Goal: Task Accomplishment & Management: Use online tool/utility

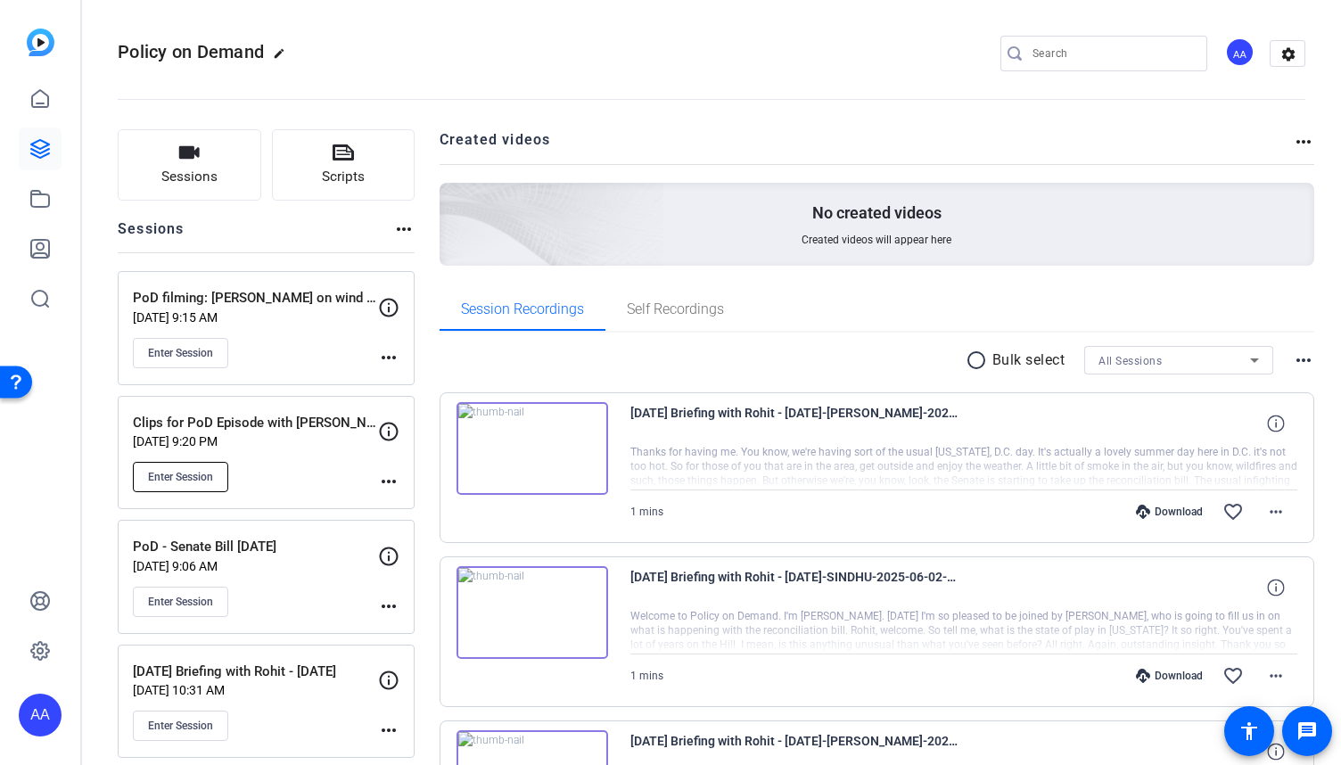
click at [201, 474] on span "Enter Session" at bounding box center [180, 477] width 65 height 14
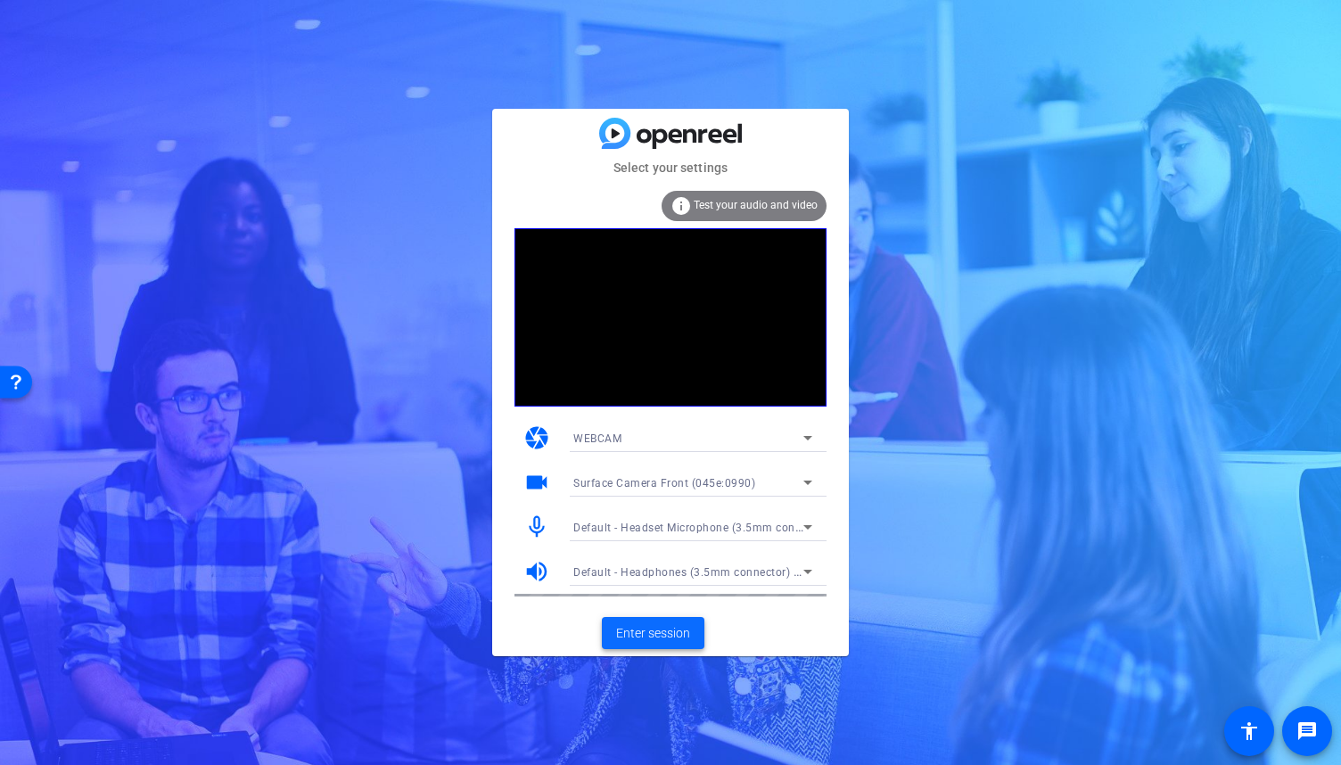
click at [674, 625] on span "Enter session" at bounding box center [653, 633] width 74 height 19
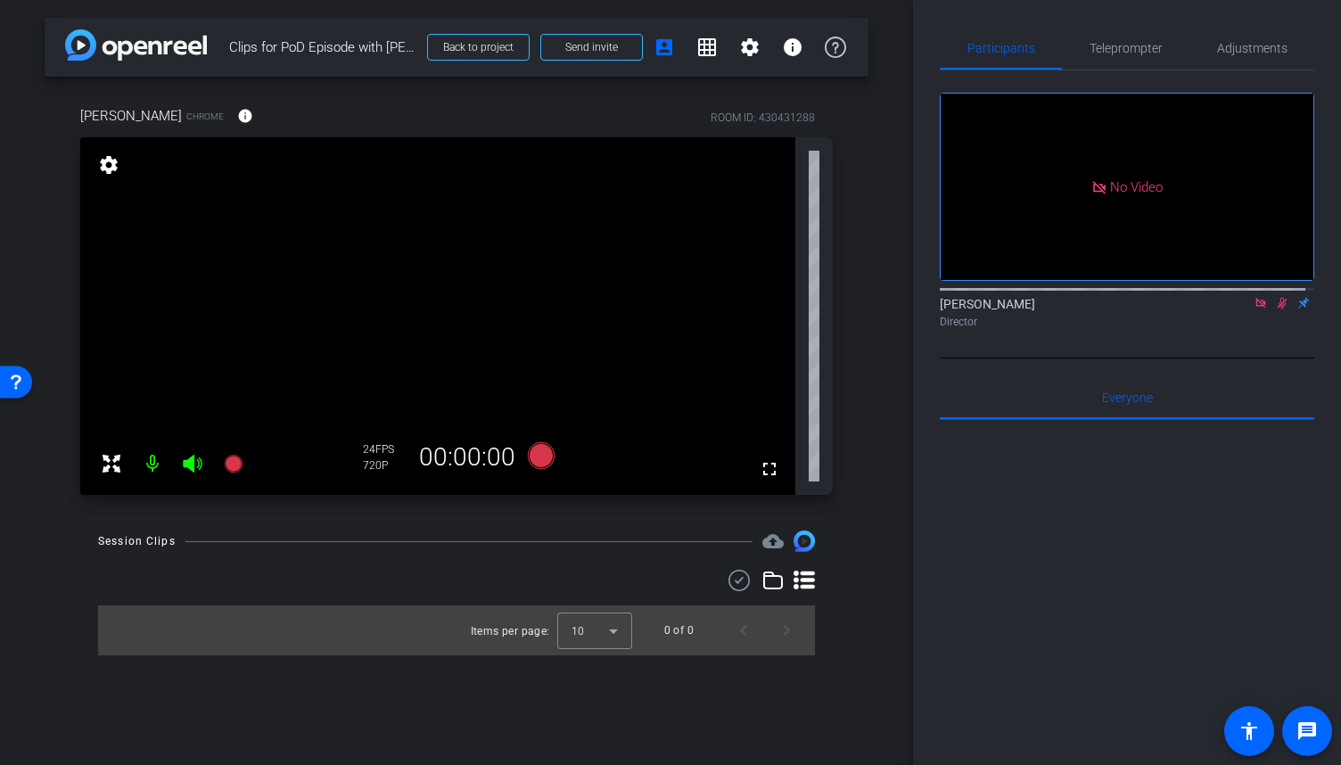
click at [1255, 308] on icon at bounding box center [1260, 303] width 10 height 10
click at [1253, 309] on icon at bounding box center [1260, 303] width 14 height 12
click at [1136, 47] on span "Teleprompter" at bounding box center [1125, 48] width 73 height 12
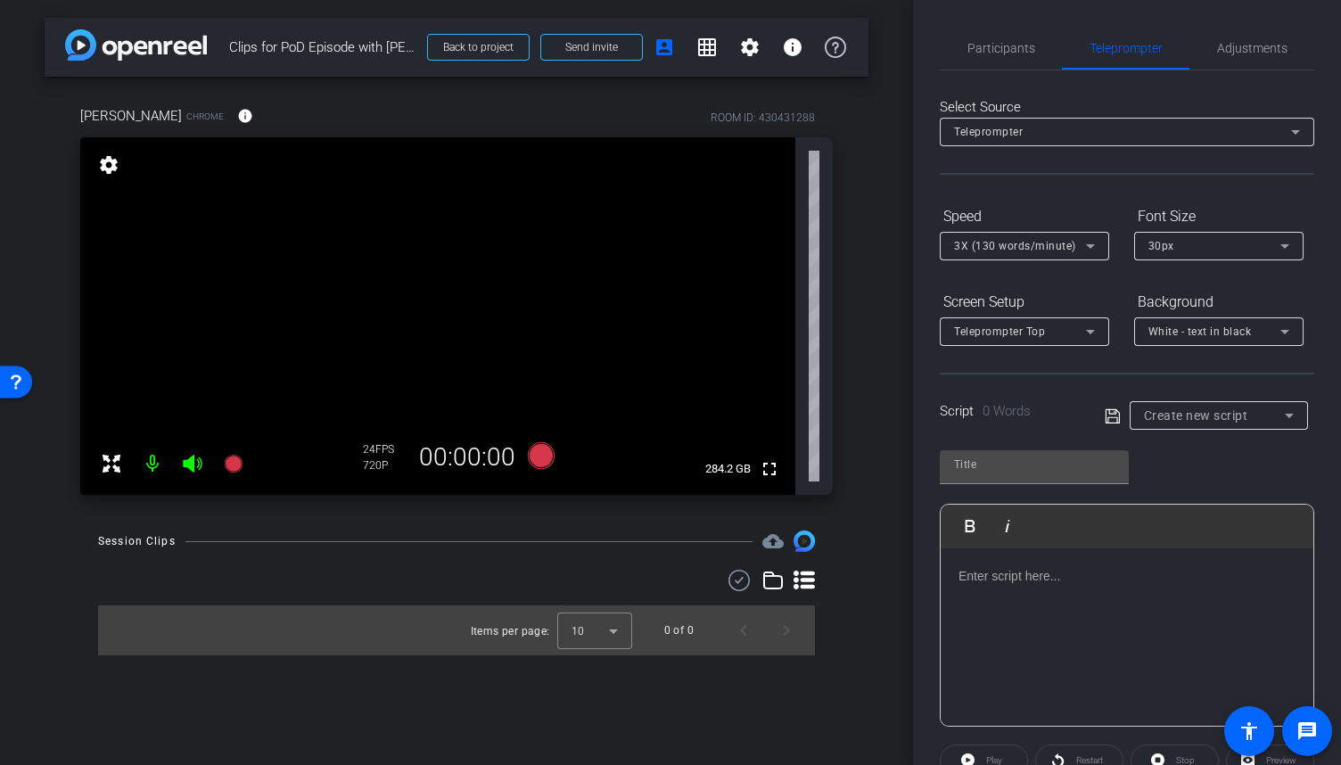
click at [1088, 594] on div at bounding box center [1127, 637] width 373 height 178
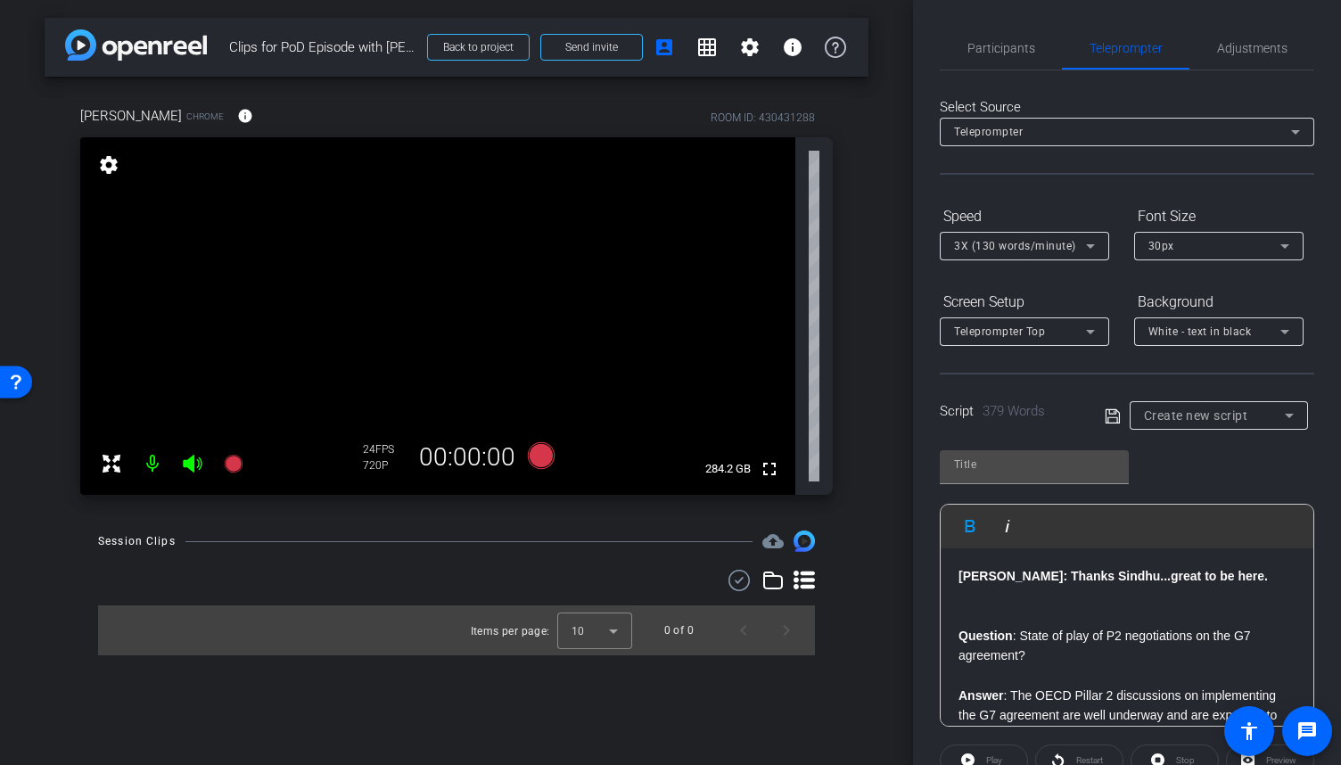
scroll to position [999, 0]
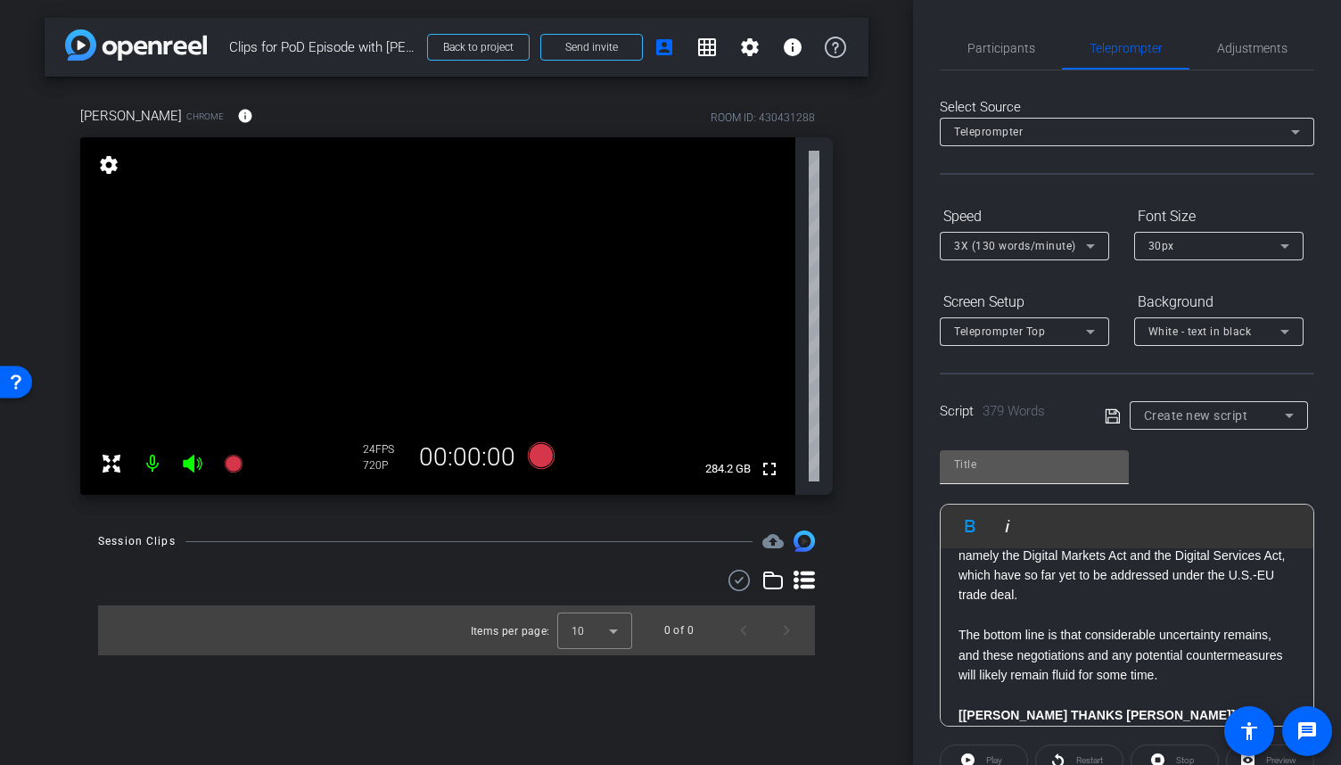
click at [1052, 462] on input "text" at bounding box center [1034, 464] width 160 height 21
type input "Stewart 8.29.25"
click at [1105, 418] on icon at bounding box center [1113, 416] width 16 height 21
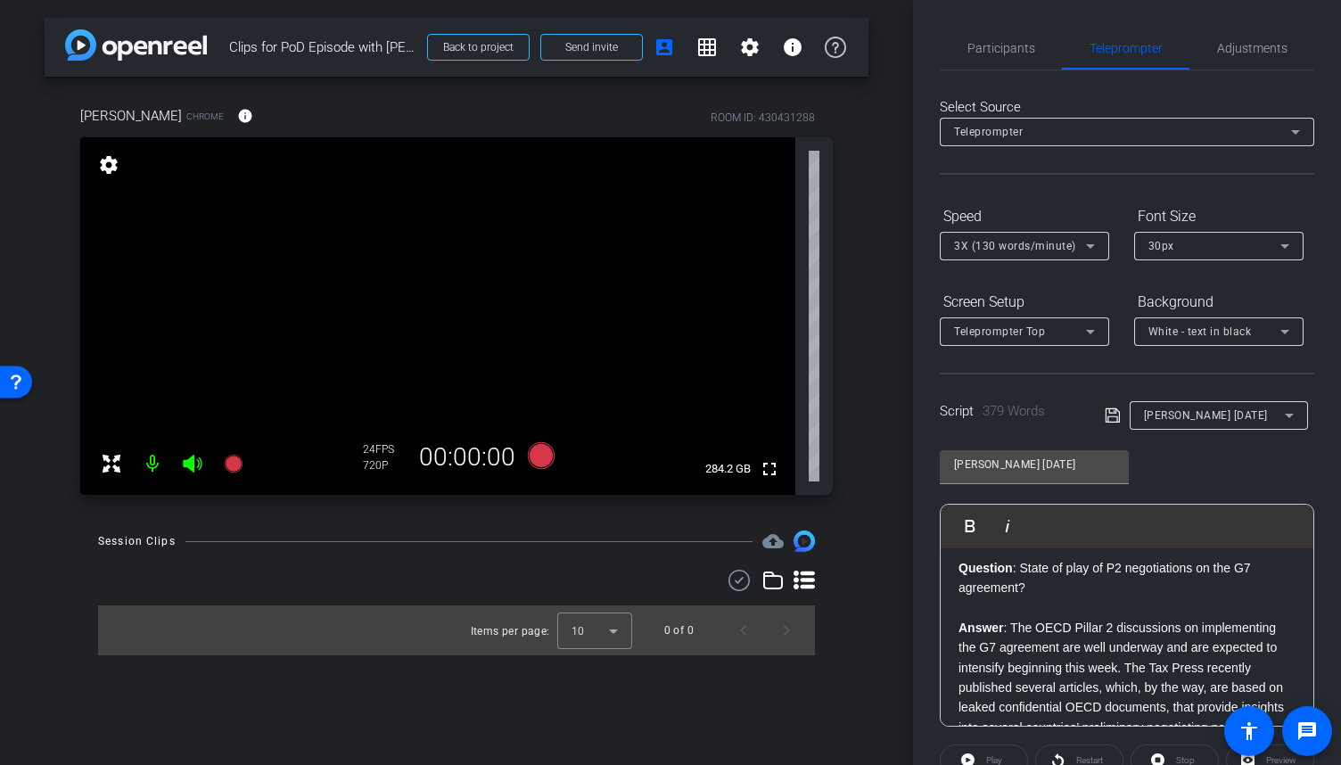
scroll to position [0, 0]
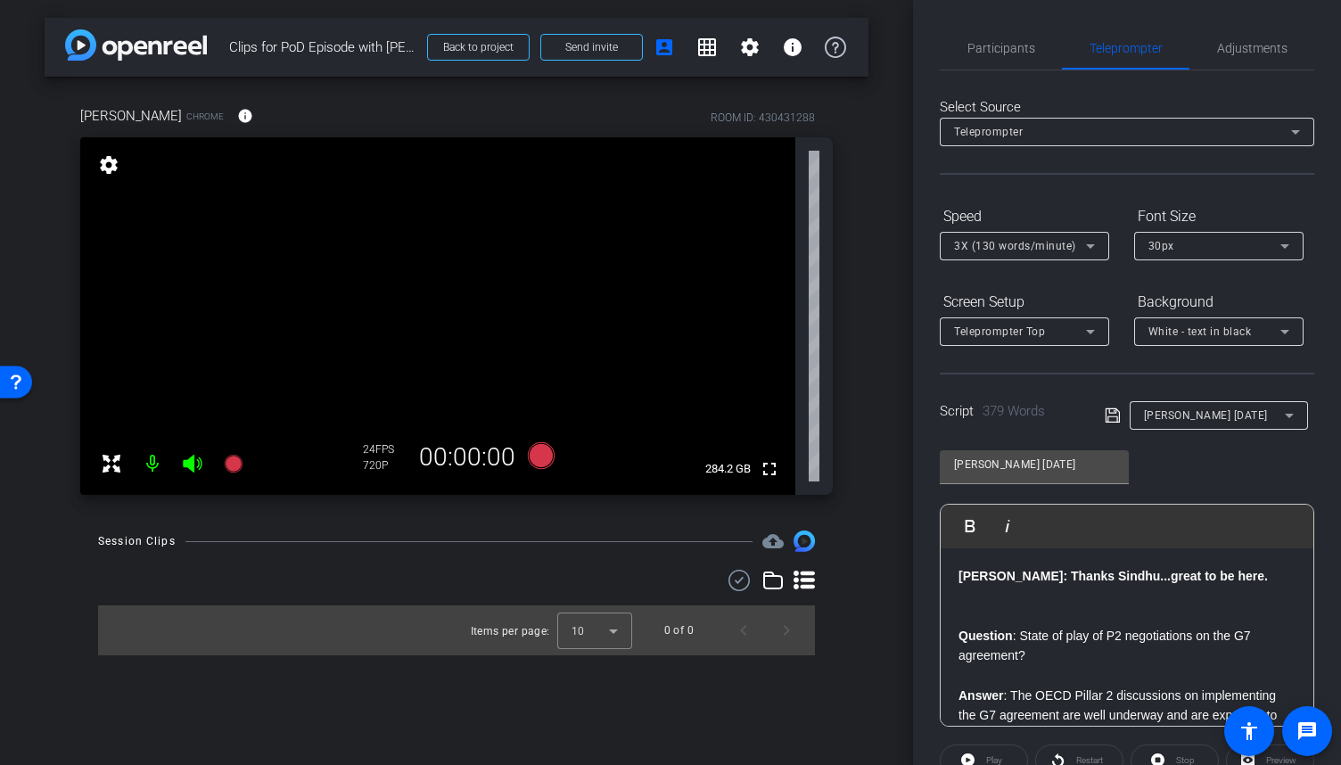
click at [1093, 250] on icon at bounding box center [1090, 245] width 21 height 21
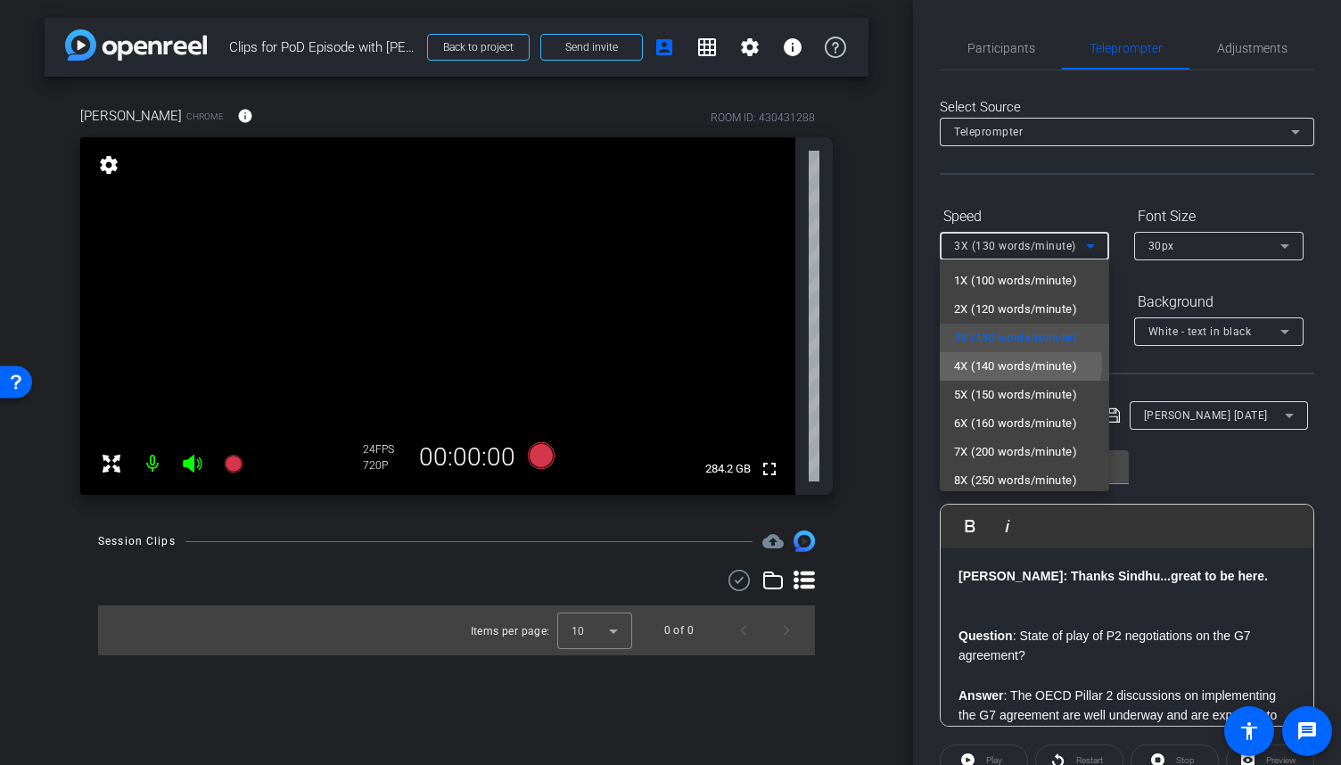
click at [1010, 364] on span "4X (140 words/minute)" at bounding box center [1015, 366] width 123 height 21
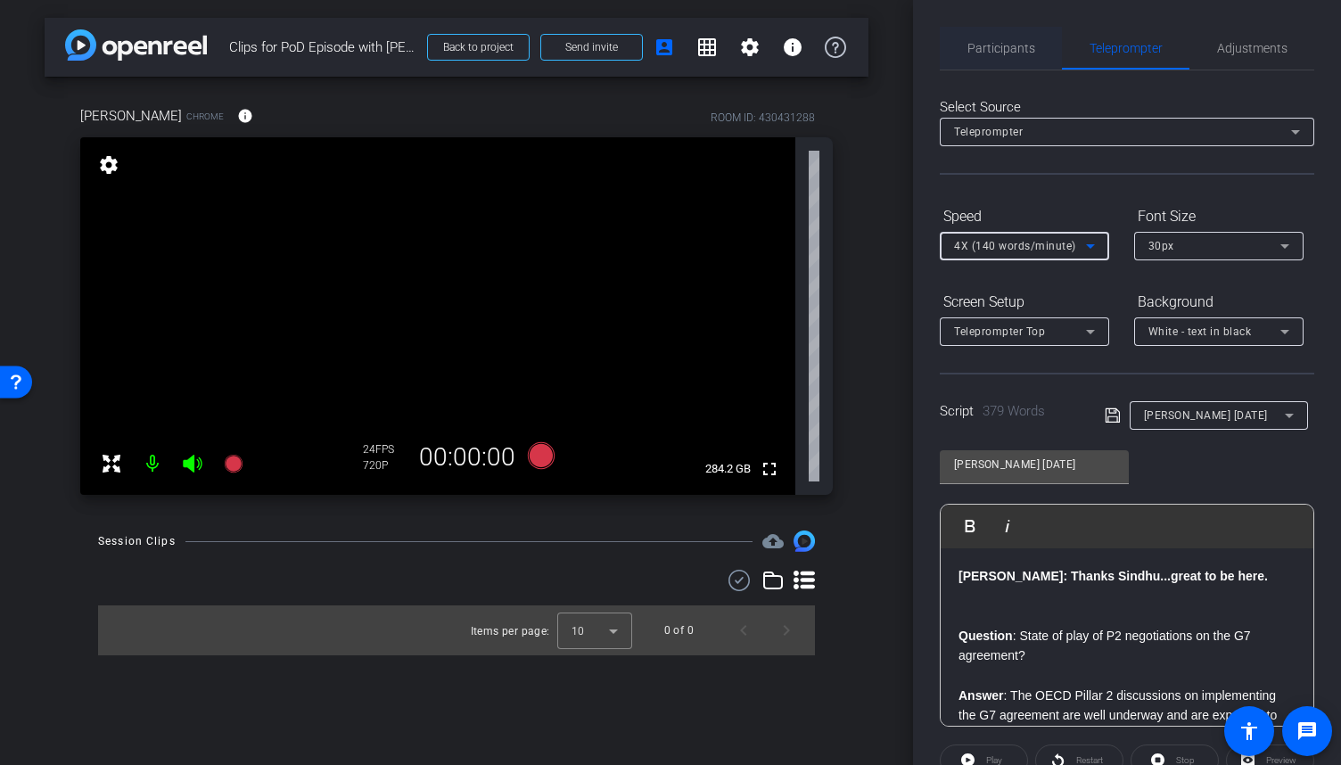
click at [990, 53] on span "Participants" at bounding box center [1001, 48] width 68 height 12
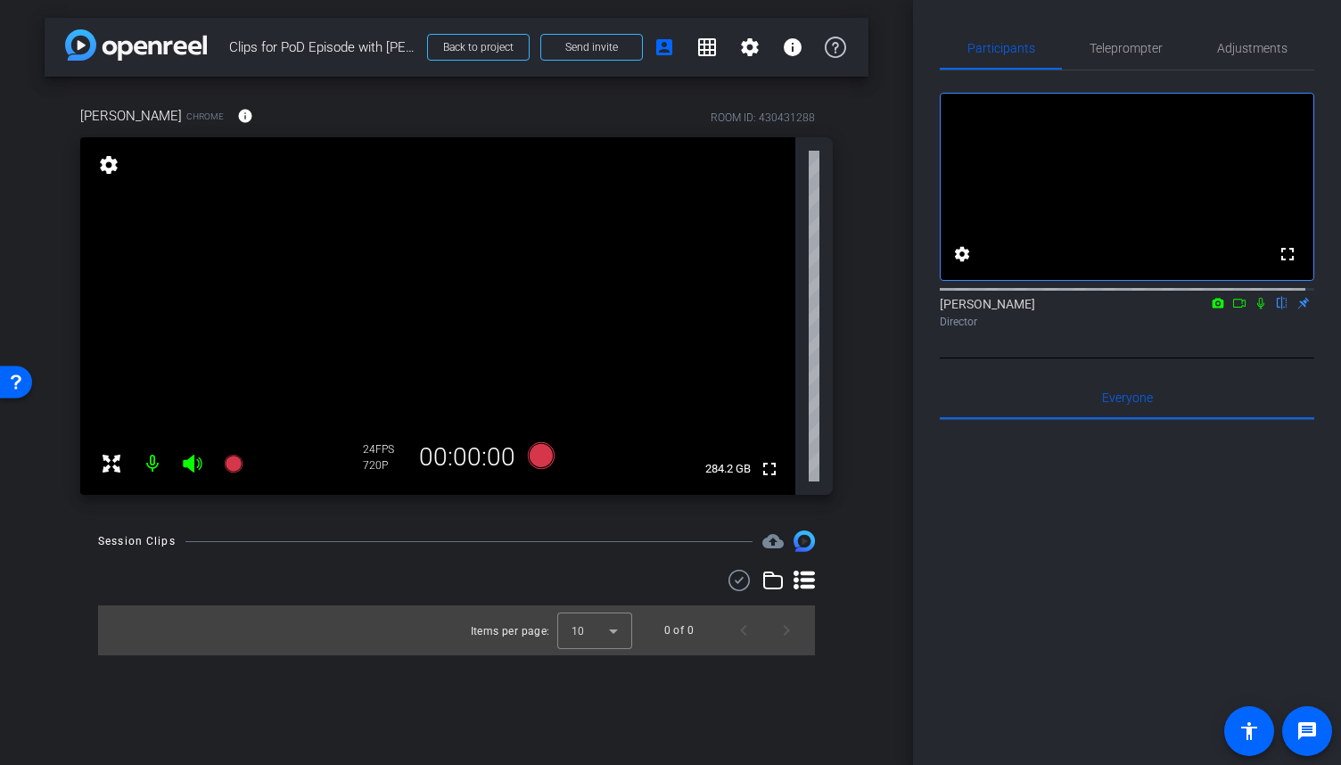
click at [1232, 309] on icon at bounding box center [1239, 303] width 14 height 12
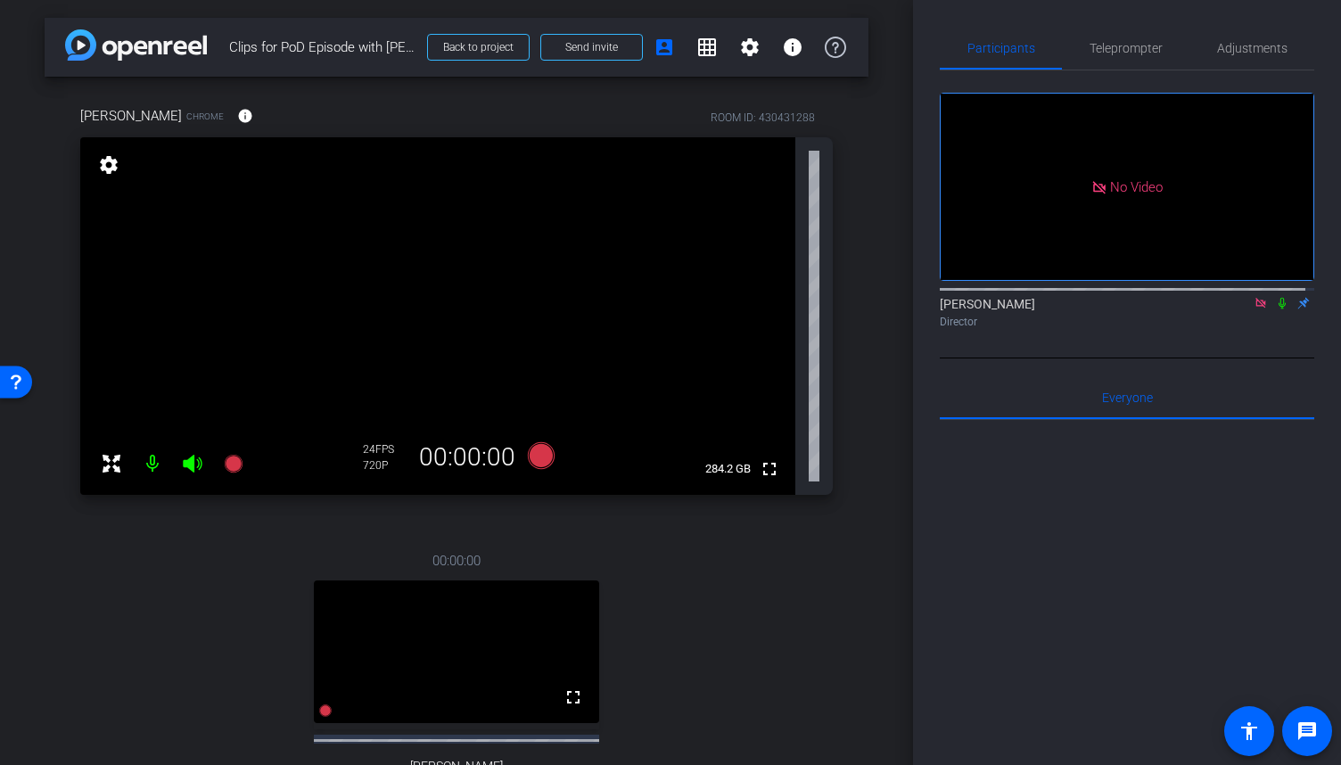
click at [1253, 309] on icon at bounding box center [1260, 303] width 14 height 12
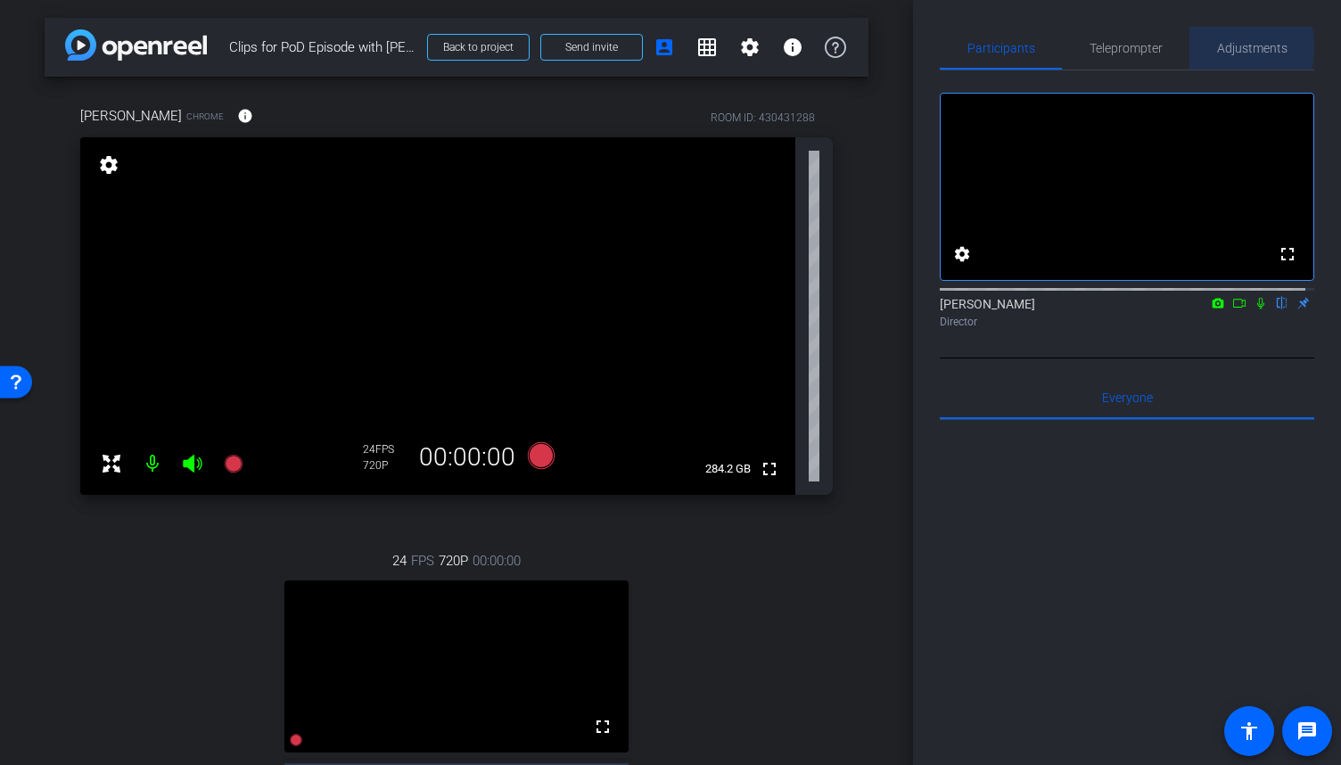
click at [1229, 47] on span "Adjustments" at bounding box center [1252, 48] width 70 height 12
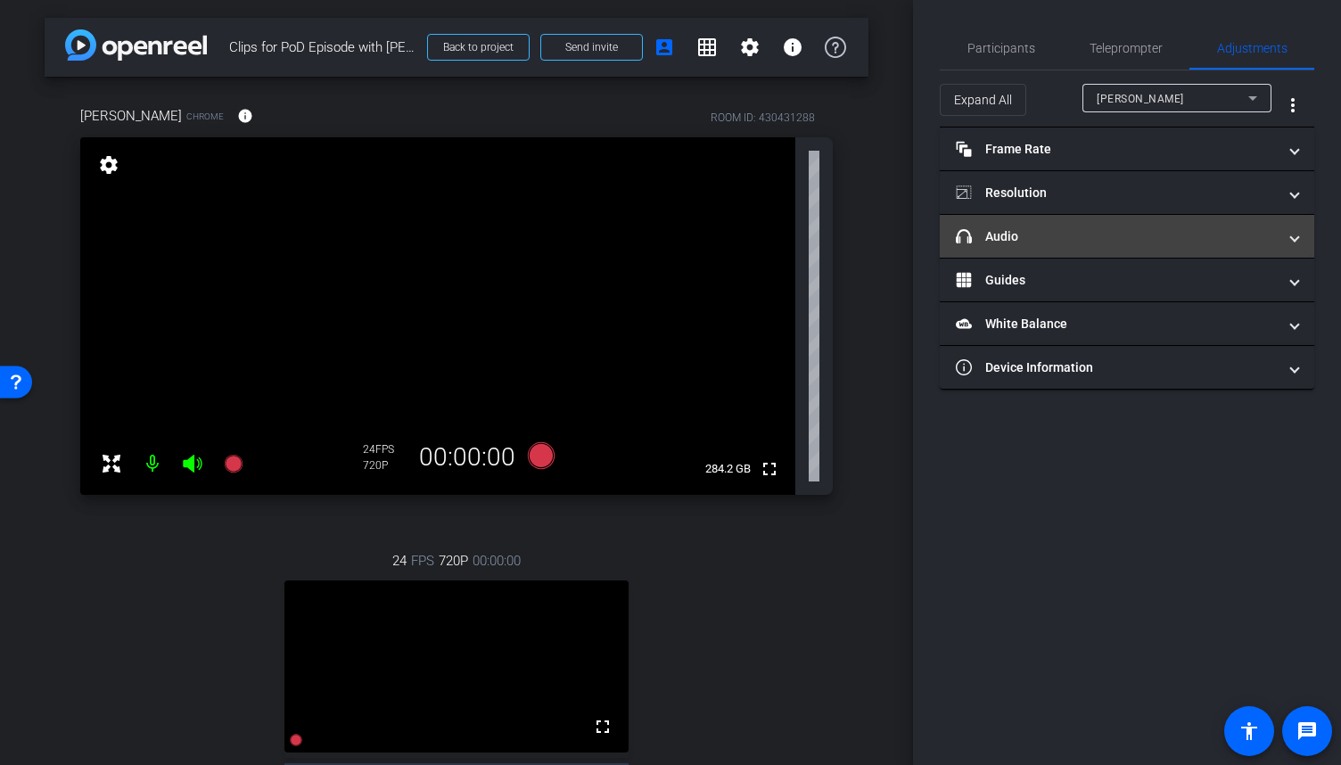
click at [1116, 238] on mat-panel-title "headphone icon Audio" at bounding box center [1116, 236] width 321 height 19
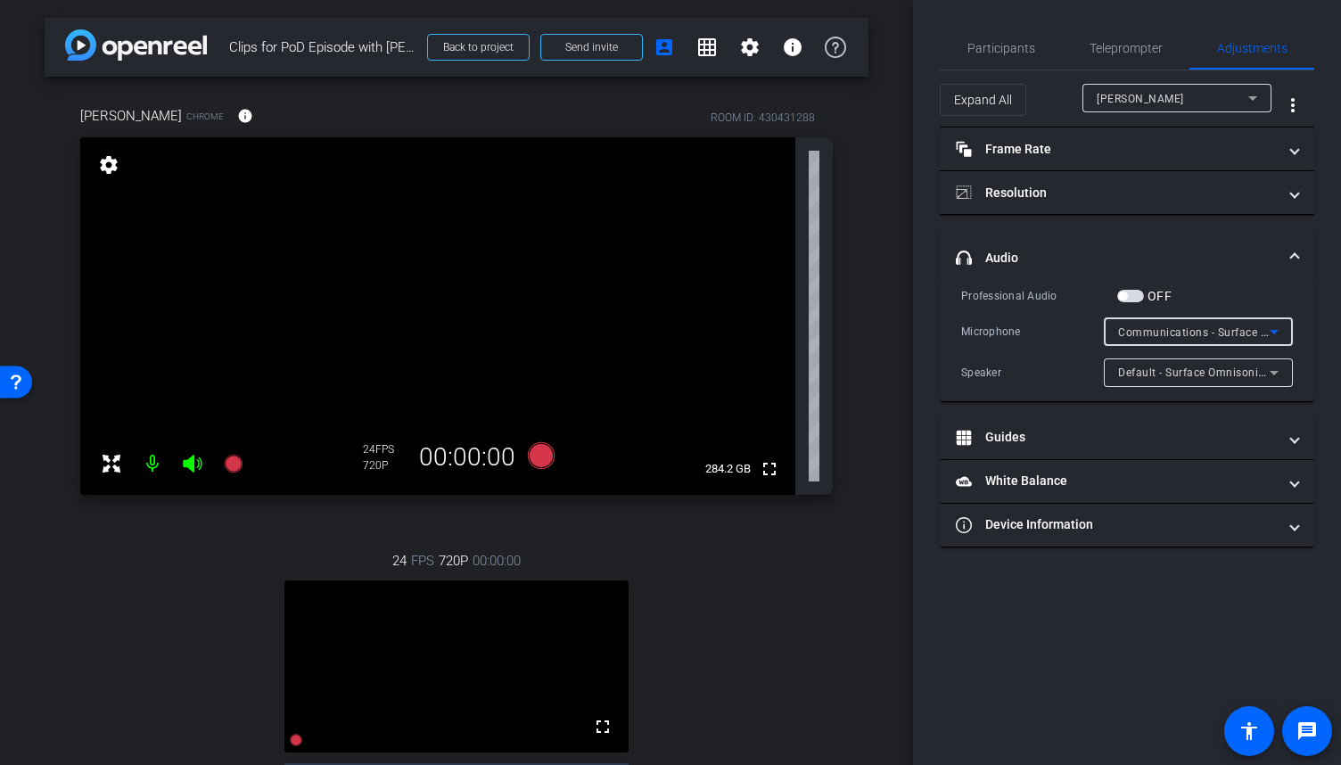
click at [1277, 331] on icon at bounding box center [1273, 331] width 21 height 21
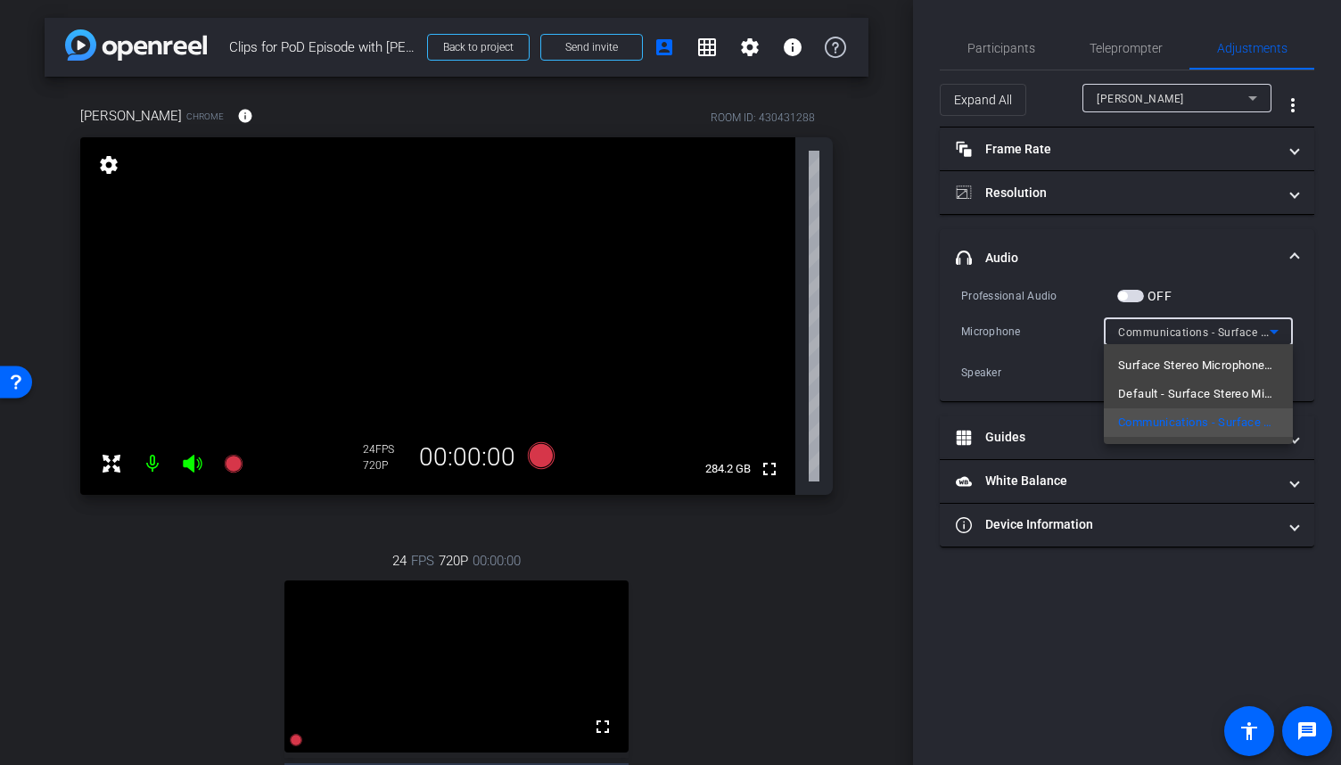
click at [1293, 197] on div at bounding box center [670, 382] width 1341 height 765
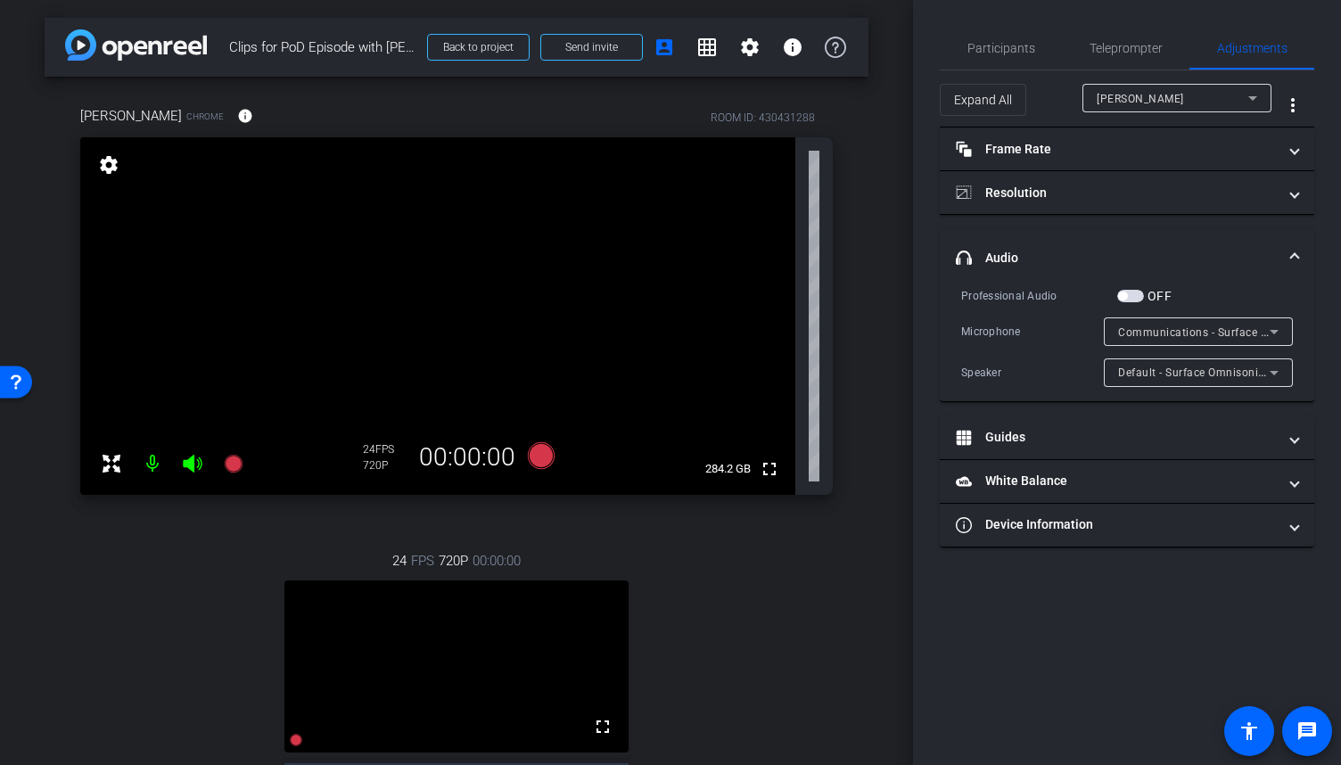
click at [1293, 197] on span at bounding box center [1294, 193] width 7 height 19
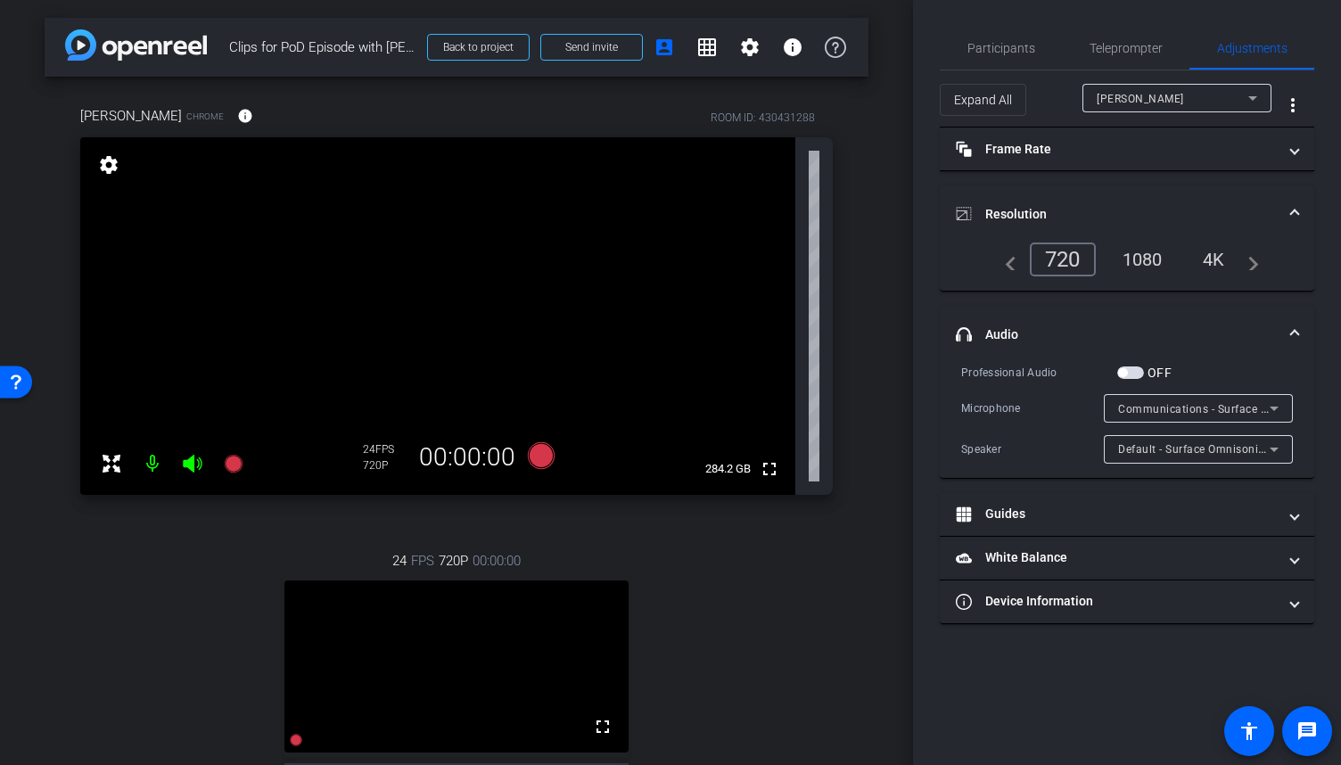
click at [1293, 197] on mat-expansion-panel-header "Resolution" at bounding box center [1127, 213] width 374 height 57
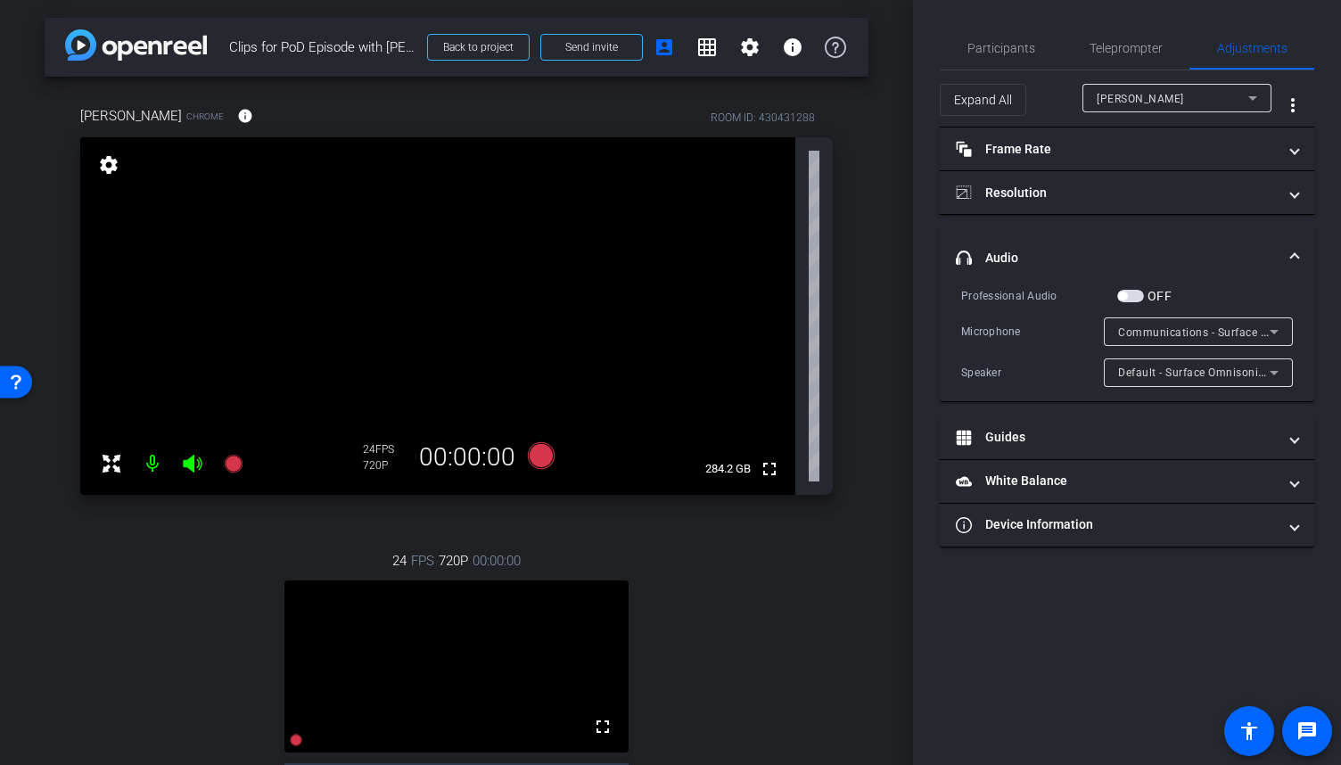
click at [1276, 340] on icon at bounding box center [1273, 331] width 21 height 21
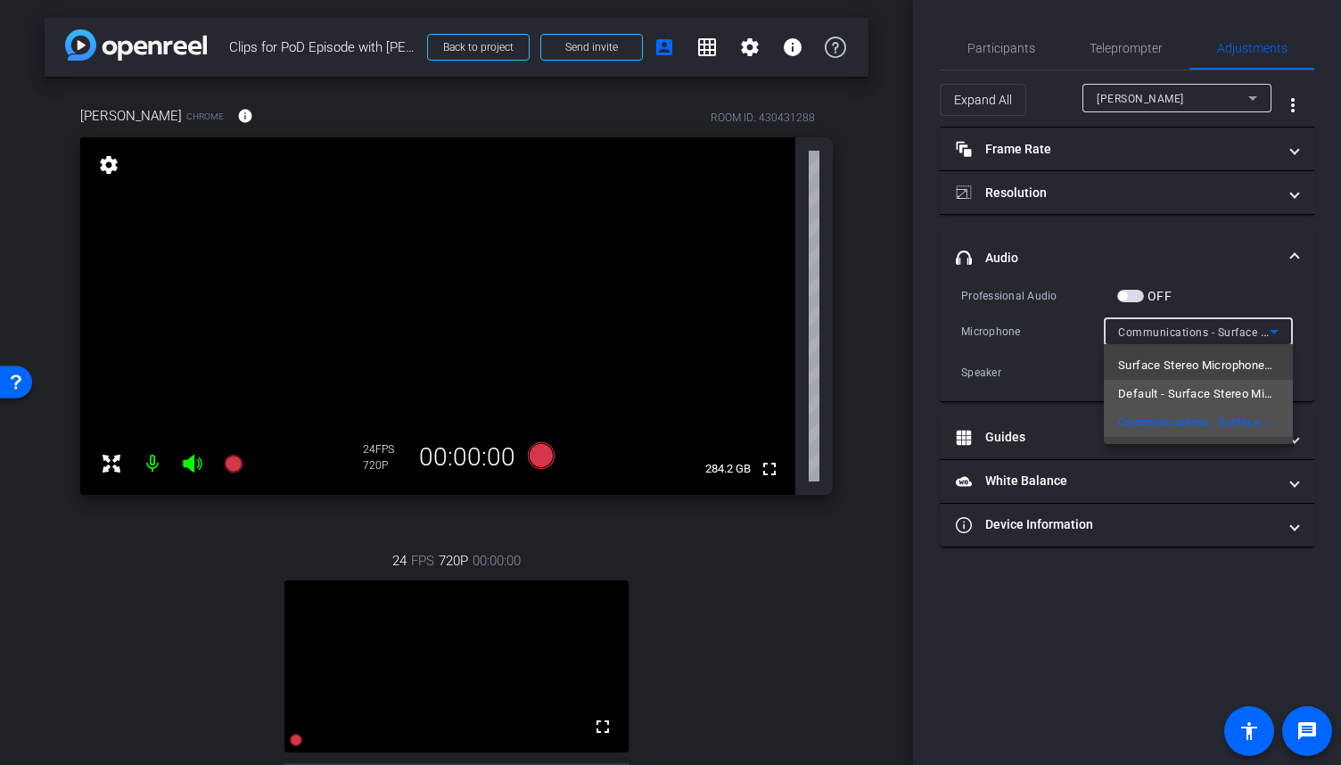
click at [1156, 391] on span "Default - Surface Stereo Microphones (Surface High Definition Audio)" at bounding box center [1198, 393] width 160 height 21
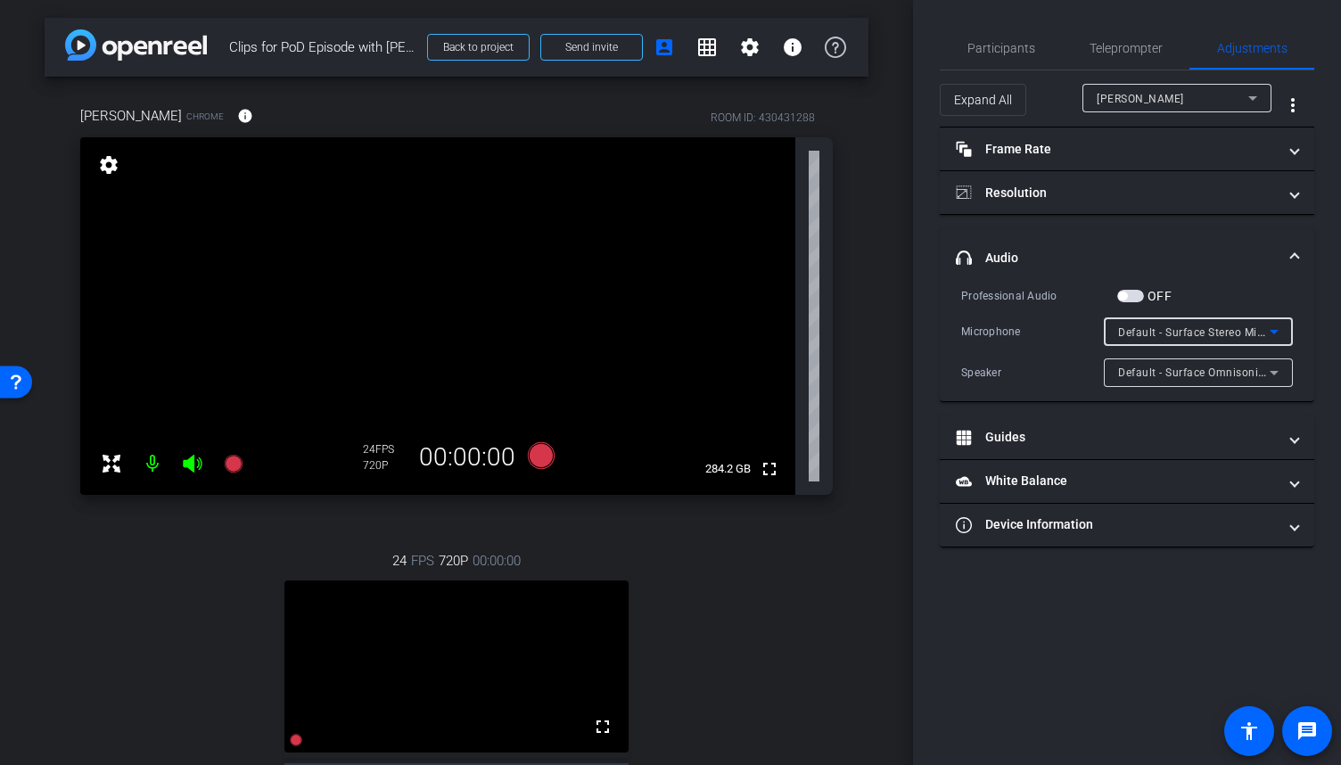
click at [1280, 330] on icon at bounding box center [1273, 331] width 21 height 21
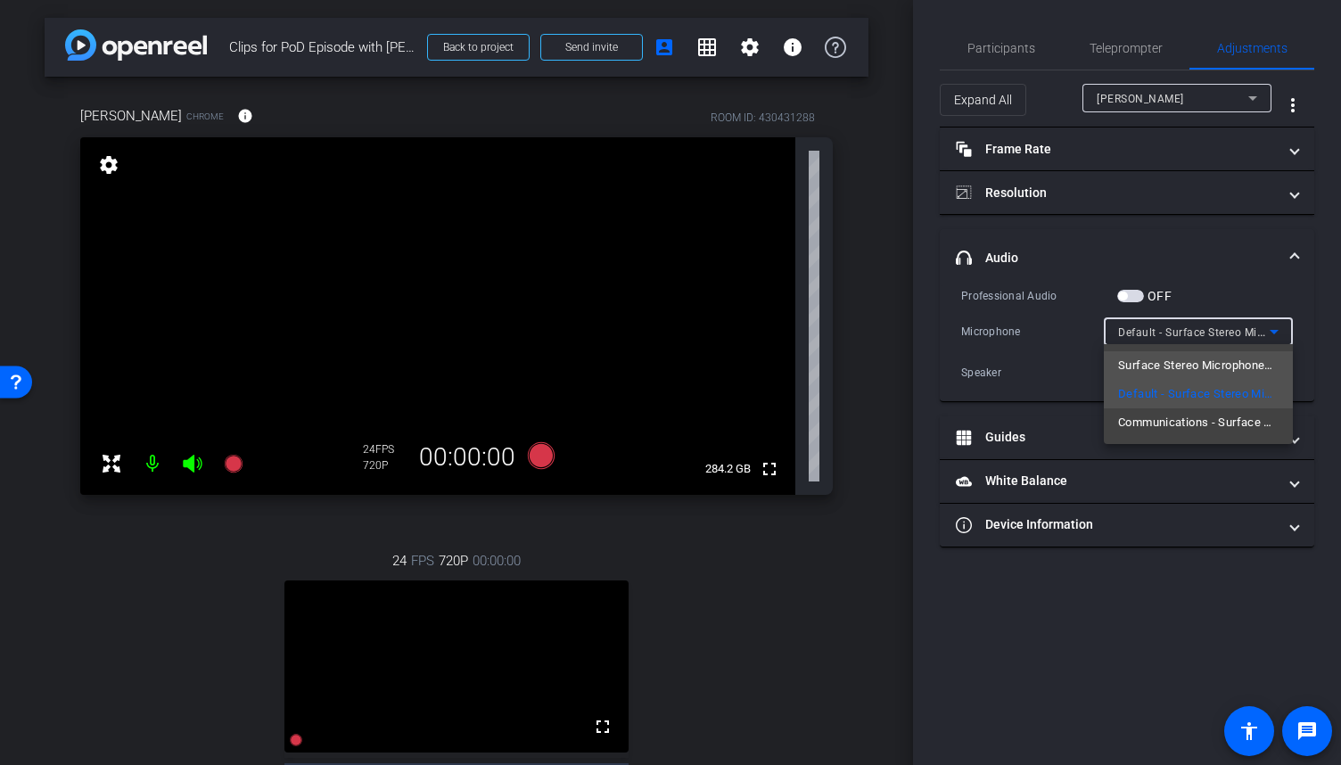
click at [1220, 362] on span "Surface Stereo Microphones (Surface High Definition Audio)" at bounding box center [1198, 365] width 160 height 21
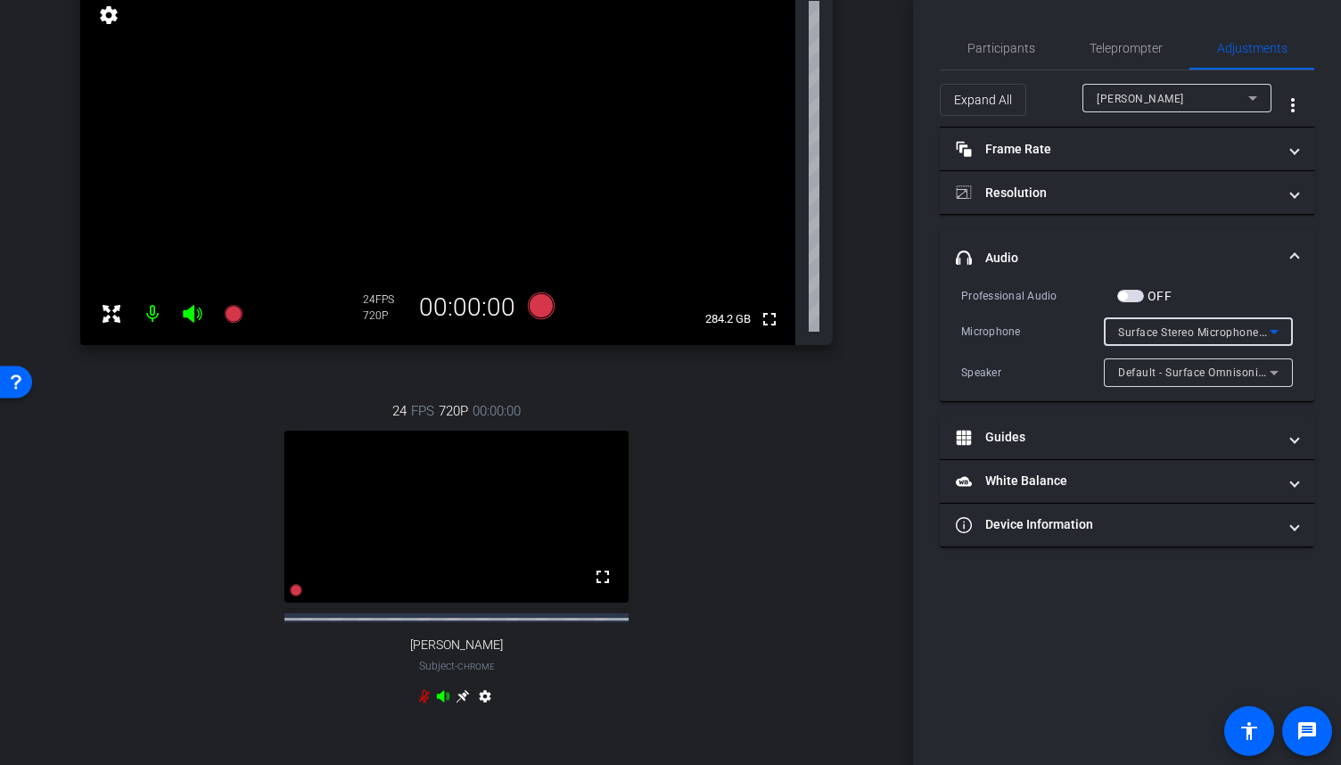
scroll to position [178, 0]
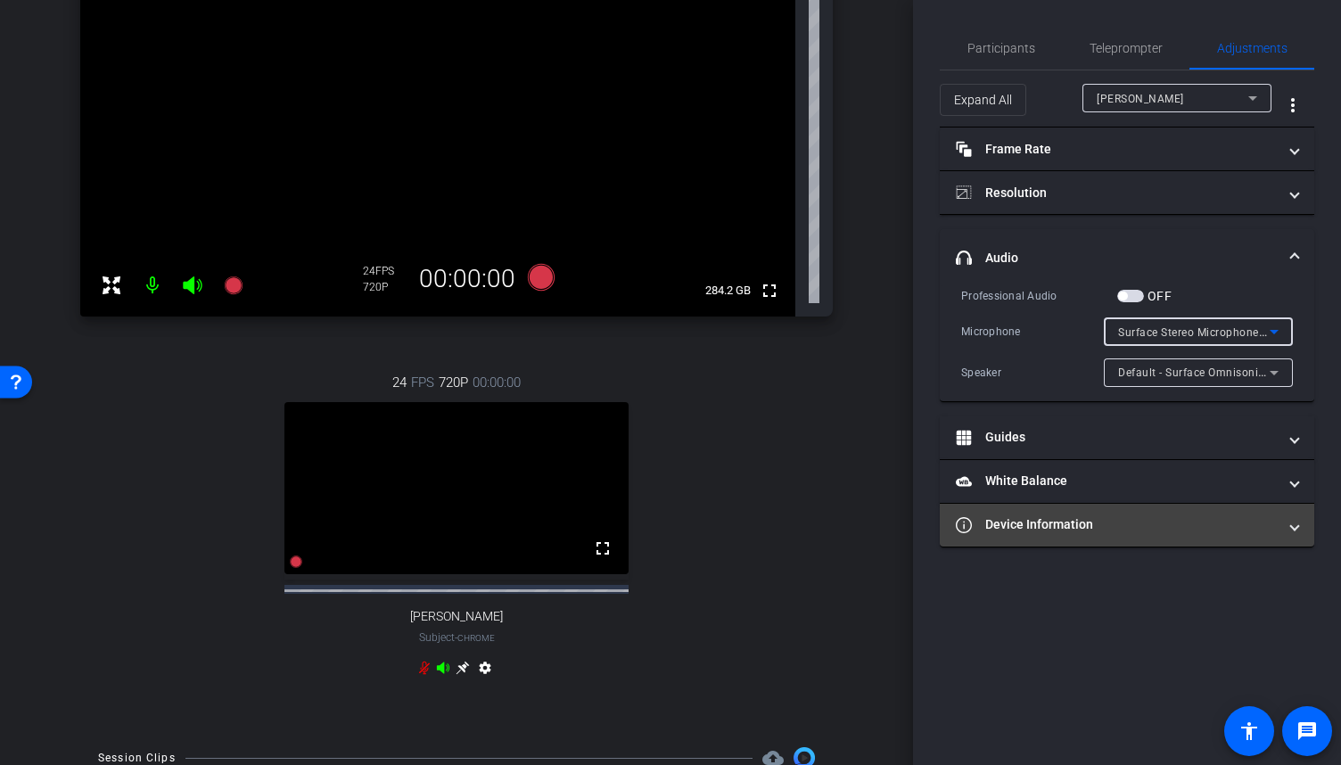
click at [1293, 533] on mat-expansion-panel-header "Device Information" at bounding box center [1127, 525] width 374 height 43
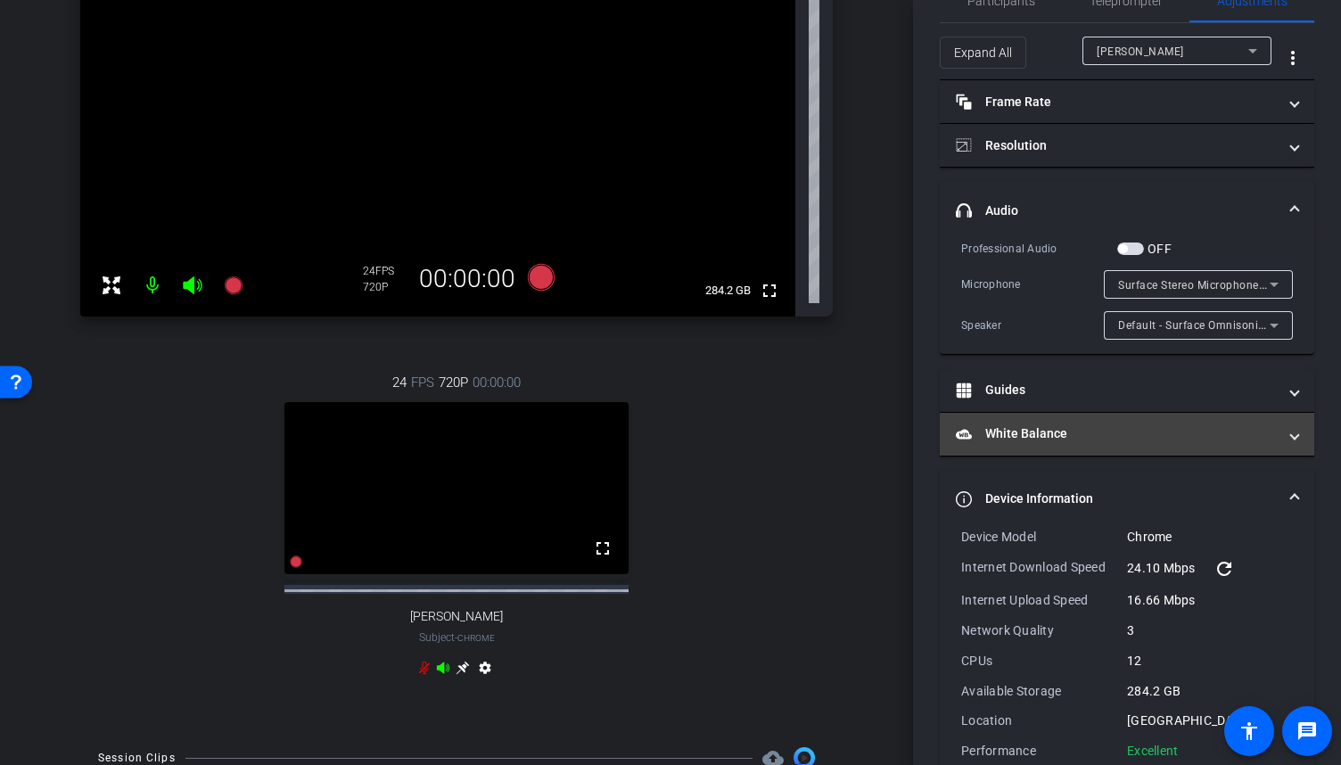
scroll to position [81, 0]
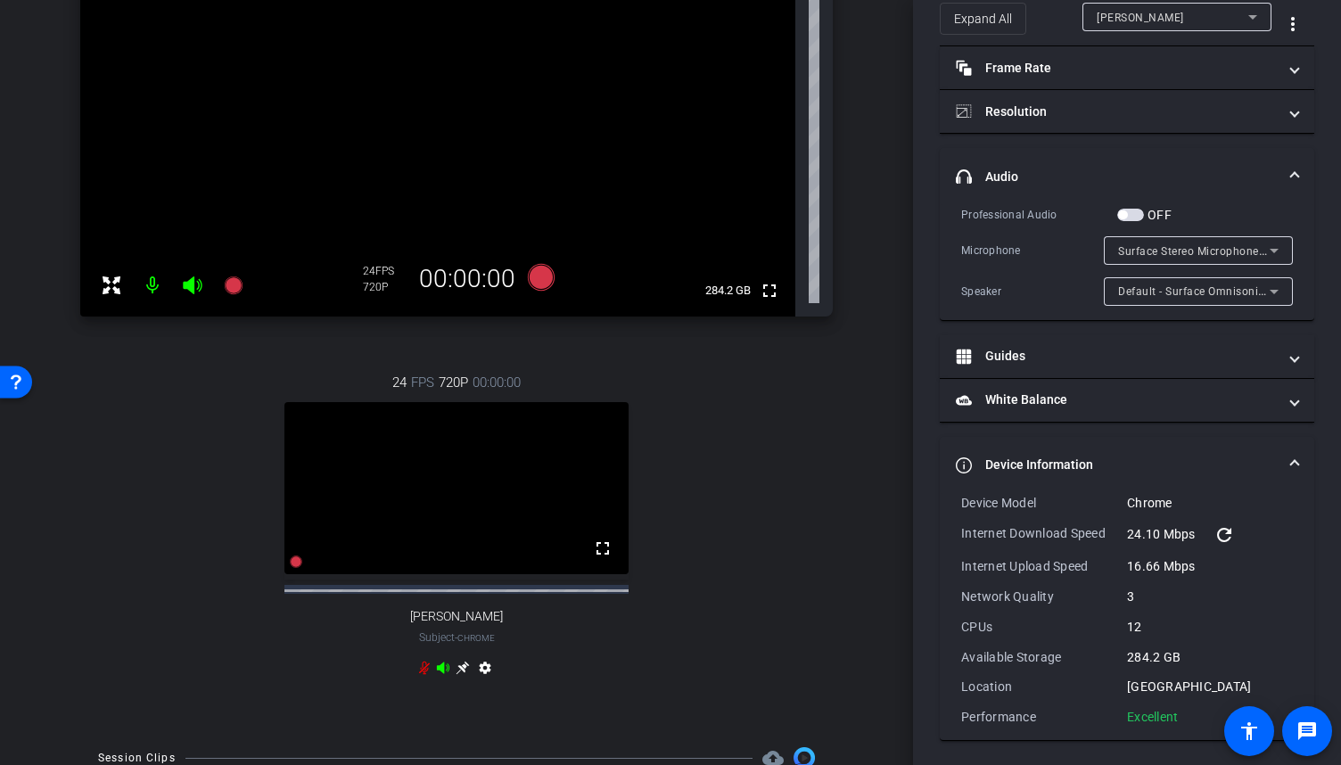
click at [1291, 459] on span at bounding box center [1294, 465] width 7 height 19
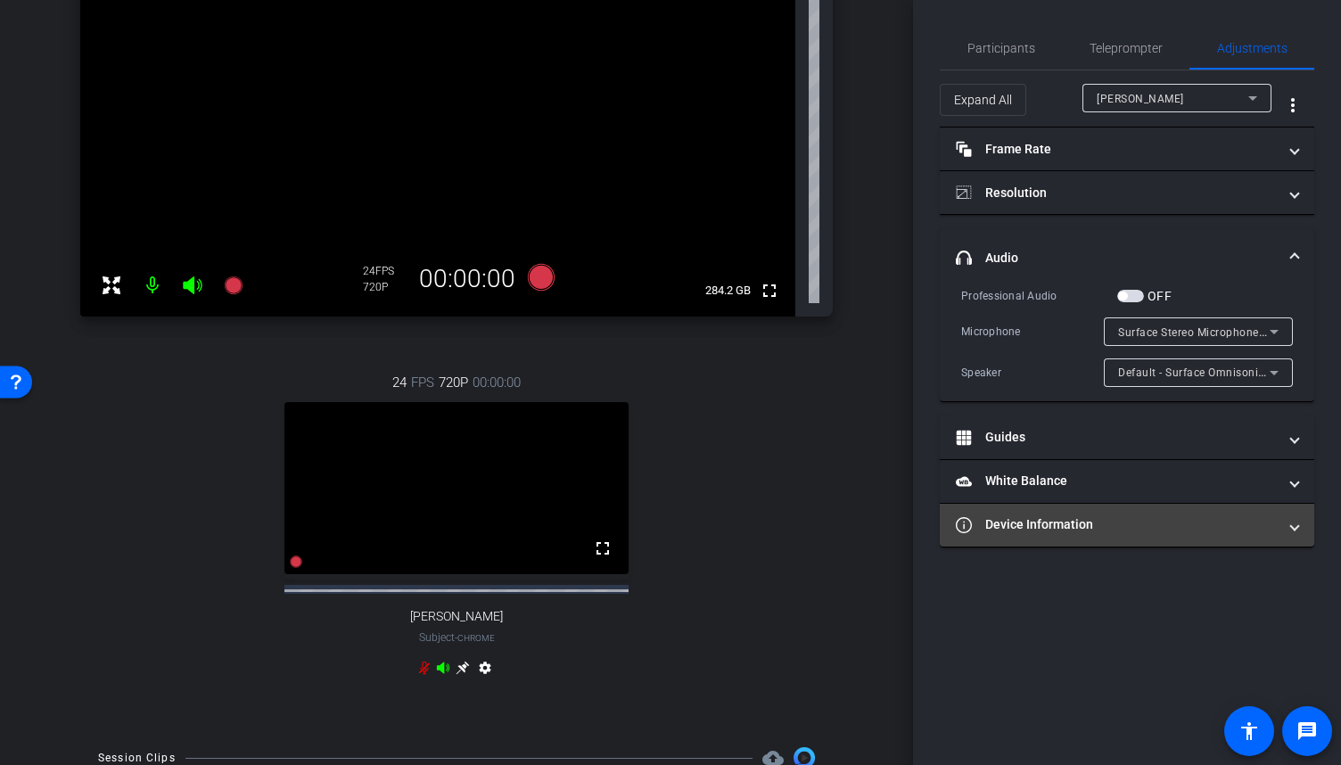
scroll to position [0, 0]
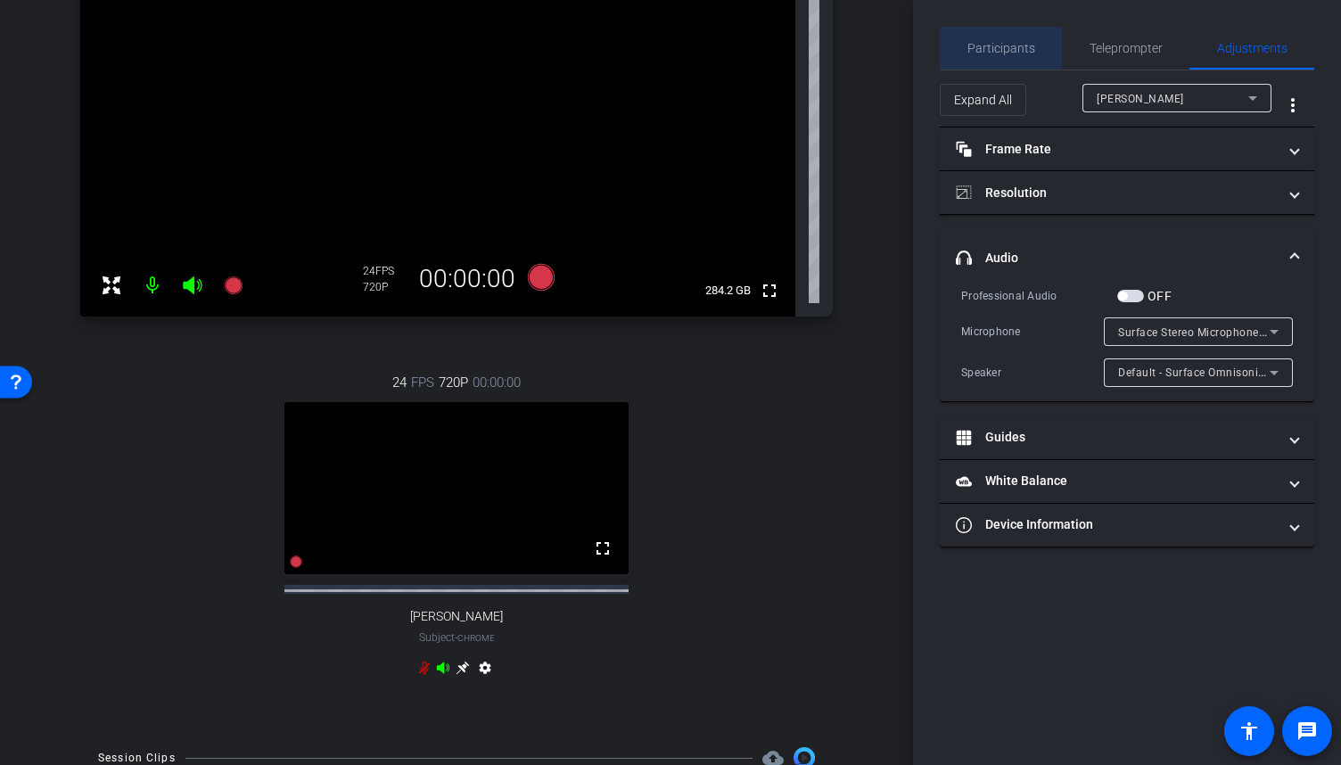
click at [1037, 45] on div "Participants" at bounding box center [1001, 48] width 122 height 43
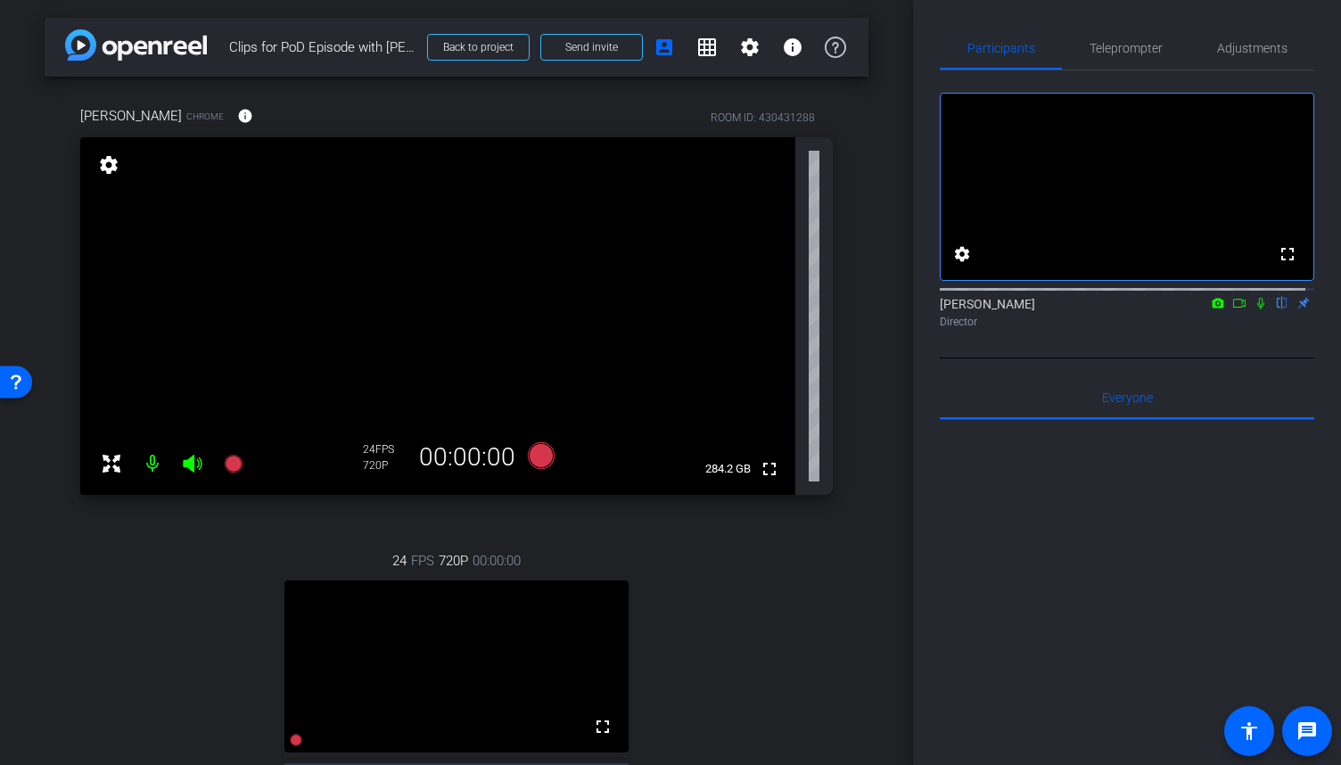
click at [603, 241] on video at bounding box center [437, 316] width 715 height 358
click at [119, 159] on mat-icon "settings" at bounding box center [108, 164] width 25 height 21
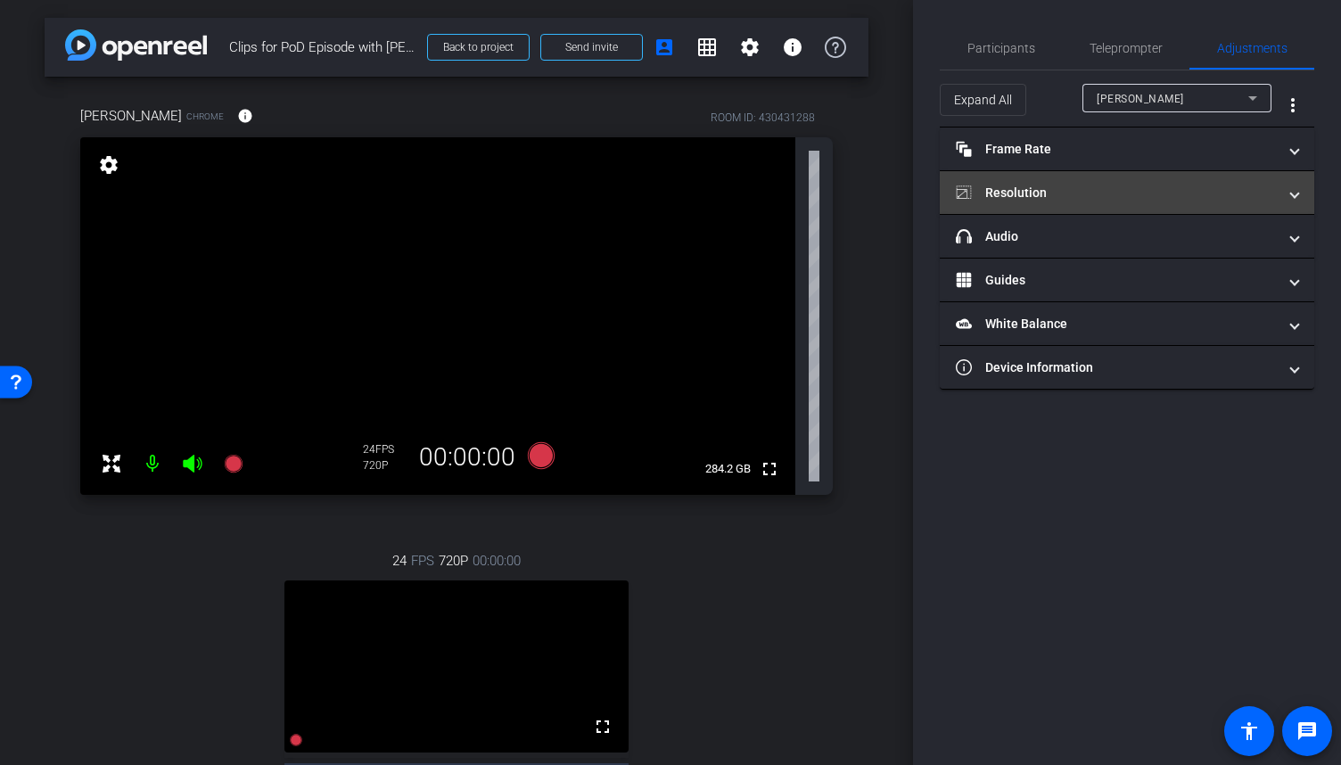
click at [1259, 192] on mat-panel-title "Resolution" at bounding box center [1116, 193] width 321 height 19
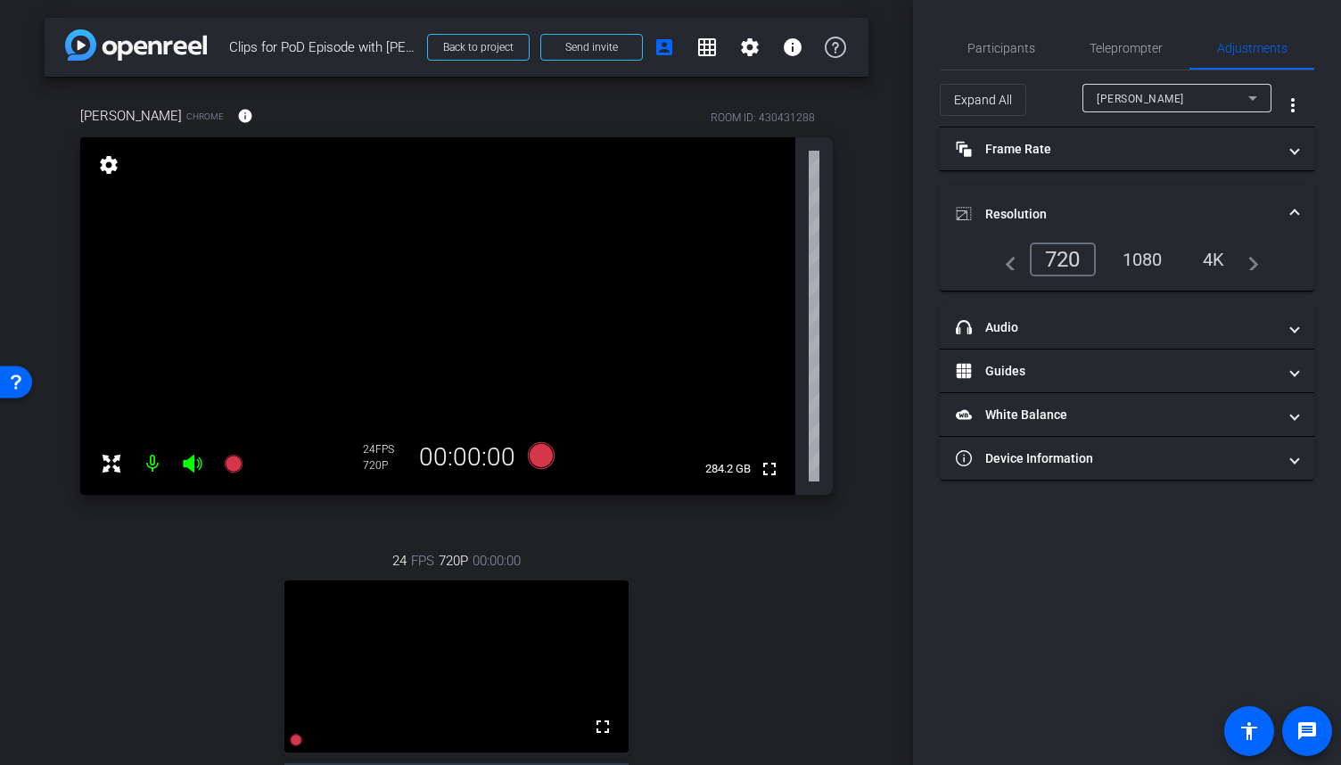
click at [1138, 259] on div "1080" at bounding box center [1142, 259] width 67 height 30
click at [227, 125] on span at bounding box center [245, 116] width 43 height 43
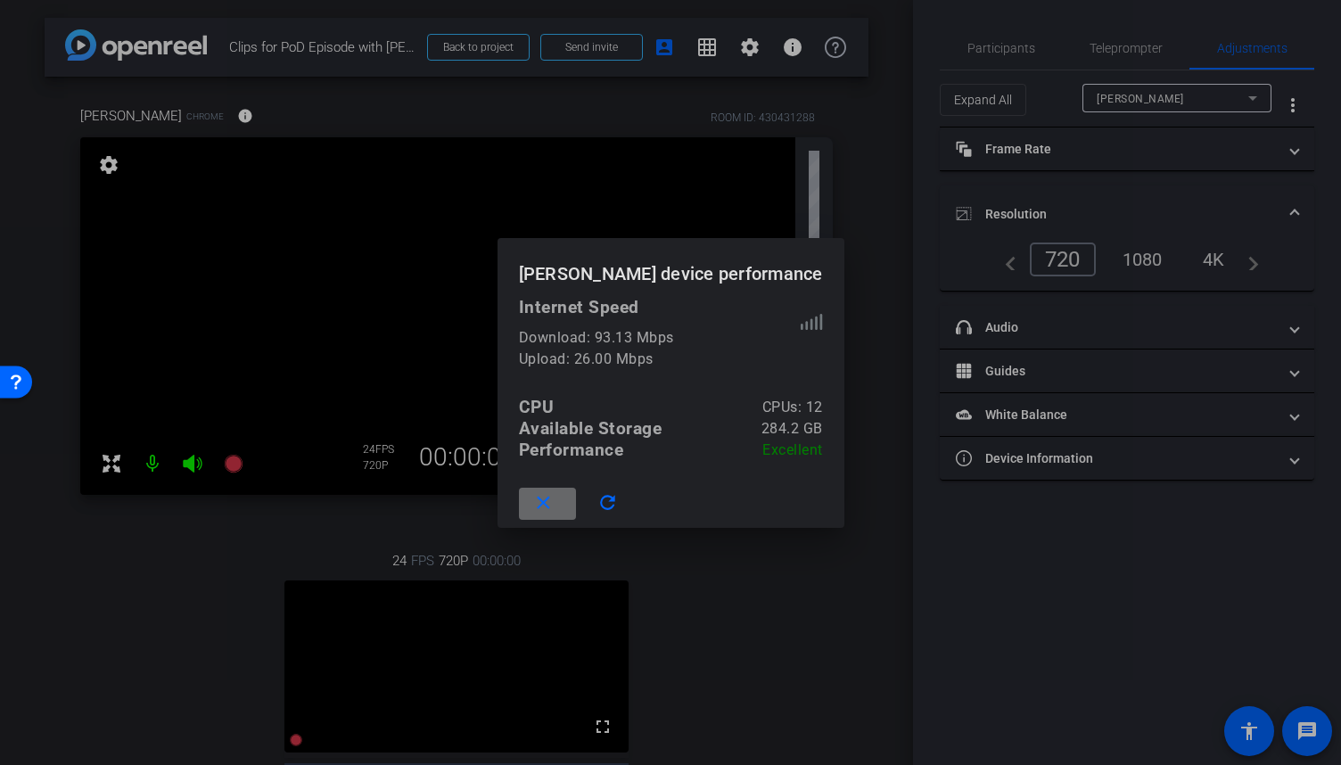
click at [555, 504] on mat-icon "close" at bounding box center [543, 503] width 22 height 22
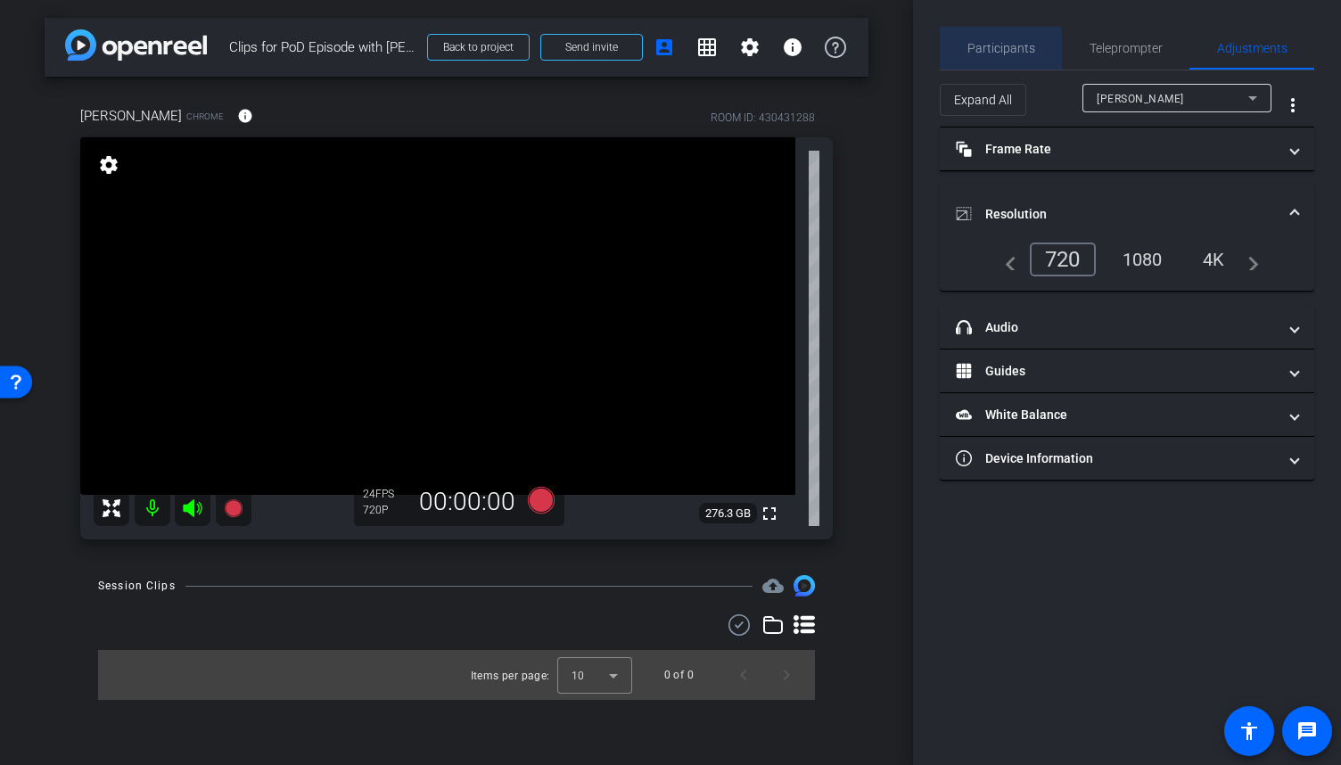
click at [982, 60] on span "Participants" at bounding box center [1001, 48] width 68 height 43
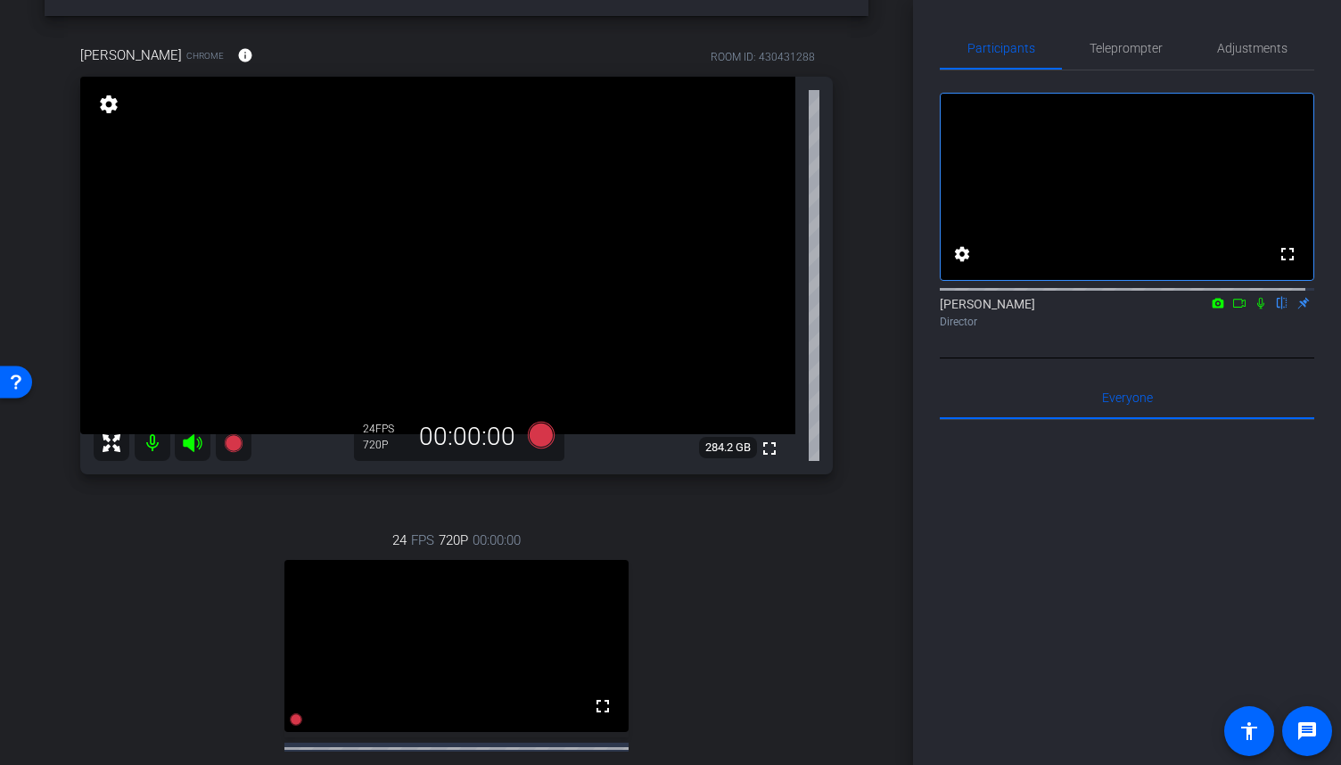
scroll to position [178, 0]
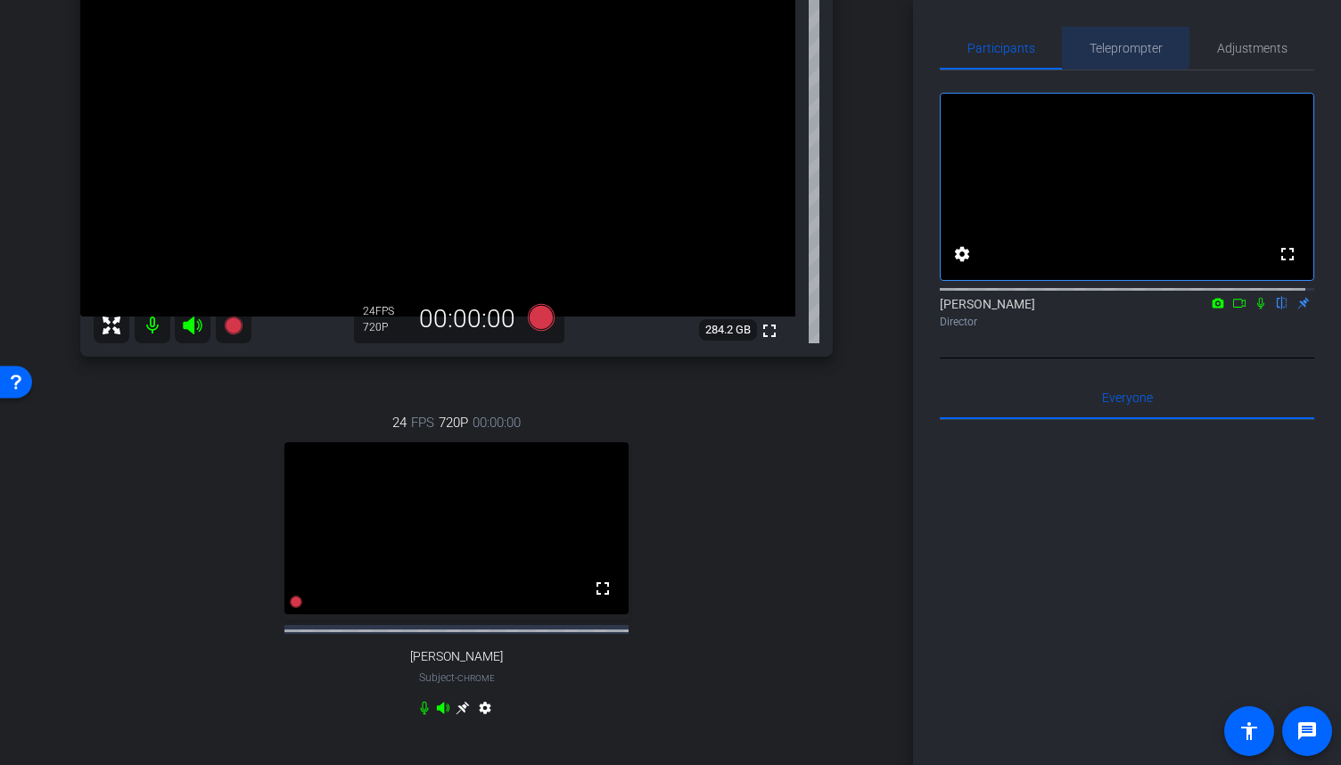
click at [1120, 45] on span "Teleprompter" at bounding box center [1125, 48] width 73 height 12
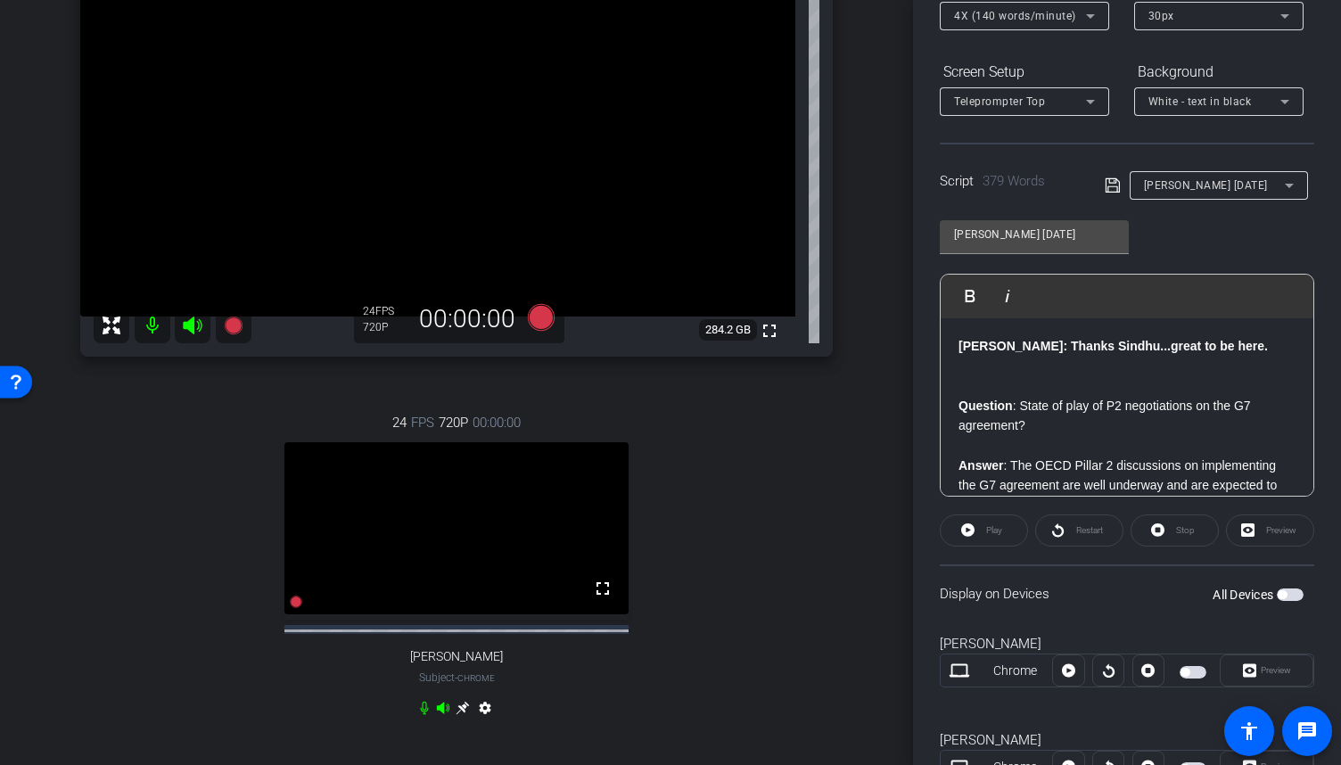
scroll to position [267, 0]
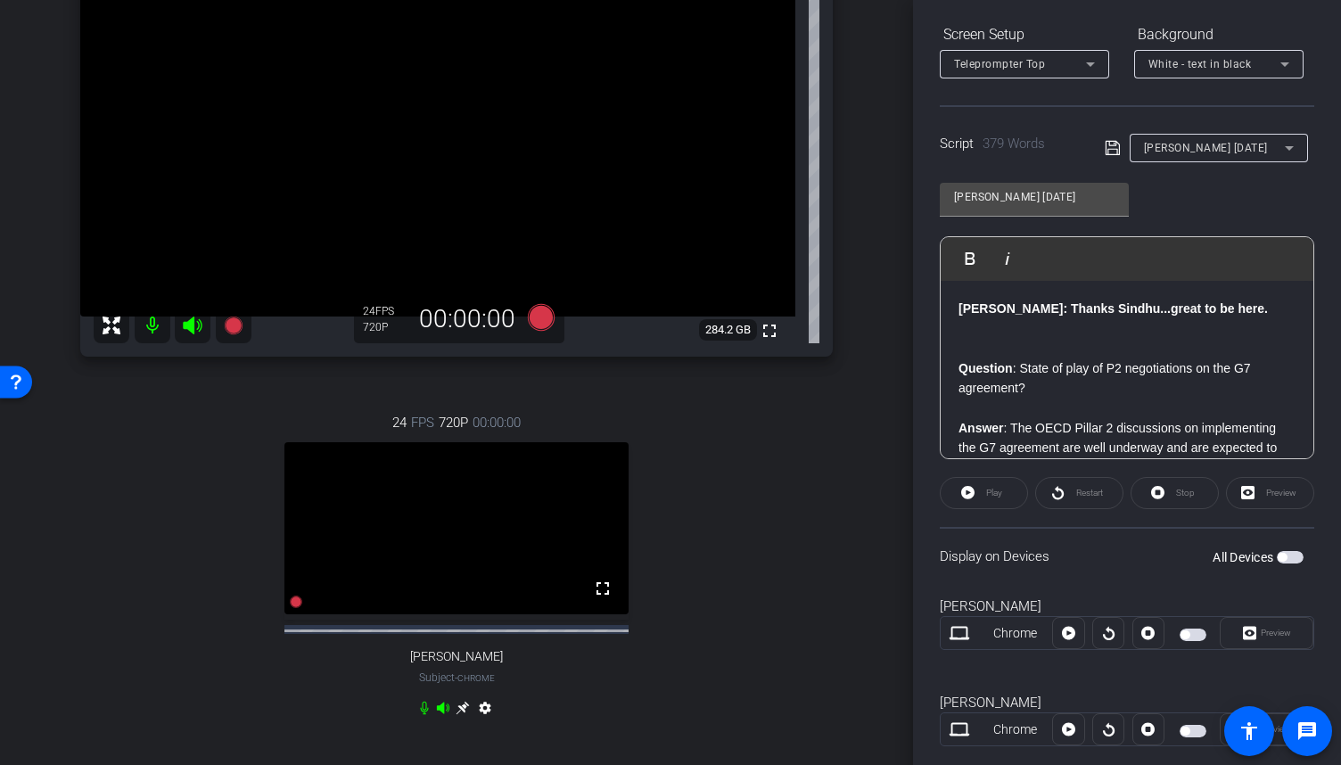
click at [1190, 632] on span "button" at bounding box center [1192, 635] width 27 height 12
click at [1088, 65] on icon at bounding box center [1090, 63] width 21 height 21
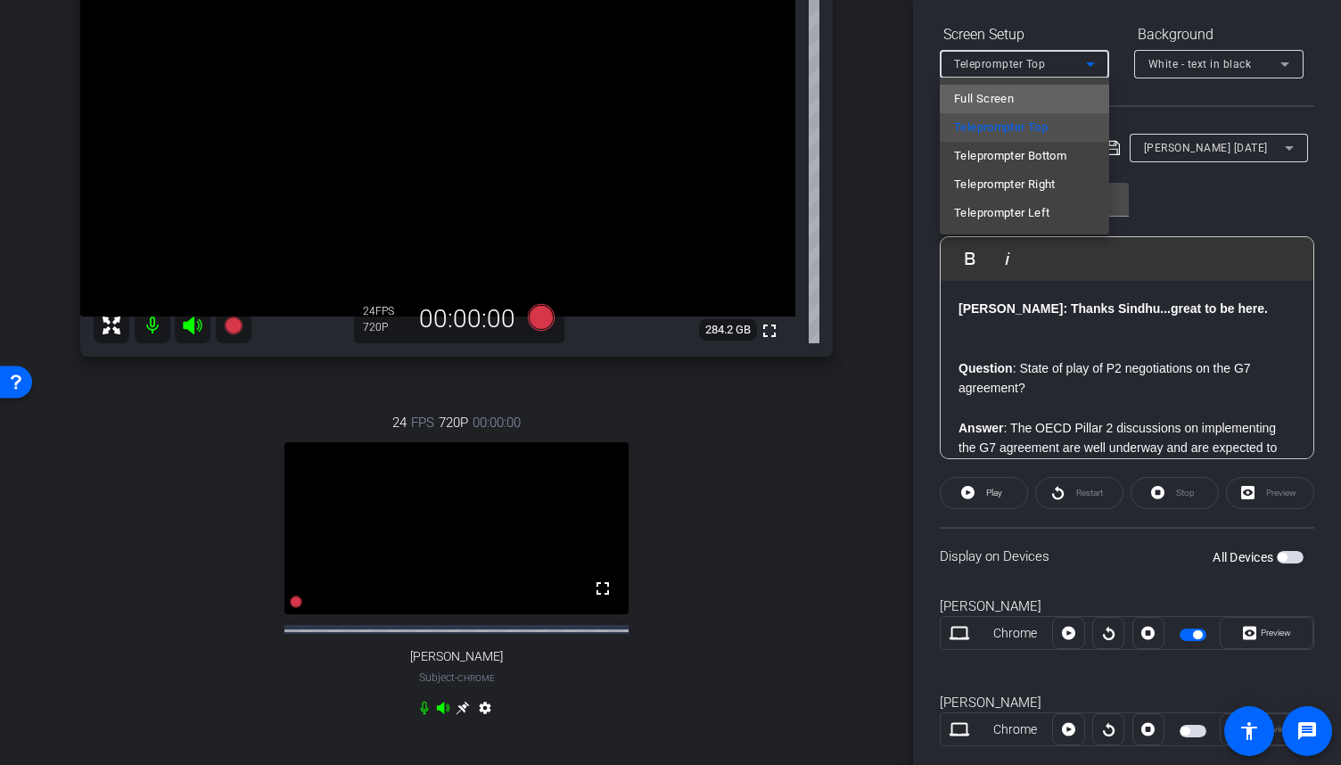
click at [1038, 97] on mat-option "Full Screen" at bounding box center [1024, 99] width 169 height 29
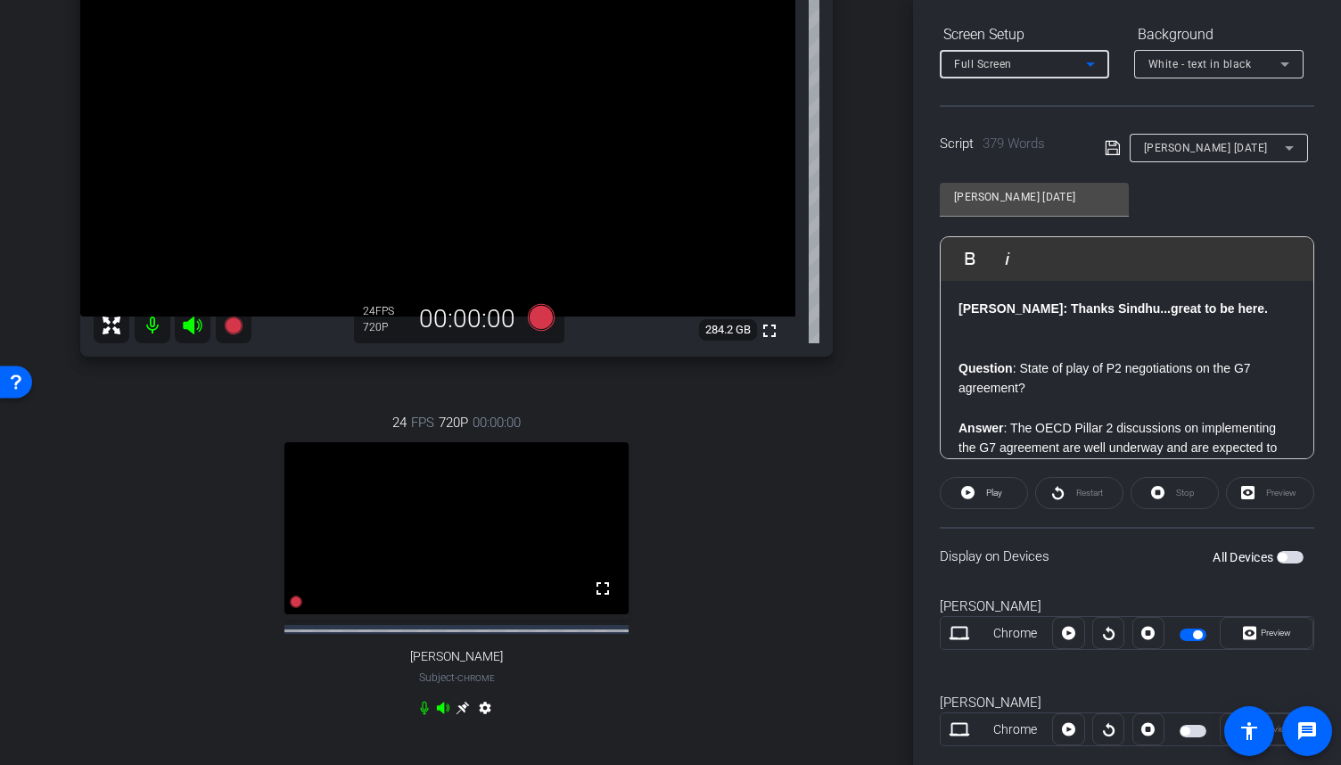
click at [1084, 69] on icon at bounding box center [1090, 63] width 21 height 21
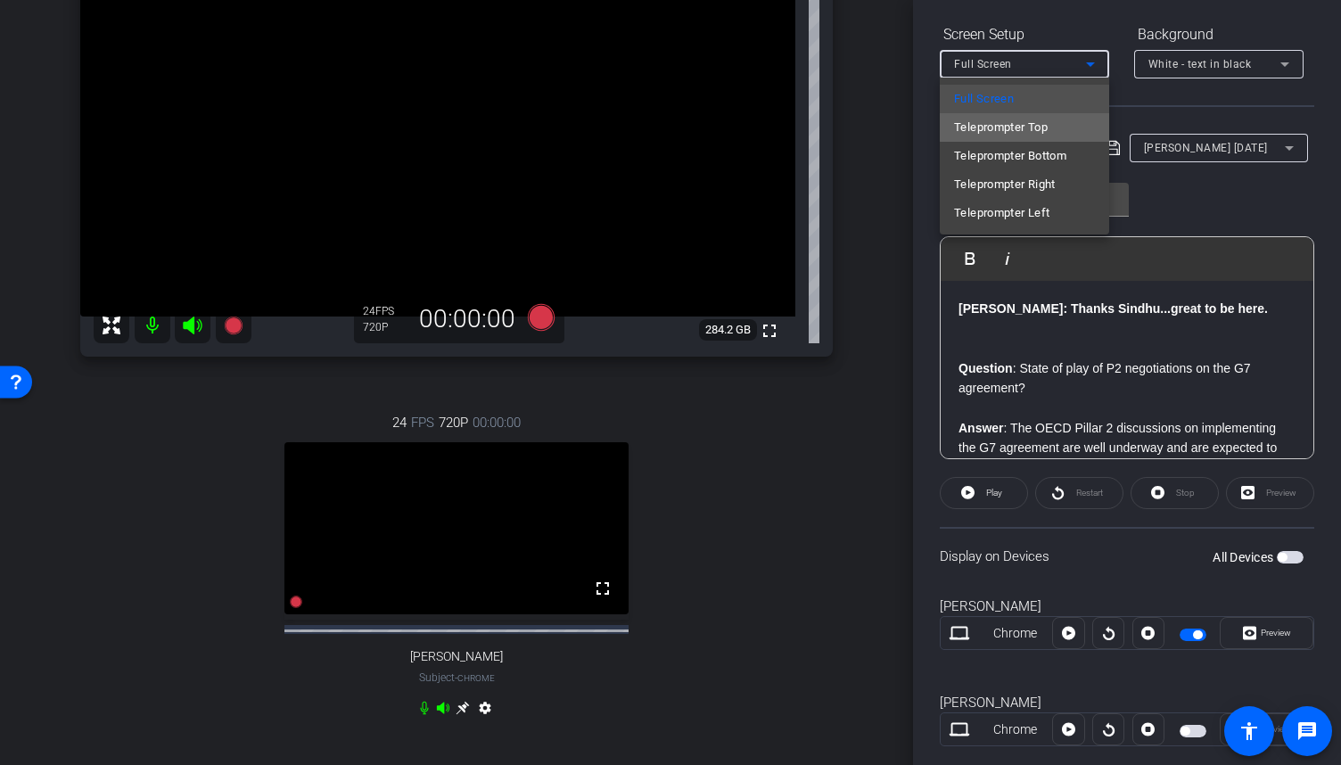
click at [1036, 122] on span "Teleprompter Top" at bounding box center [1001, 127] width 94 height 21
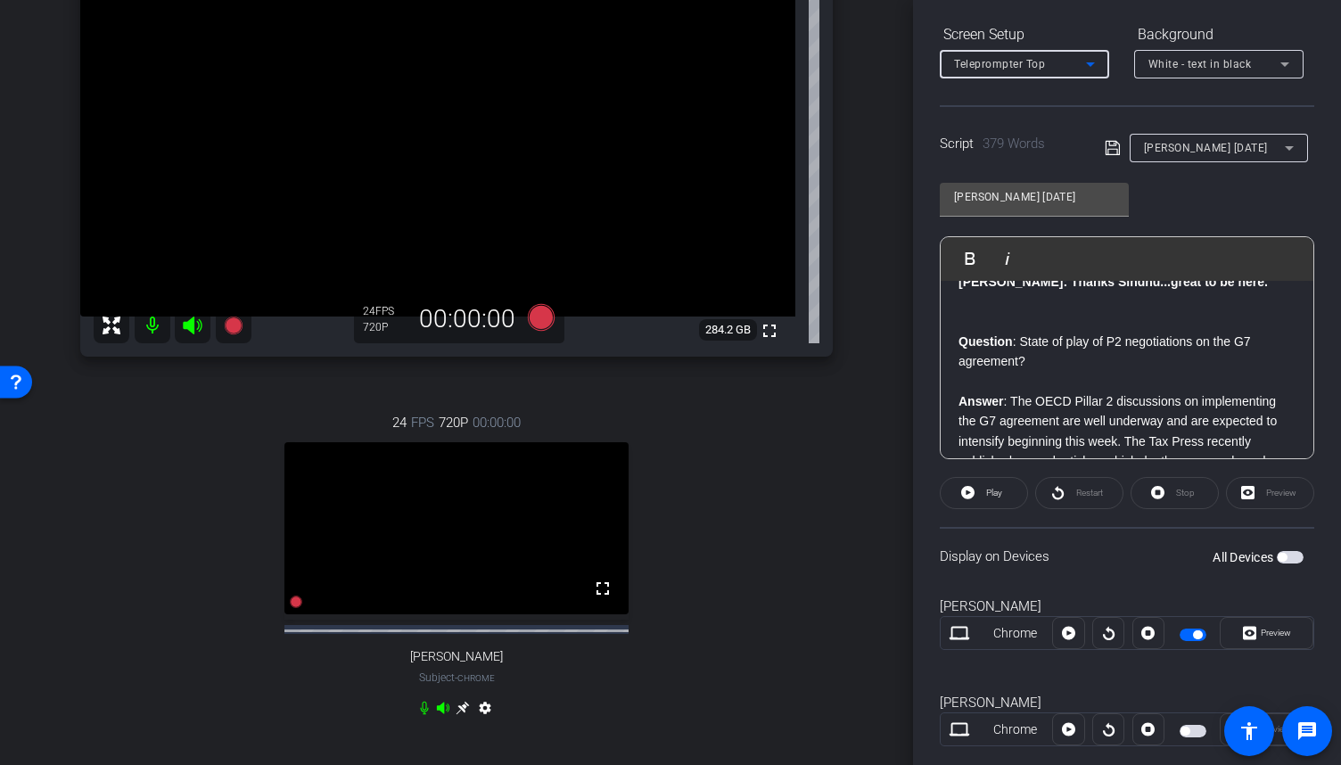
scroll to position [0, 0]
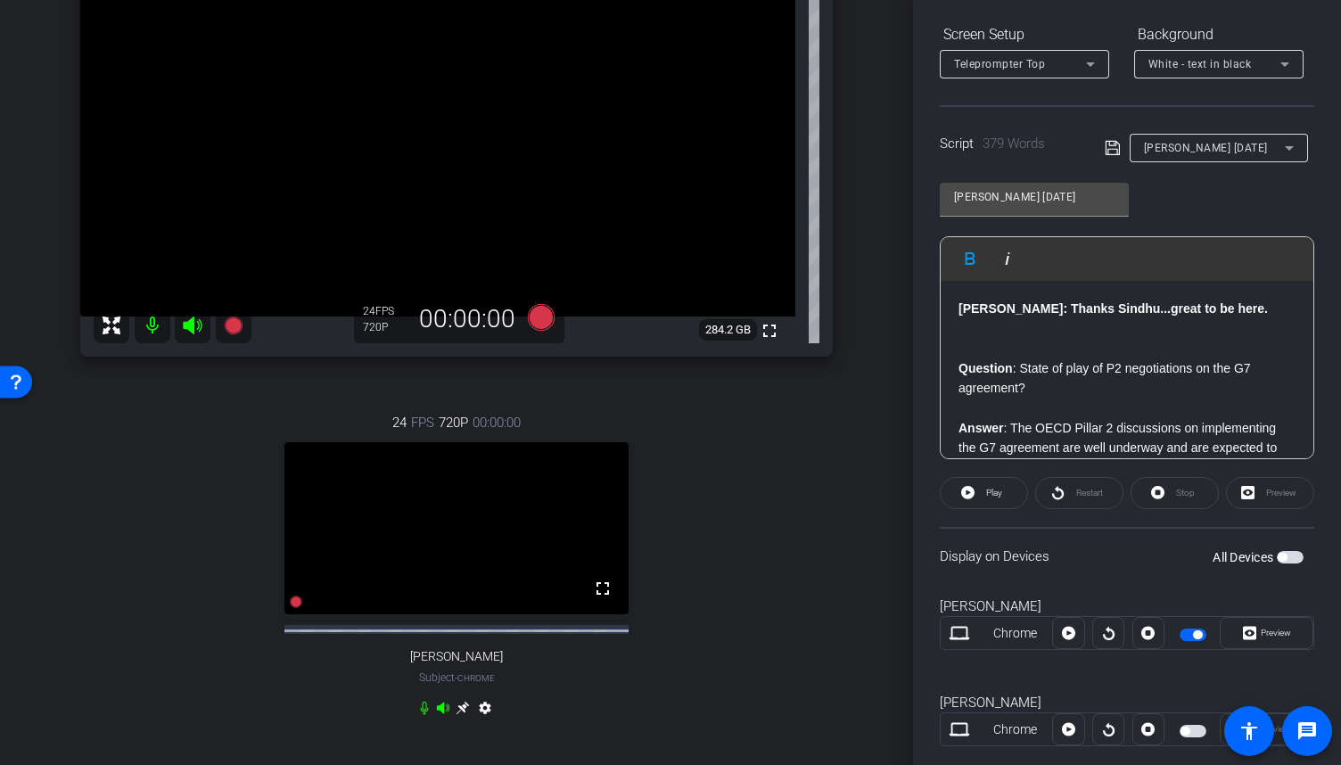
click at [1073, 399] on p at bounding box center [1126, 408] width 337 height 20
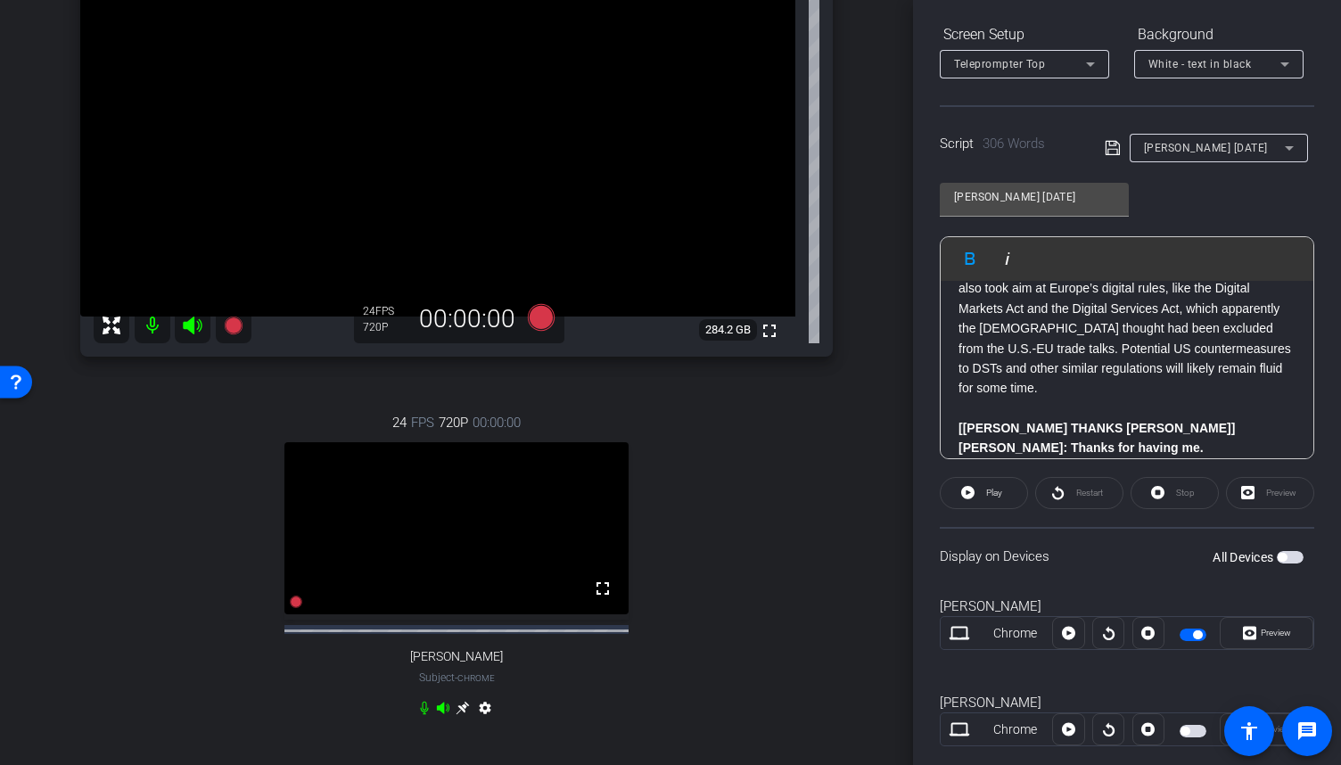
click at [1112, 152] on icon at bounding box center [1113, 147] width 16 height 21
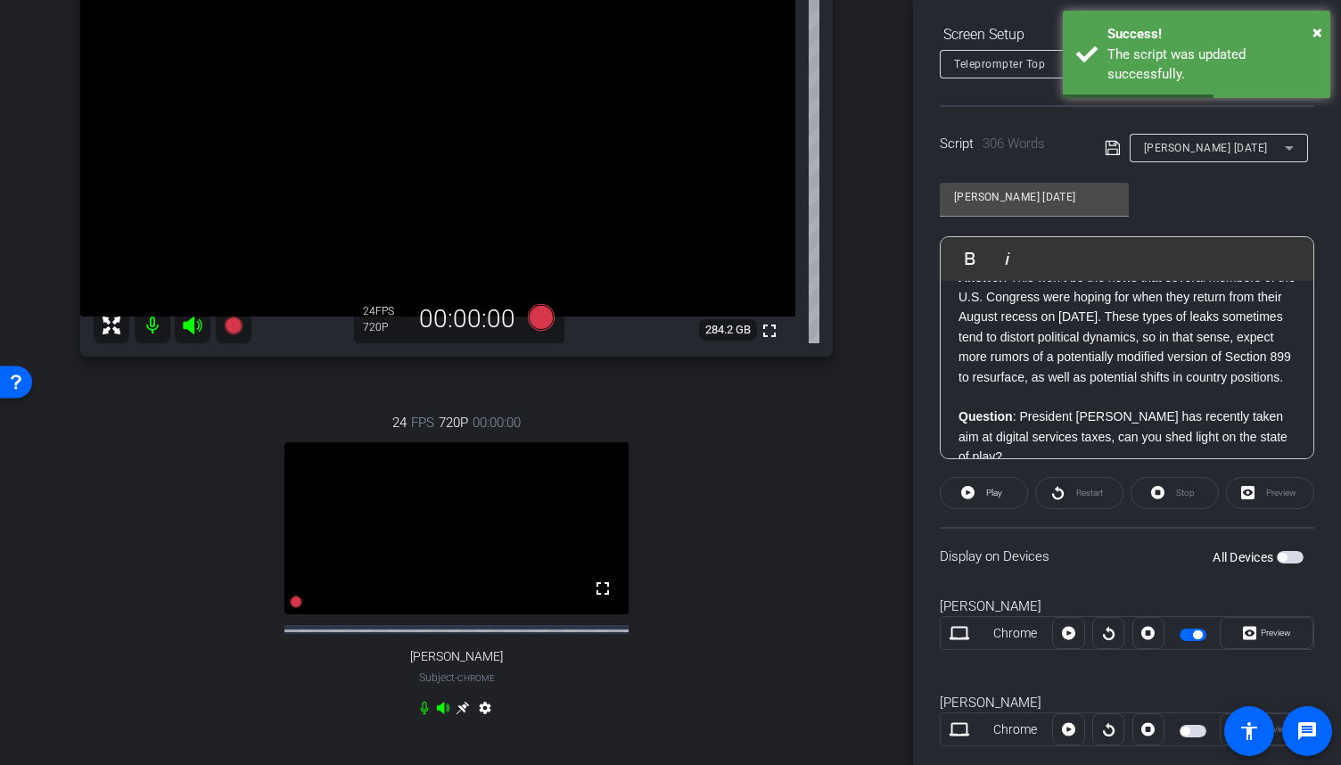
scroll to position [422, 0]
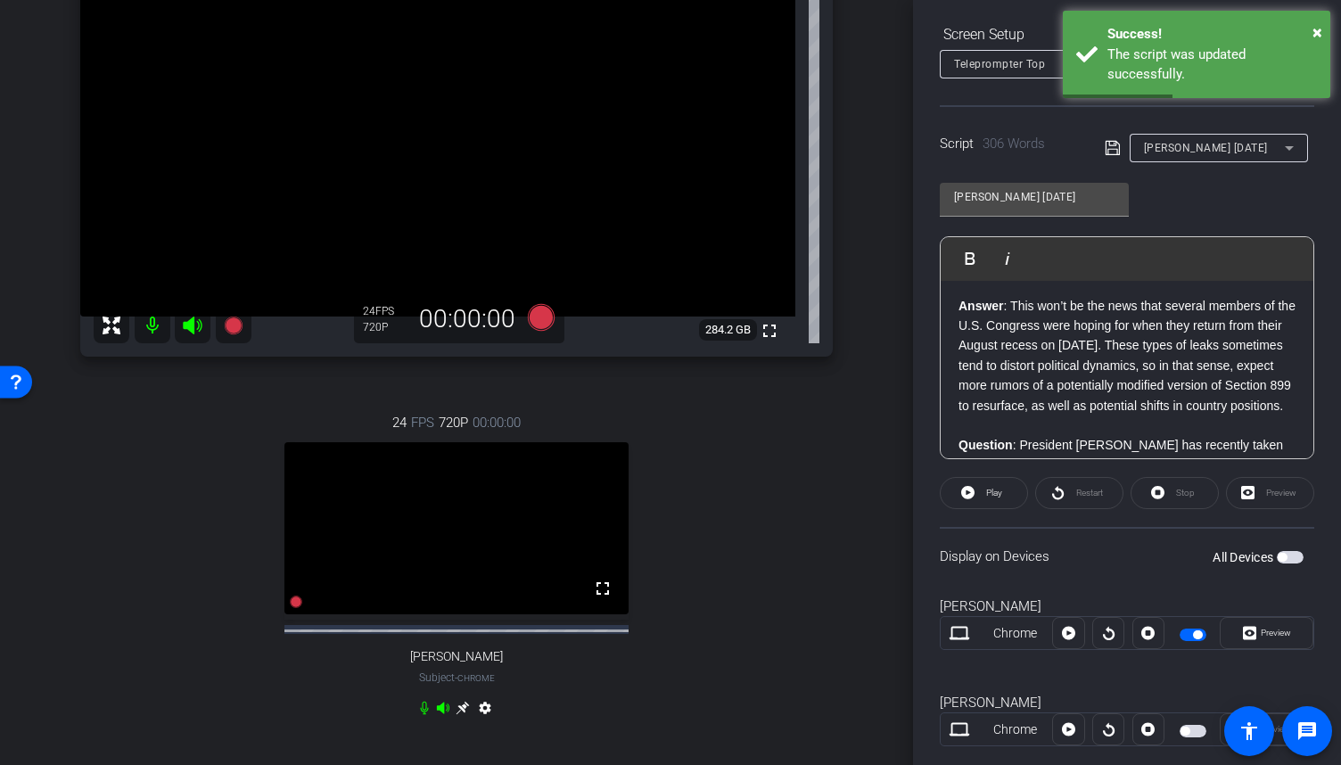
click at [1193, 630] on span "button" at bounding box center [1197, 634] width 9 height 9
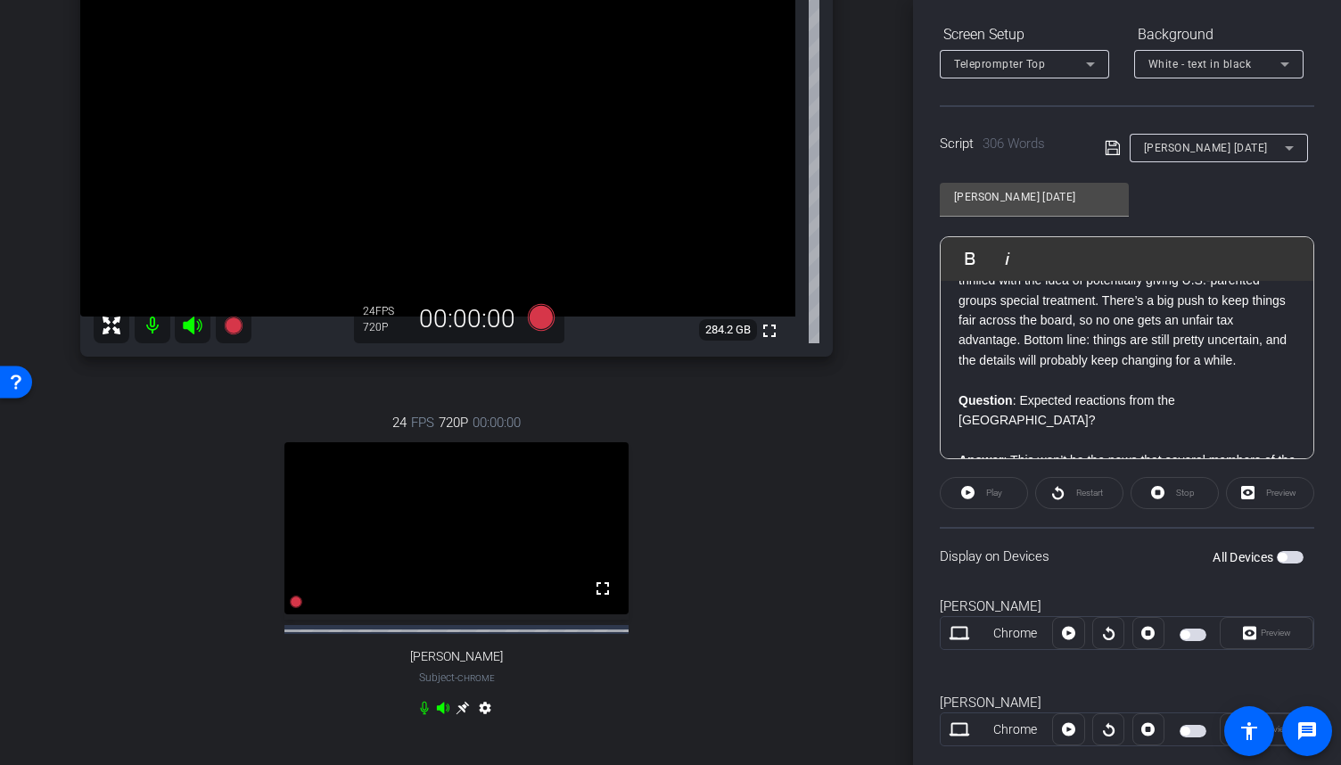
scroll to position [0, 0]
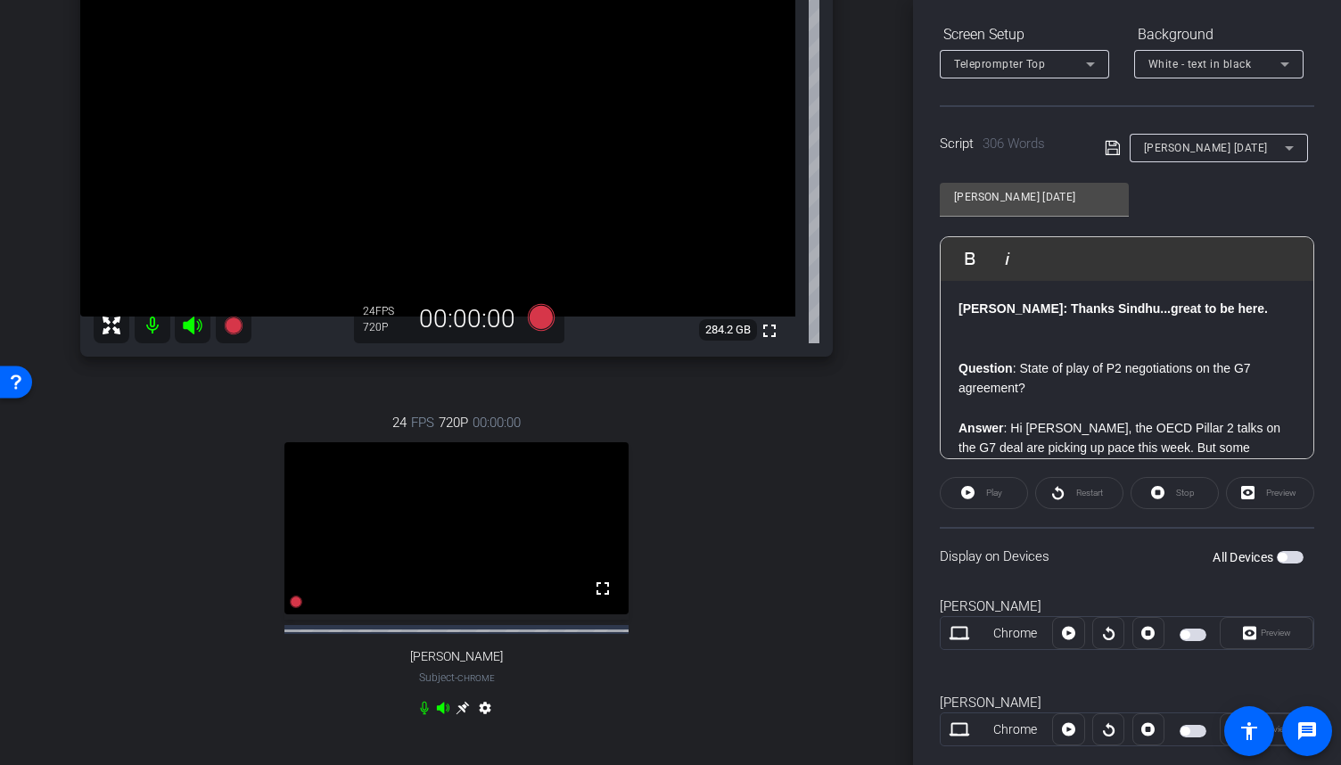
click at [1189, 634] on span "button" at bounding box center [1192, 635] width 27 height 12
click at [1188, 728] on span "button" at bounding box center [1192, 731] width 27 height 12
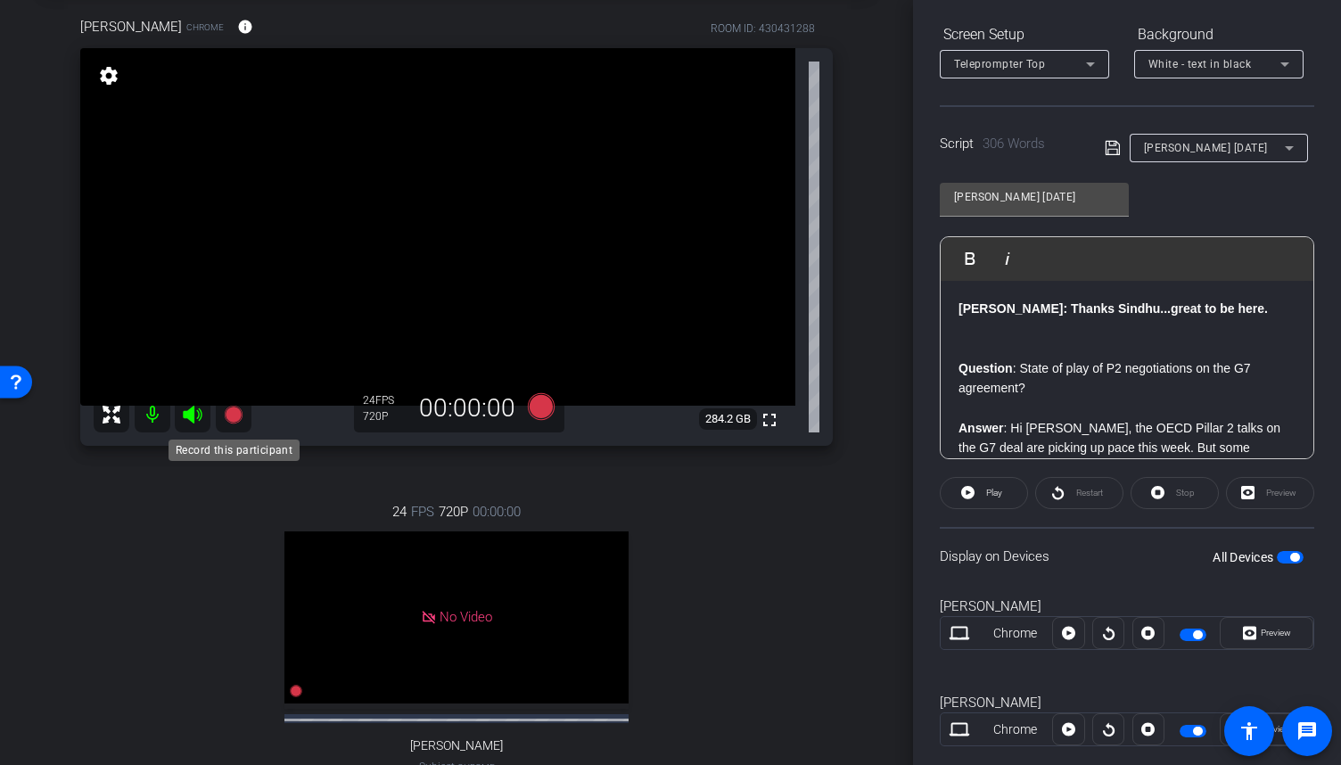
click at [235, 413] on icon at bounding box center [233, 414] width 18 height 18
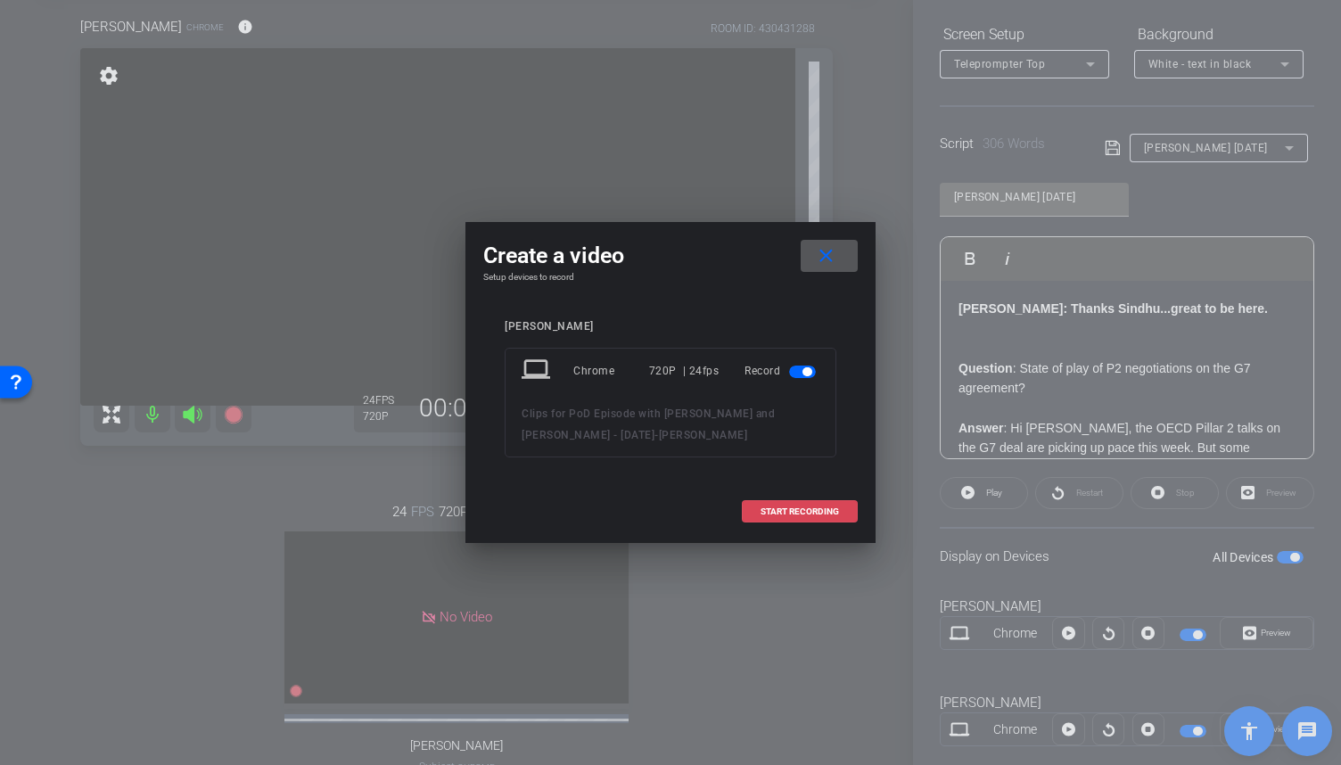
click at [781, 507] on span "START RECORDING" at bounding box center [799, 511] width 78 height 9
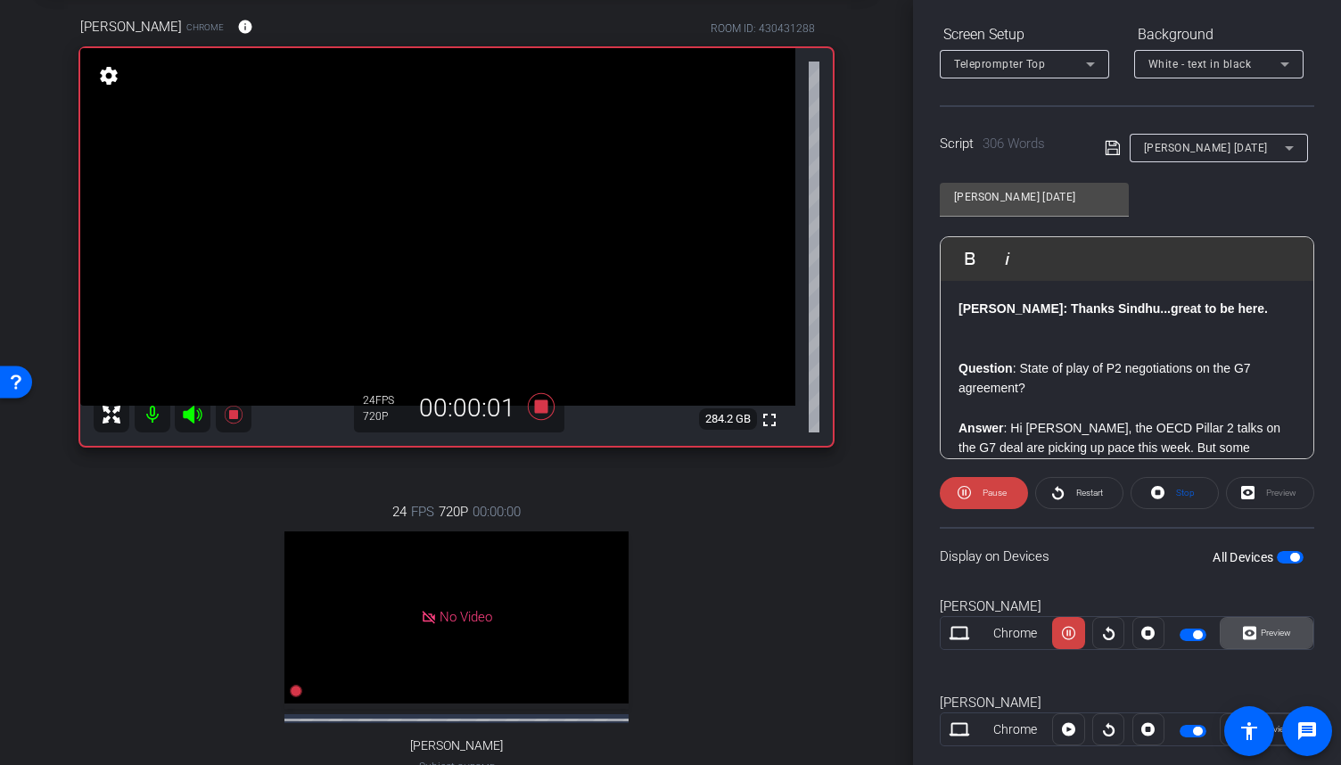
click at [1261, 634] on span "Preview" at bounding box center [1276, 633] width 30 height 10
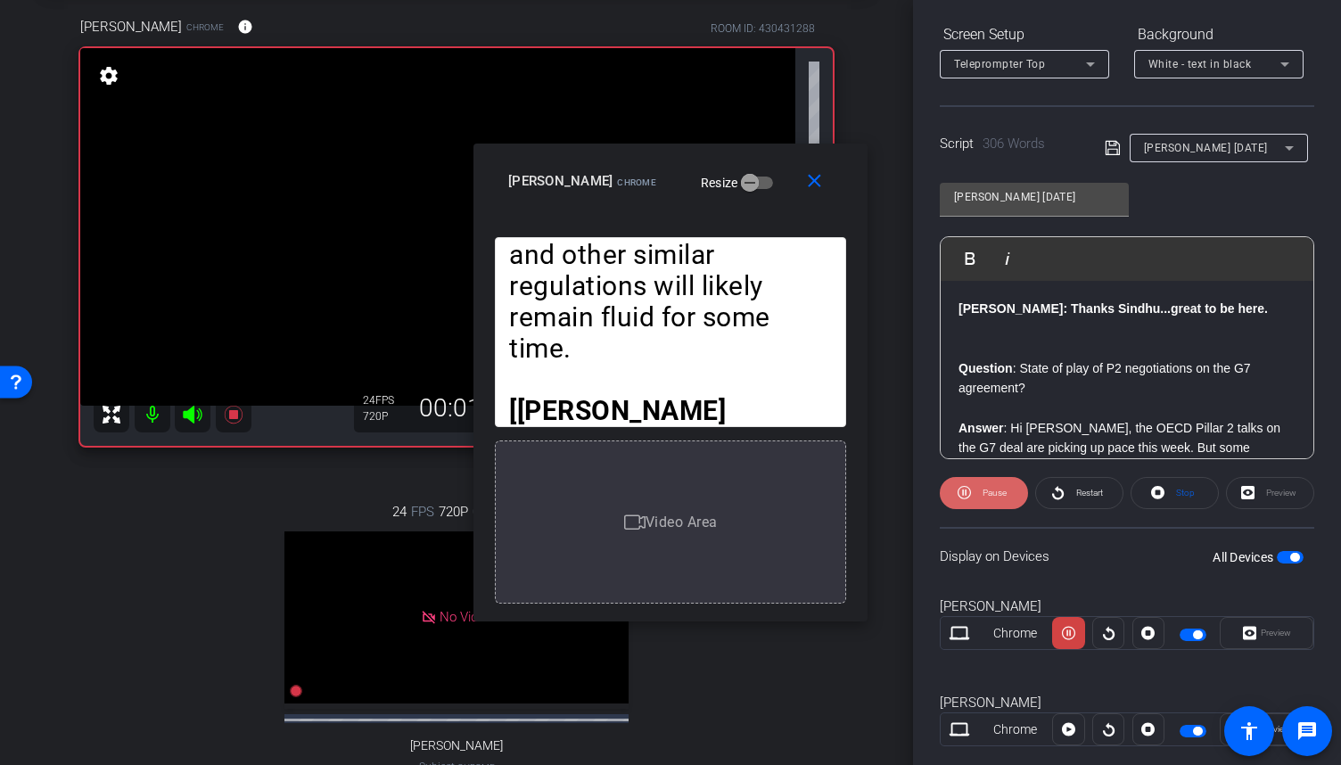
click at [978, 481] on span "Pause" at bounding box center [992, 493] width 29 height 25
click at [977, 489] on span at bounding box center [984, 493] width 86 height 43
click at [978, 489] on span "Pause" at bounding box center [992, 493] width 29 height 25
click at [826, 169] on span at bounding box center [817, 181] width 57 height 43
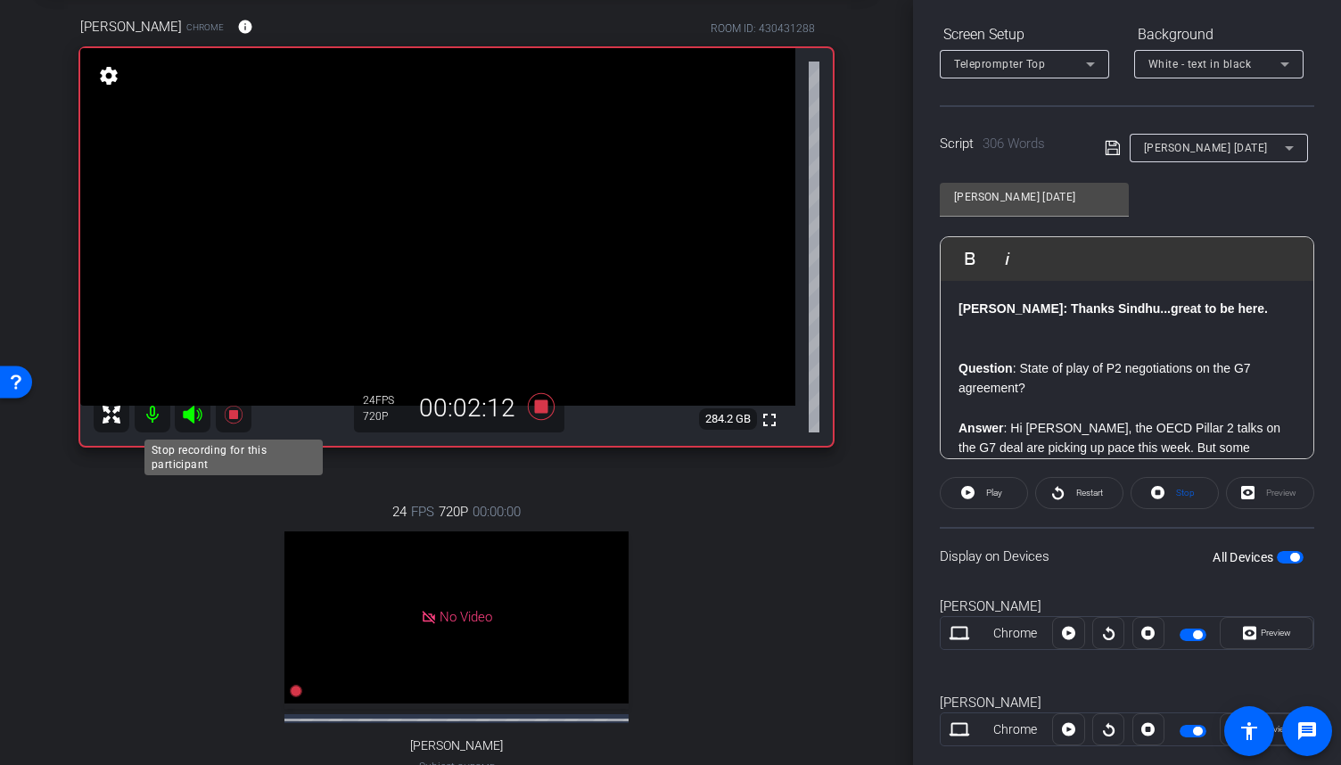
click at [234, 409] on icon at bounding box center [233, 414] width 18 height 18
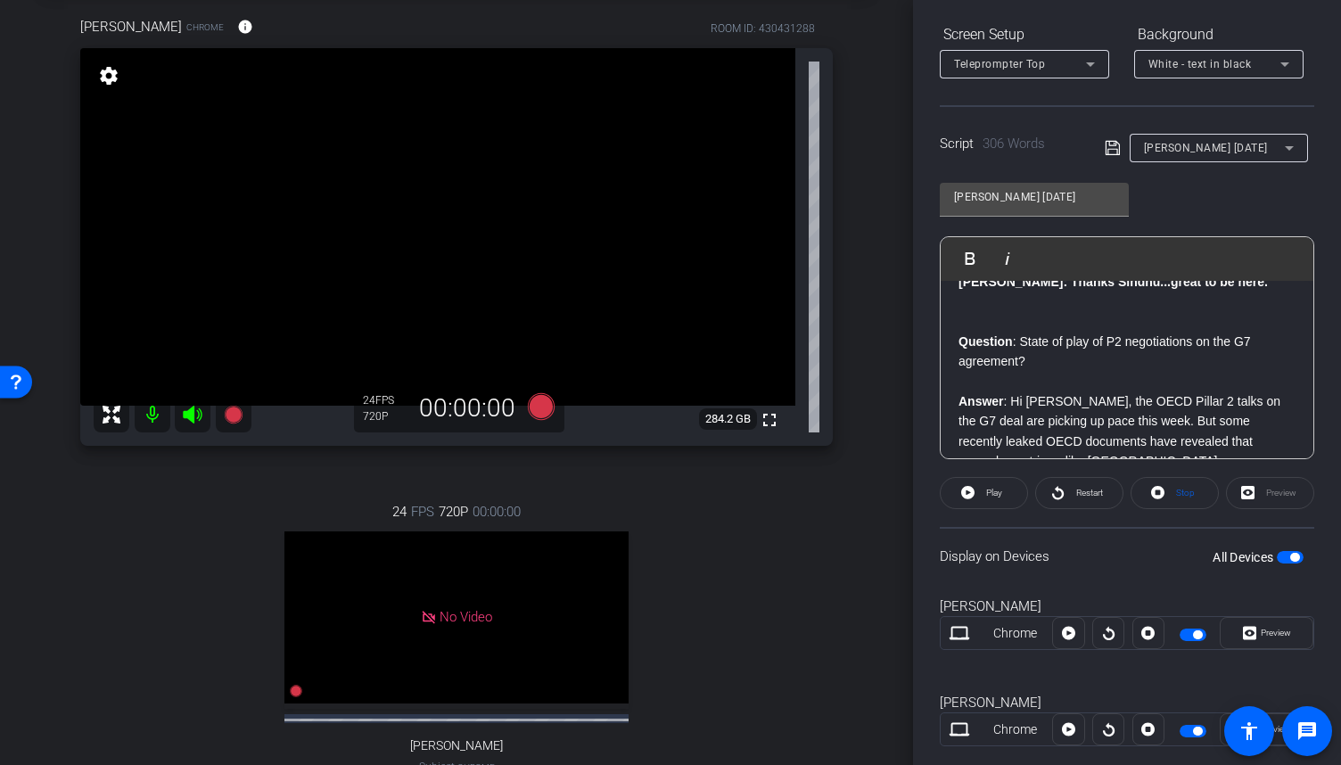
scroll to position [0, 0]
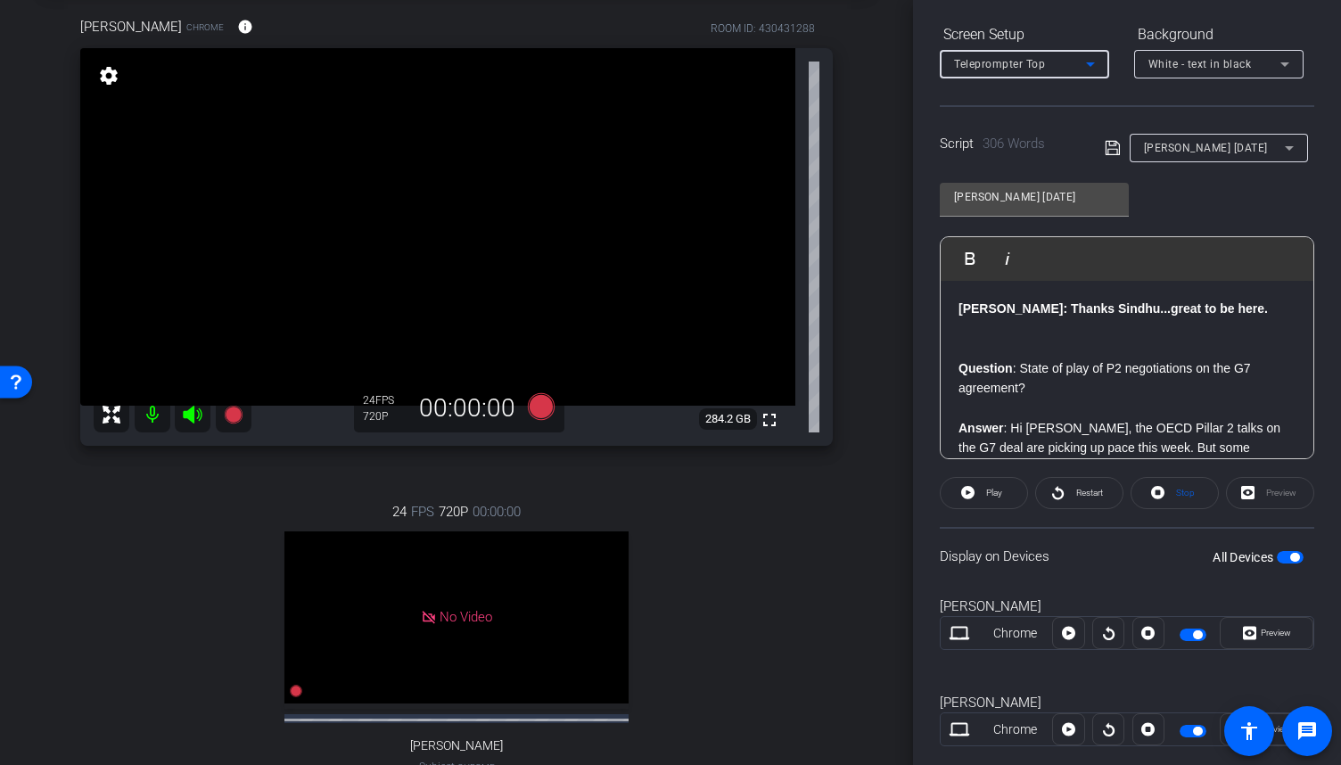
click at [1084, 68] on icon at bounding box center [1090, 63] width 21 height 21
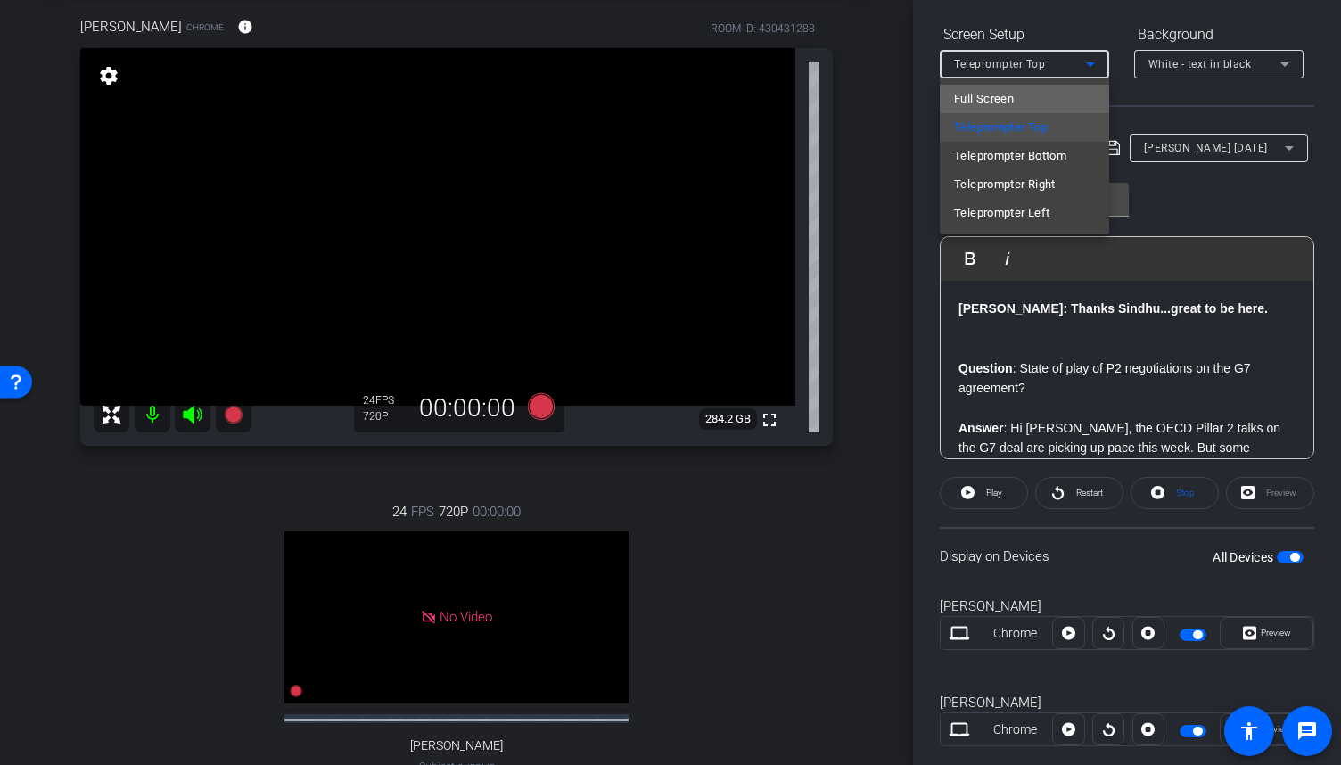
click at [1037, 99] on mat-option "Full Screen" at bounding box center [1024, 99] width 169 height 29
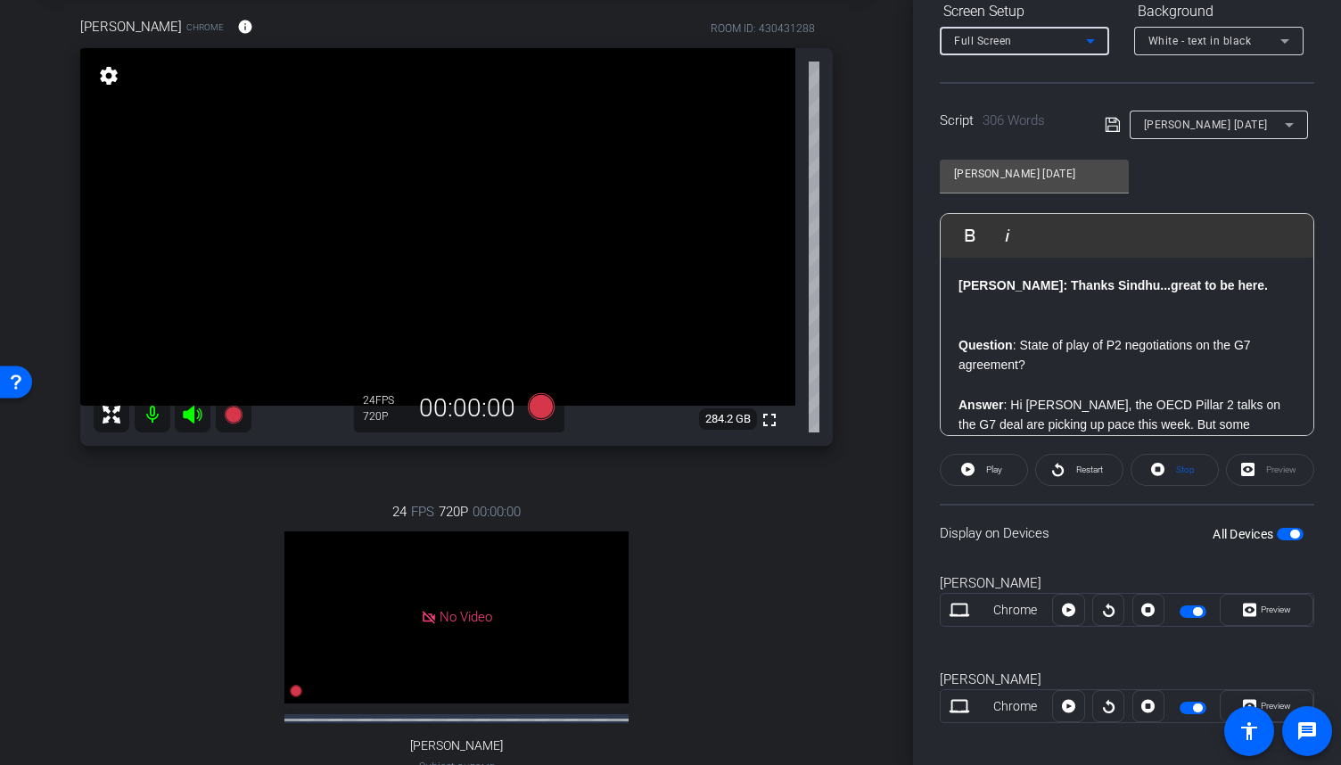
scroll to position [303, 0]
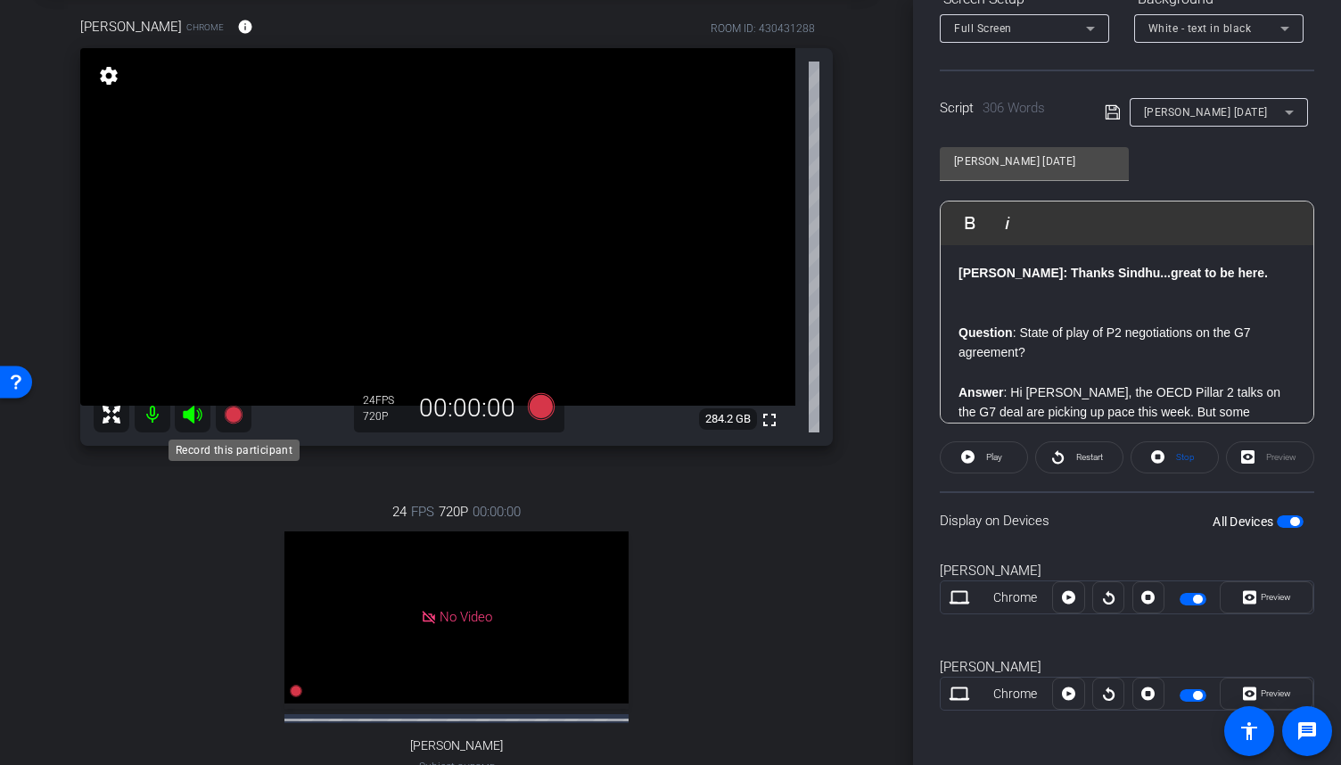
click at [233, 413] on icon at bounding box center [233, 414] width 18 height 18
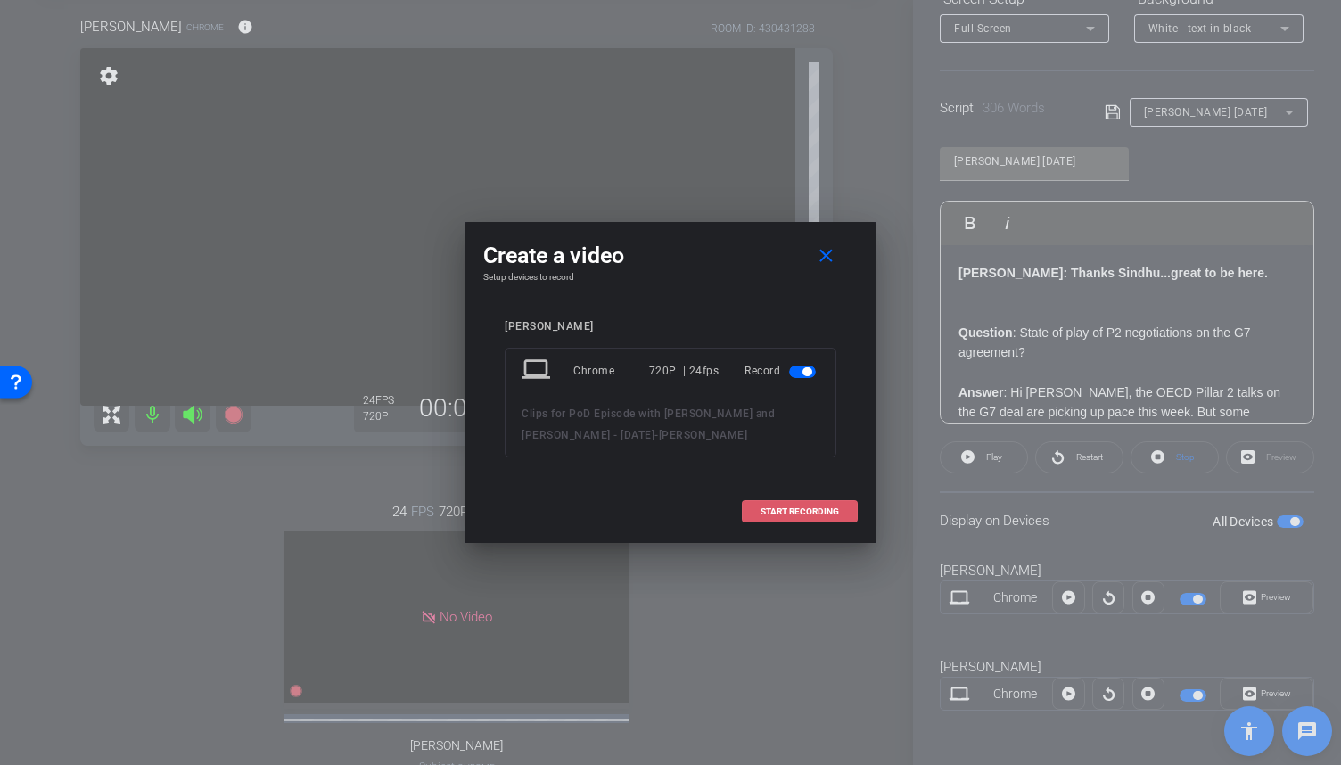
click at [824, 507] on span "START RECORDING" at bounding box center [799, 511] width 78 height 9
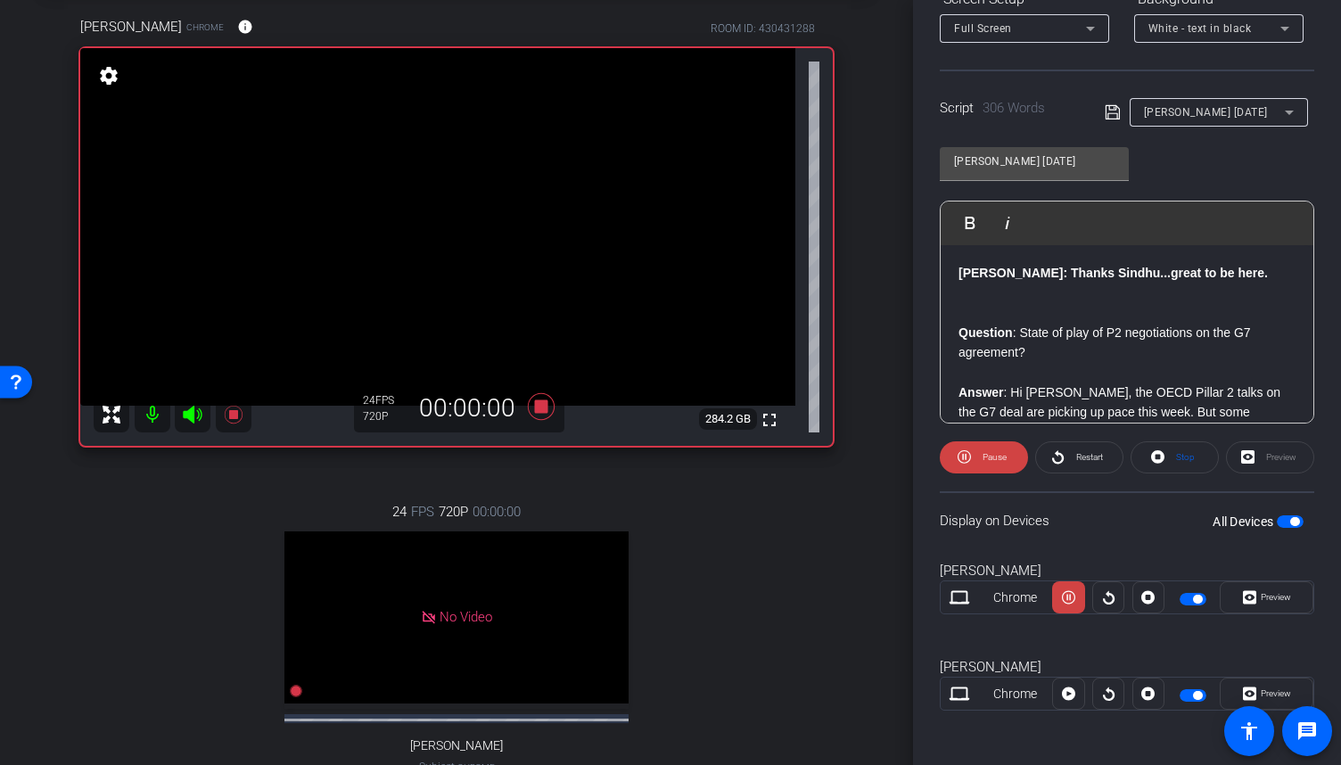
click at [1261, 599] on span "Preview" at bounding box center [1276, 597] width 30 height 10
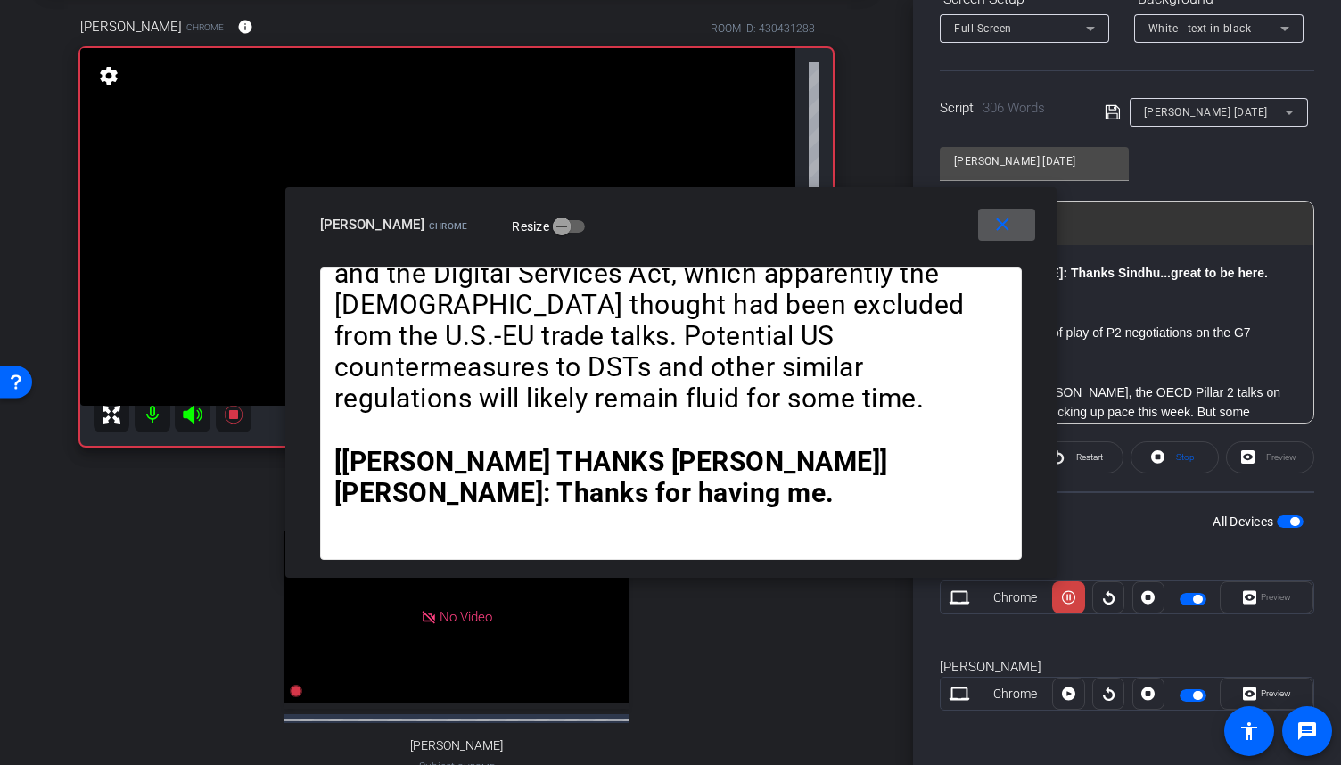
click at [1006, 231] on mat-icon "close" at bounding box center [1002, 225] width 22 height 22
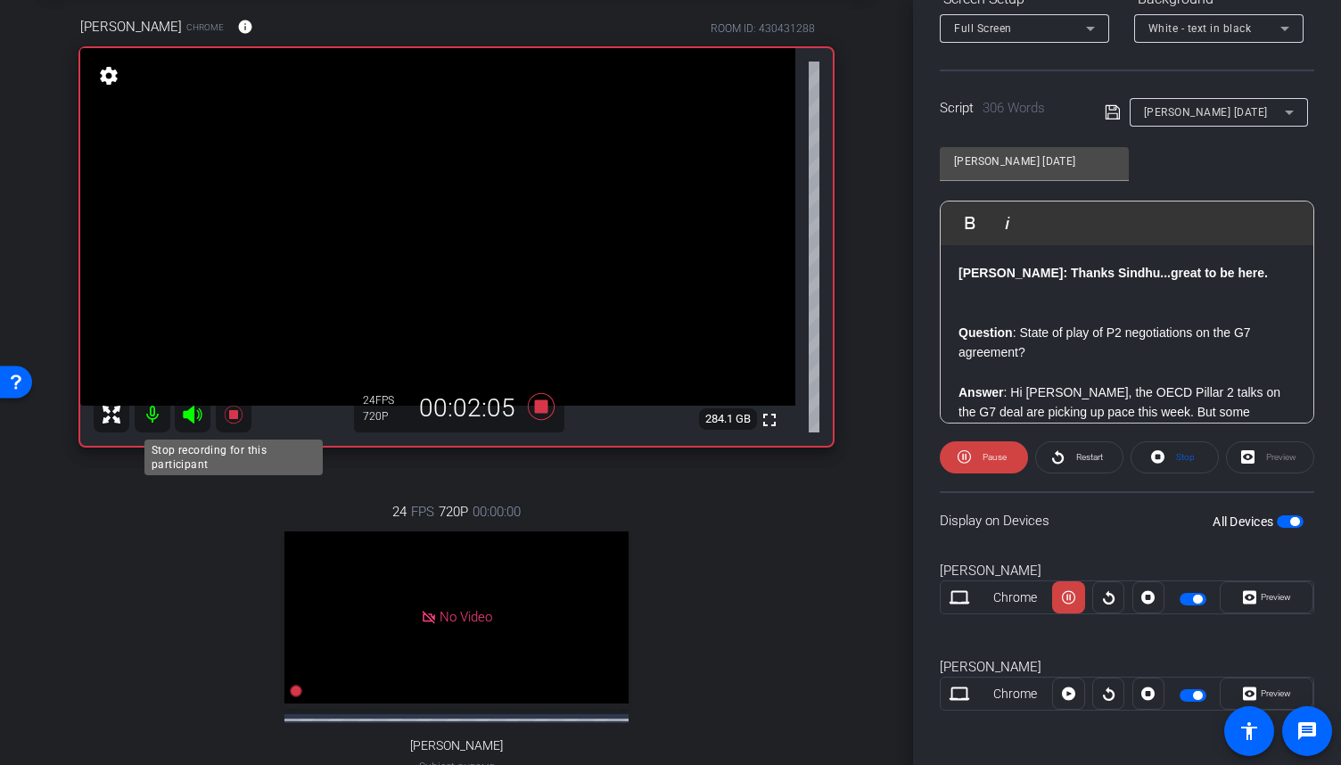
click at [242, 420] on icon at bounding box center [233, 414] width 21 height 21
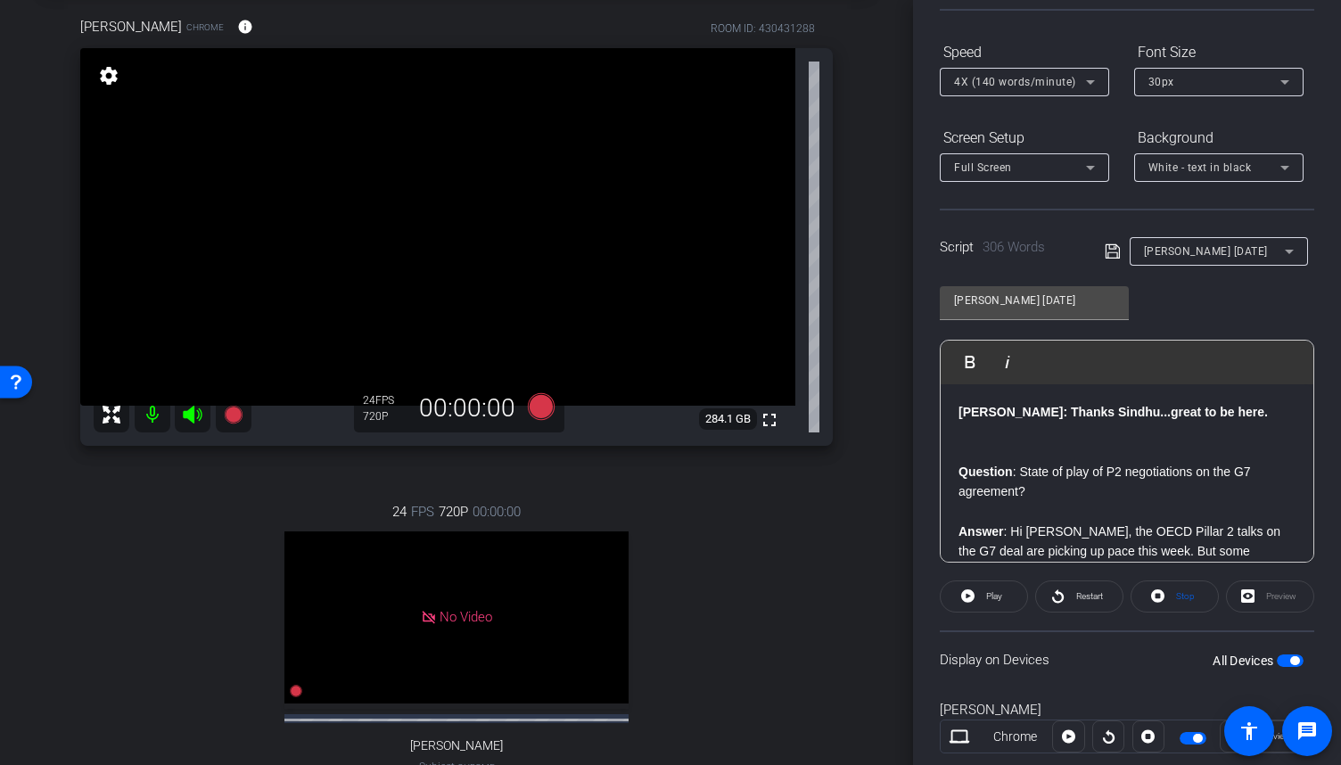
scroll to position [125, 0]
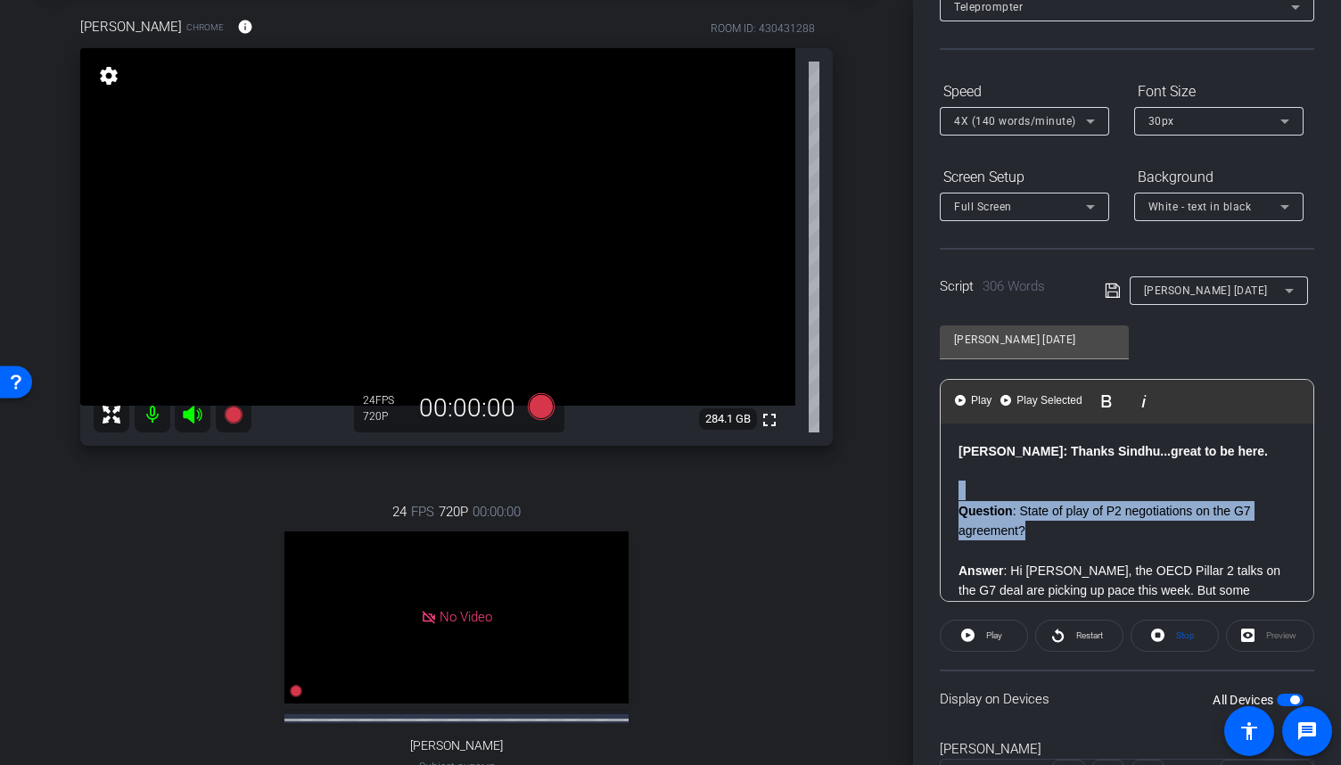
drag, startPoint x: 1034, startPoint y: 525, endPoint x: 935, endPoint y: 482, distance: 107.8
click at [935, 482] on div "Participants Teleprompter Adjustments settings Adam Ahmed flip Director Everyon…" at bounding box center [1127, 382] width 428 height 765
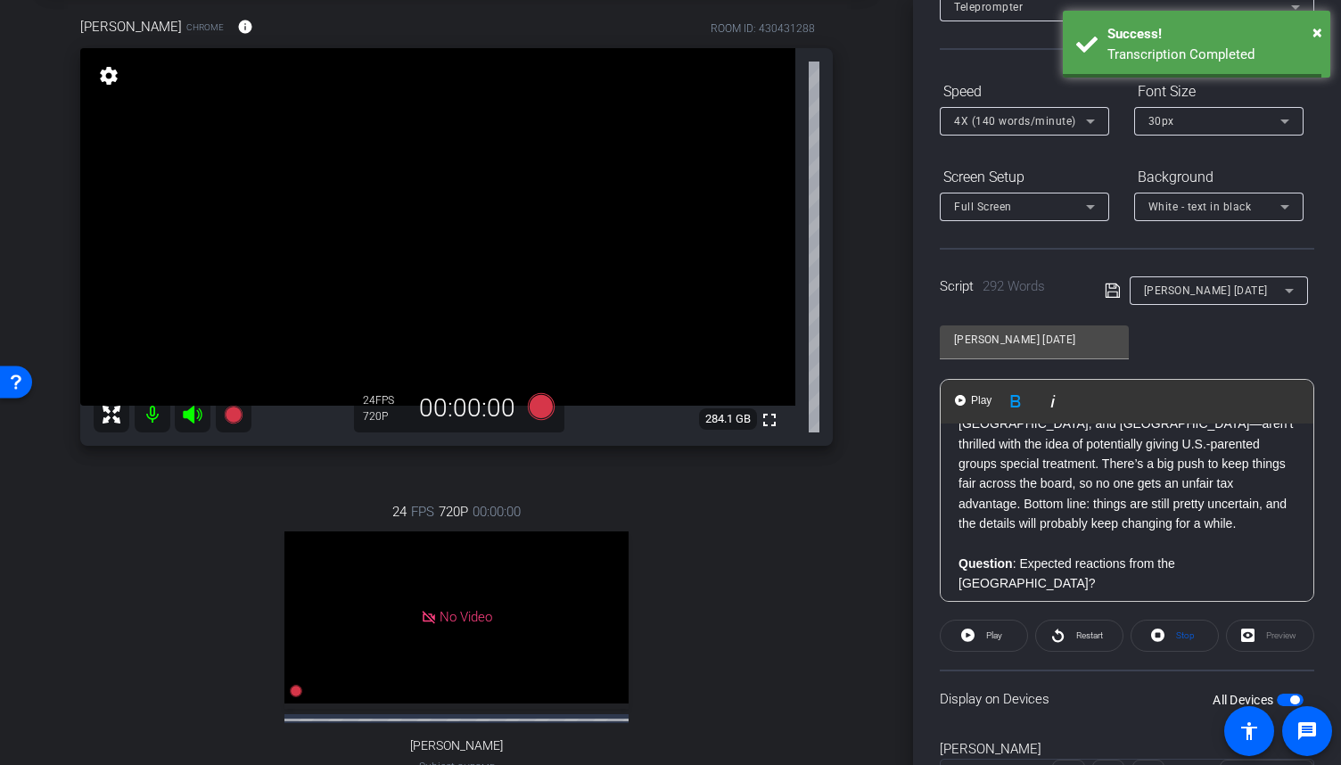
scroll to position [178, 0]
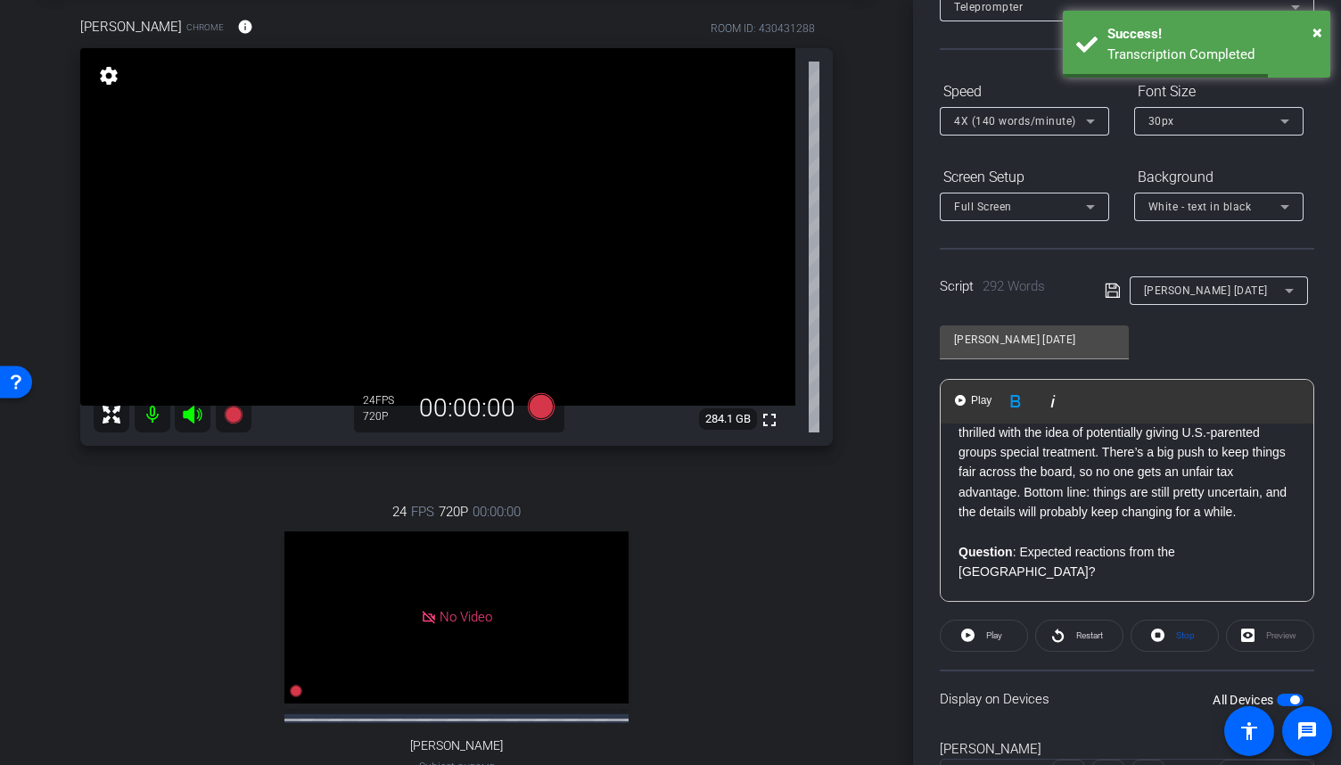
click at [1136, 542] on p "Question : Expected reactions from the US?" at bounding box center [1126, 562] width 337 height 40
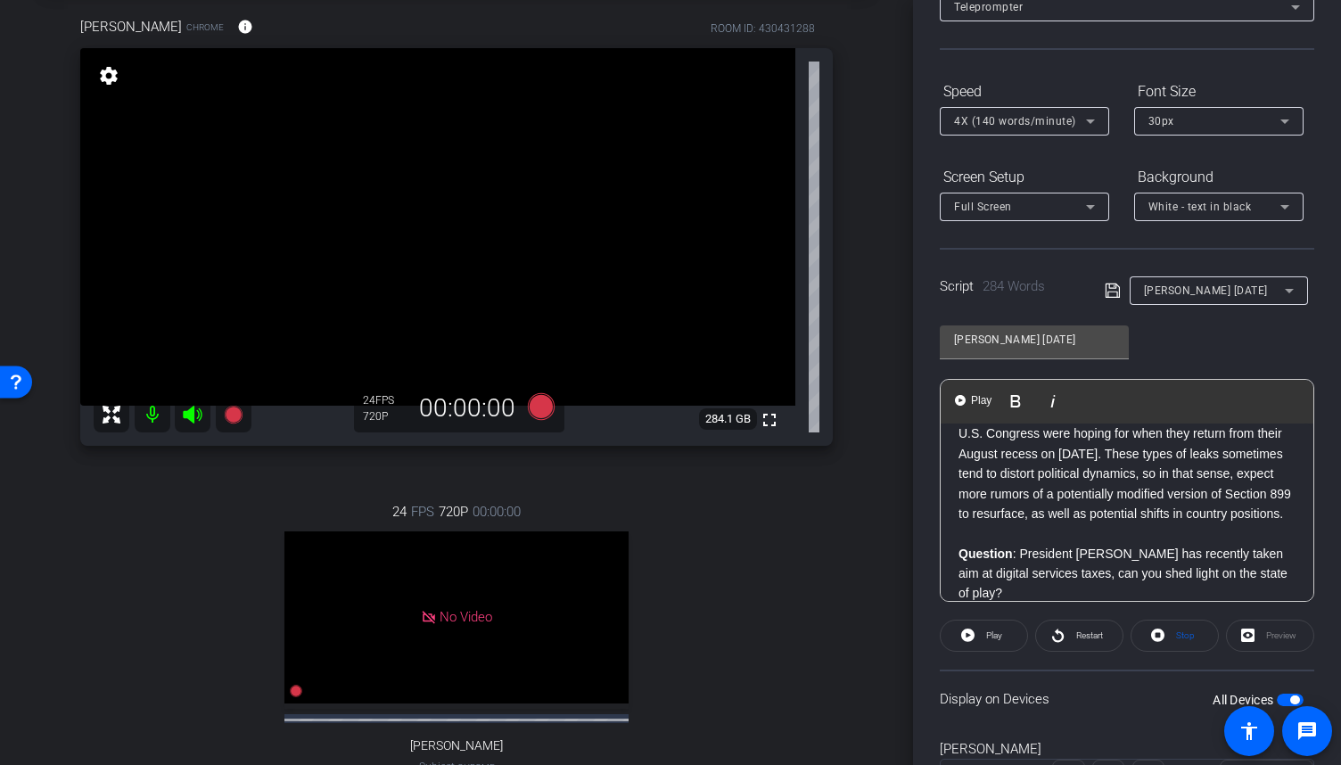
scroll to position [357, 0]
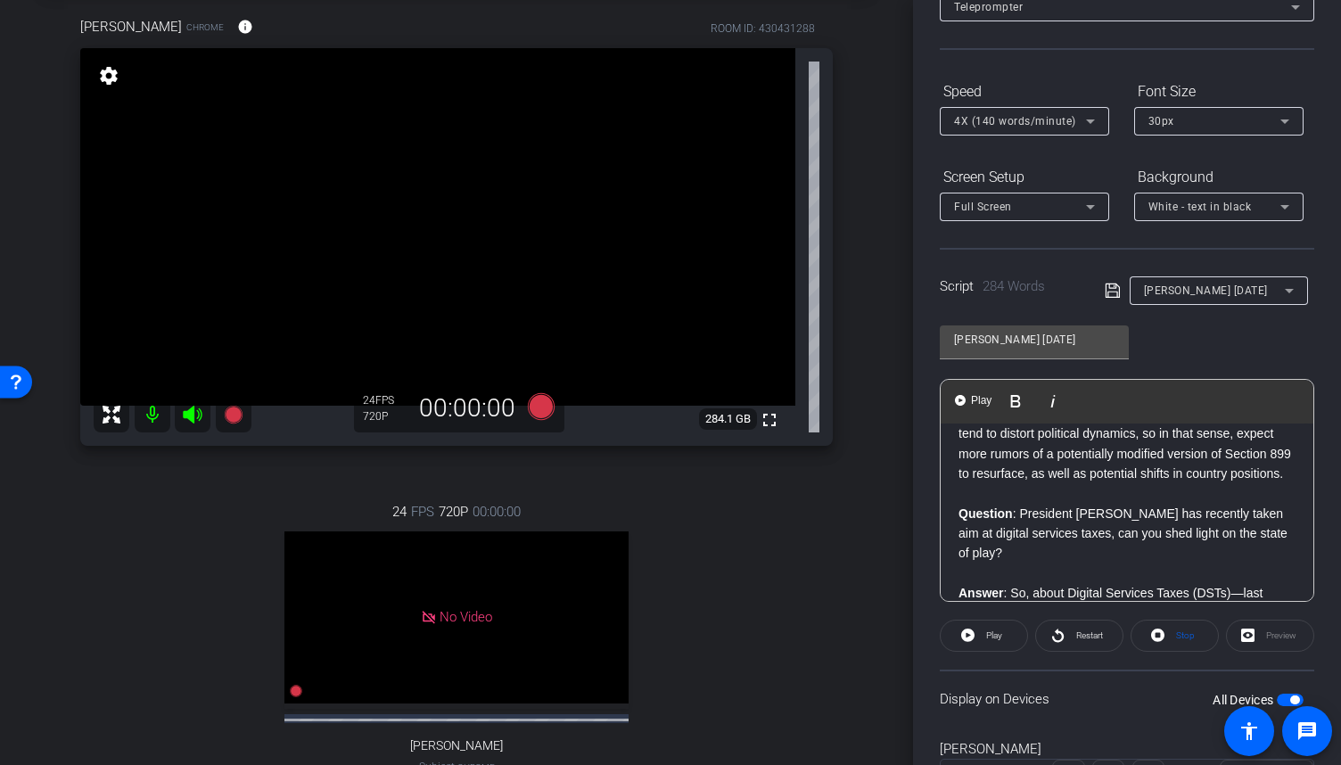
click at [1011, 525] on p "Question : President Trump has recently taken aim at digital services taxes, ca…" at bounding box center [1126, 534] width 337 height 60
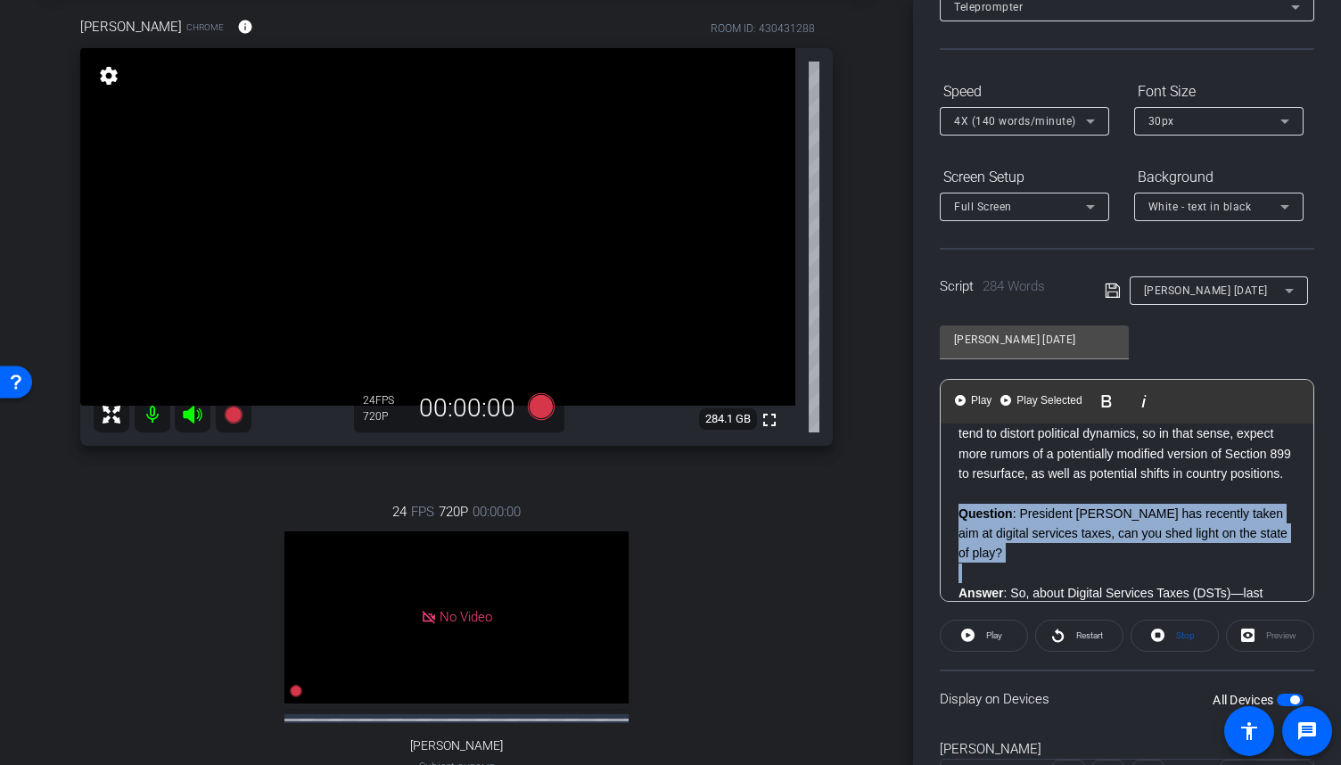
click at [1011, 525] on p "Question : President Trump has recently taken aim at digital services taxes, ca…" at bounding box center [1126, 534] width 337 height 60
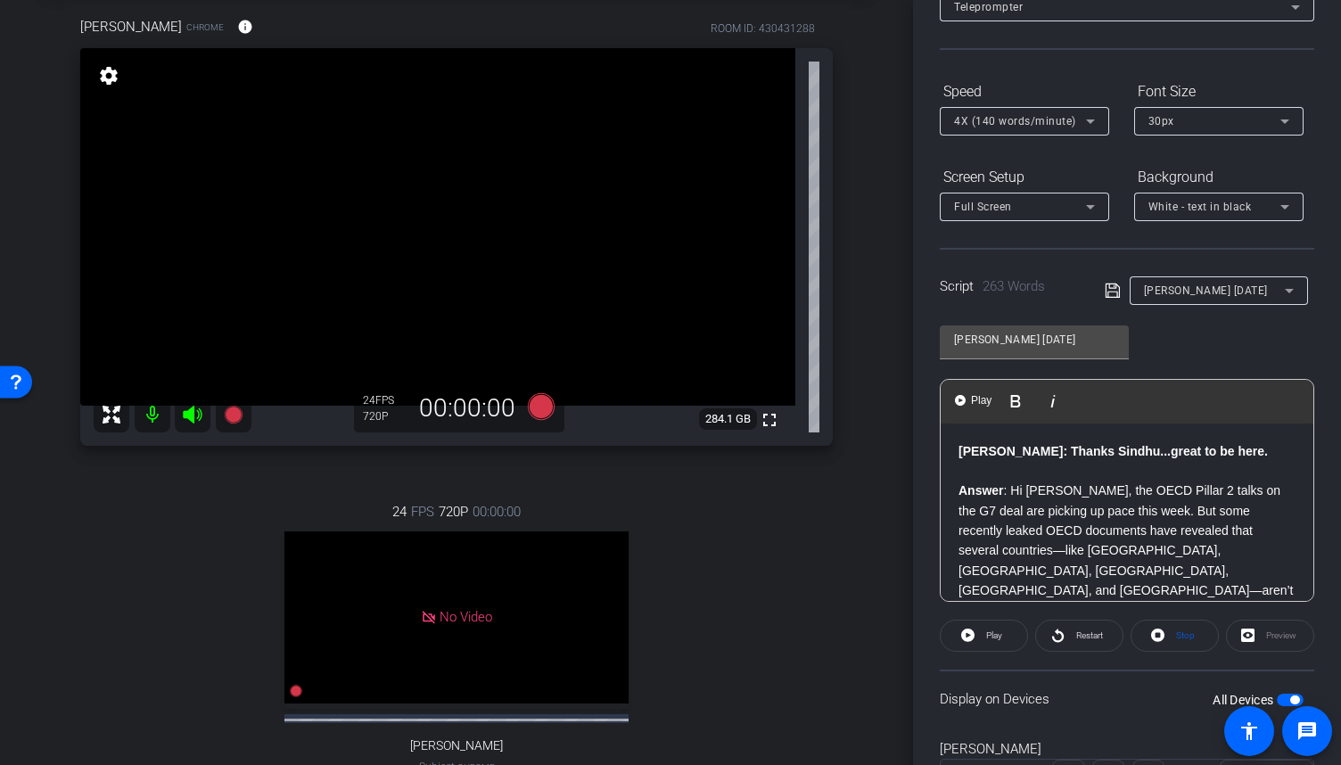
scroll to position [0, 0]
click at [233, 416] on icon at bounding box center [233, 414] width 18 height 18
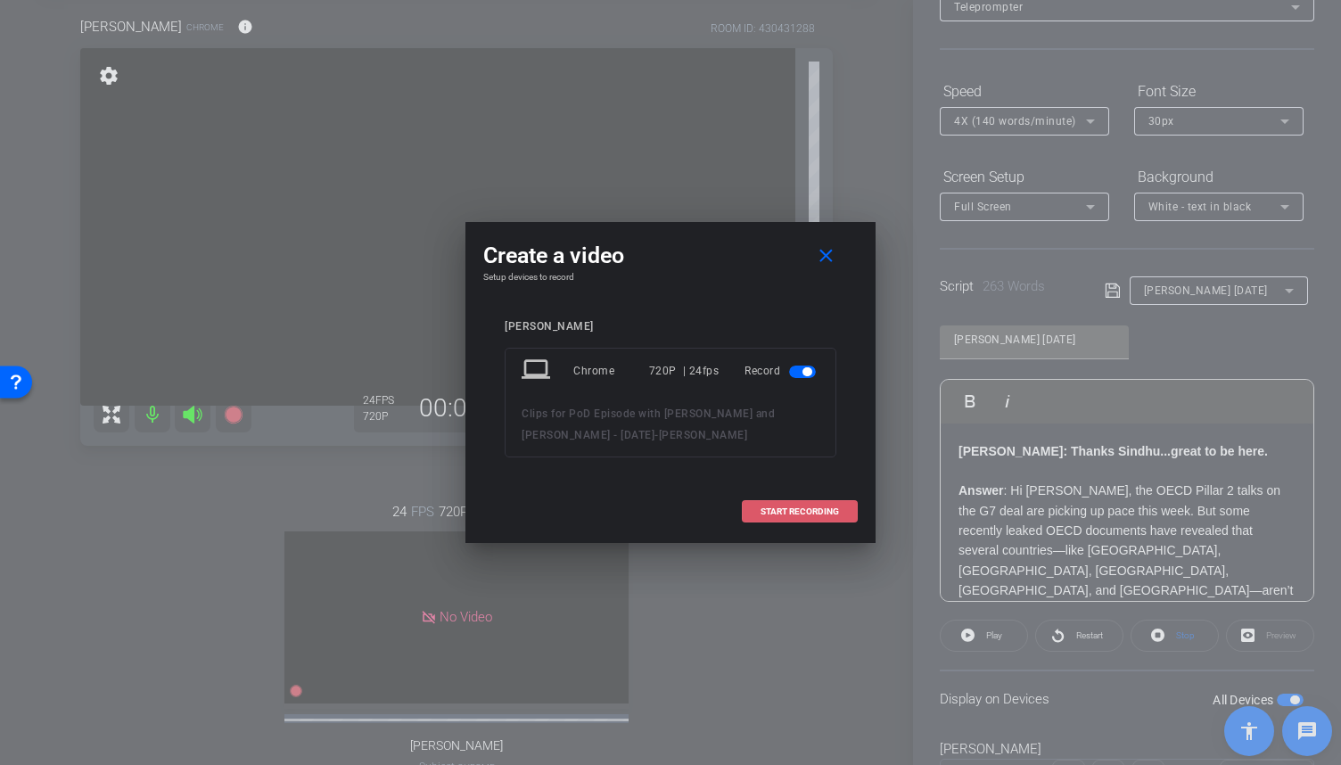
click at [774, 509] on span "START RECORDING" at bounding box center [799, 511] width 78 height 9
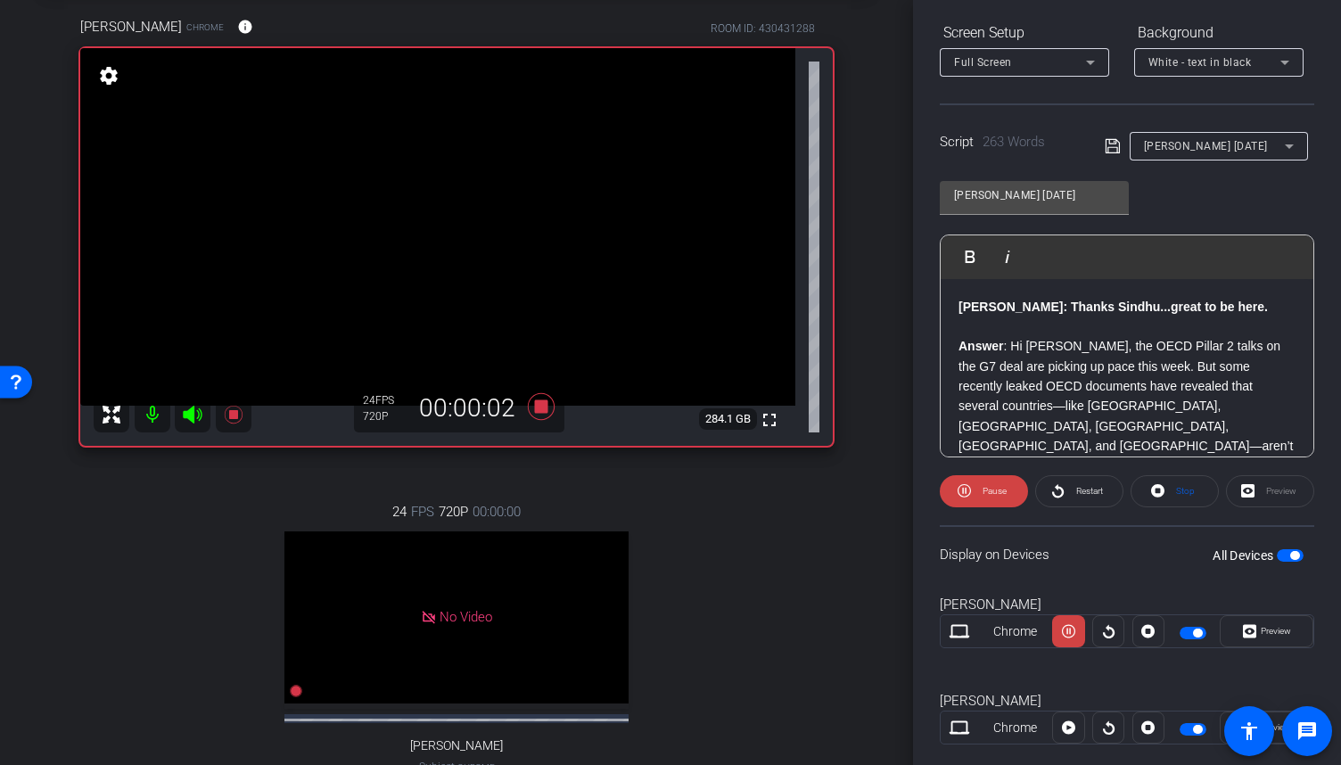
scroll to position [303, 0]
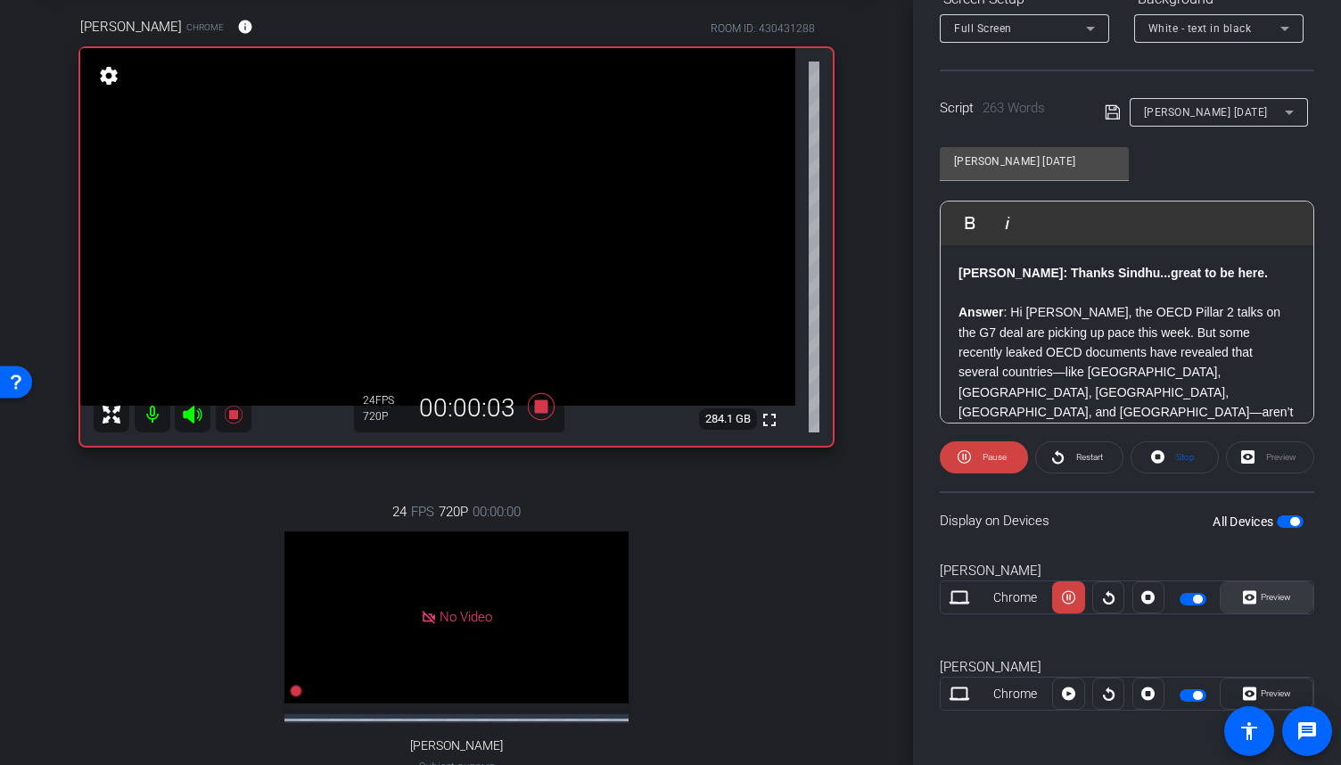
click at [1256, 605] on span "Preview" at bounding box center [1273, 597] width 35 height 25
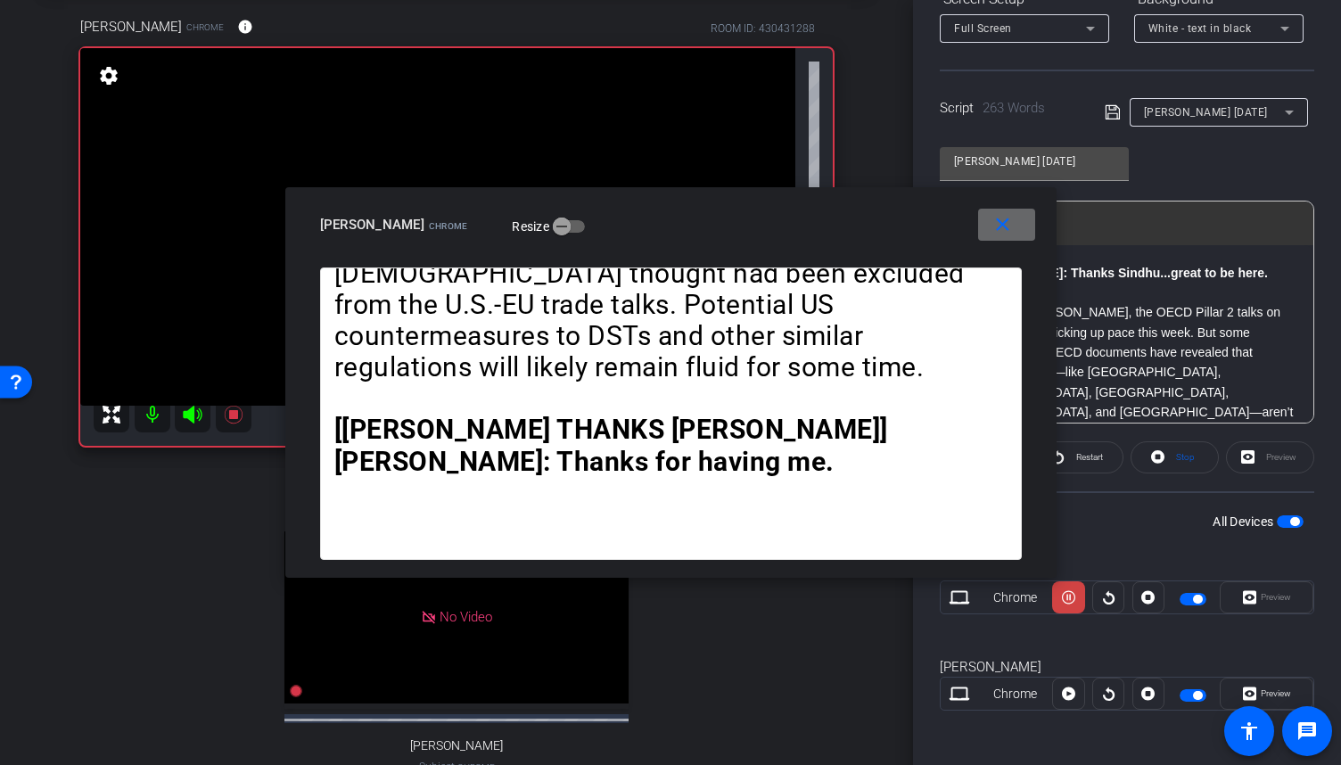
click at [999, 226] on mat-icon "close" at bounding box center [1002, 225] width 22 height 22
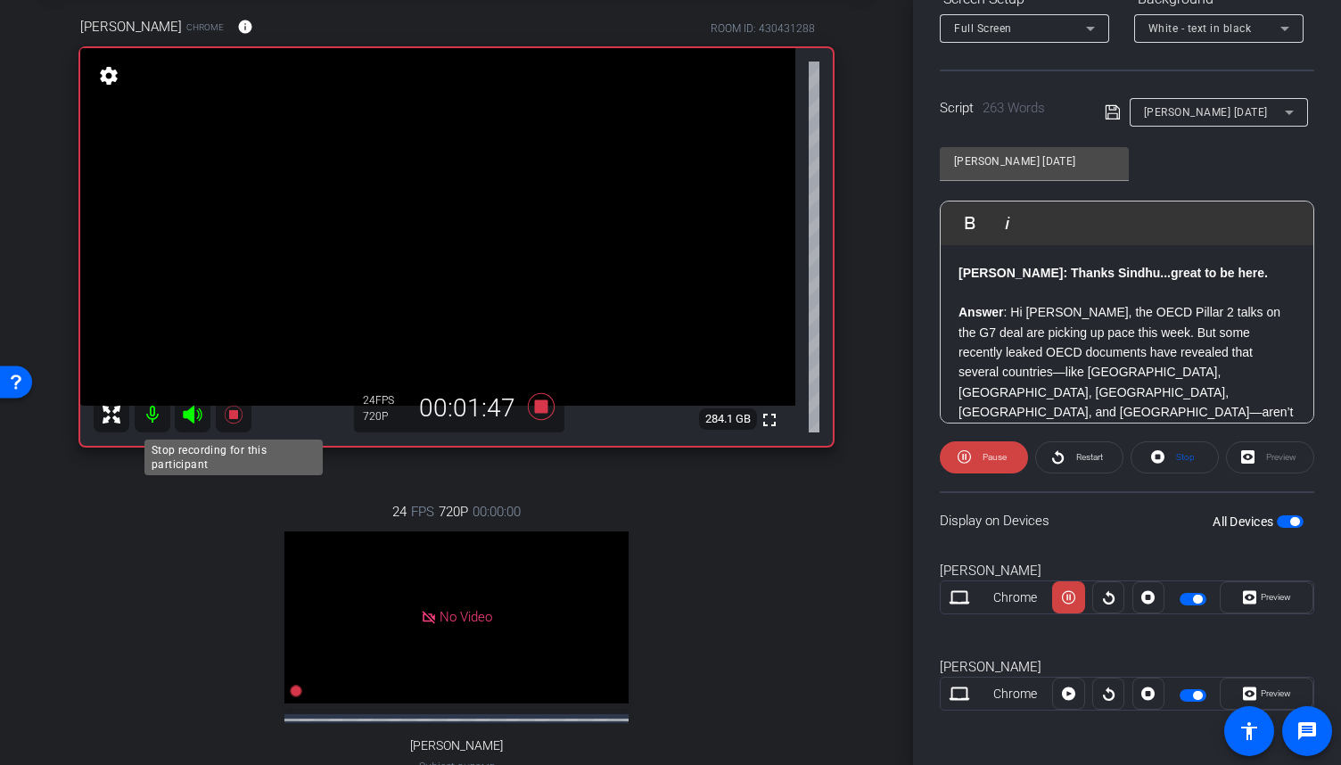
click at [227, 415] on icon at bounding box center [233, 414] width 21 height 21
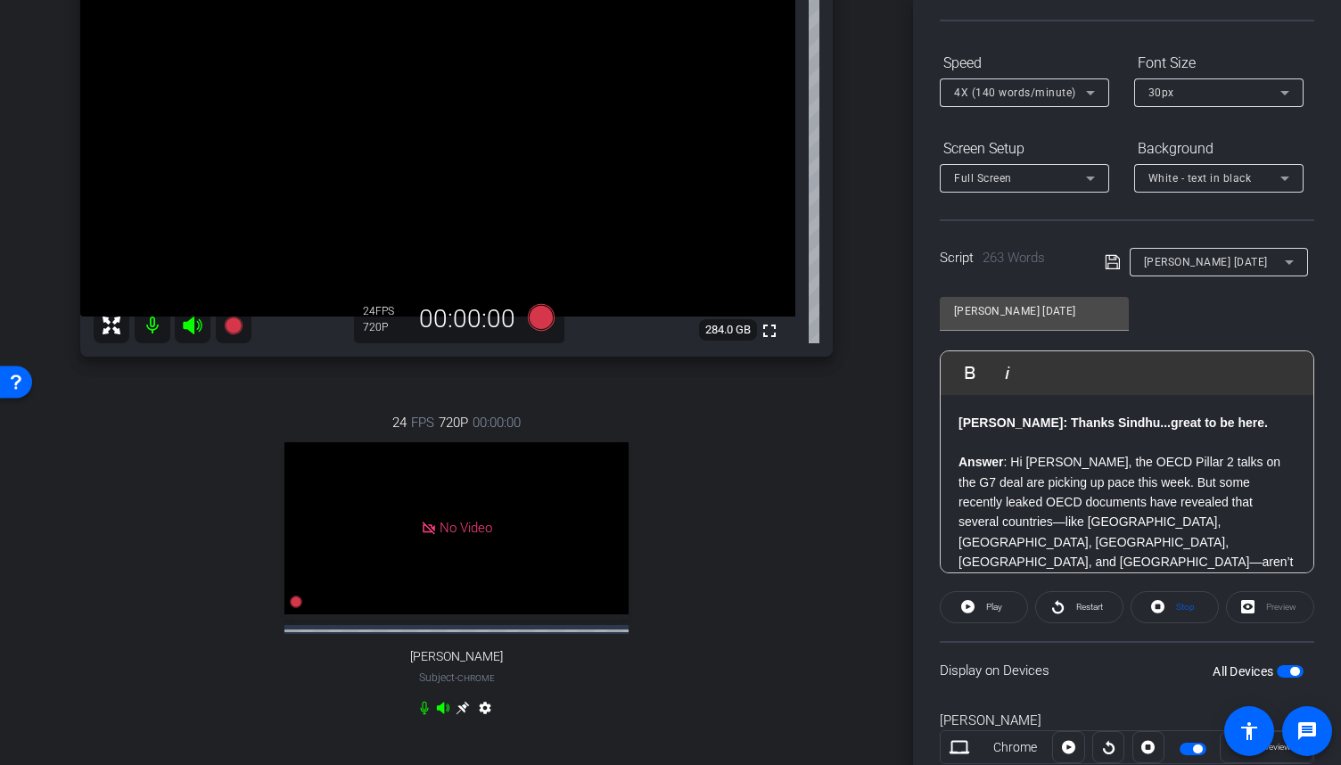
scroll to position [125, 0]
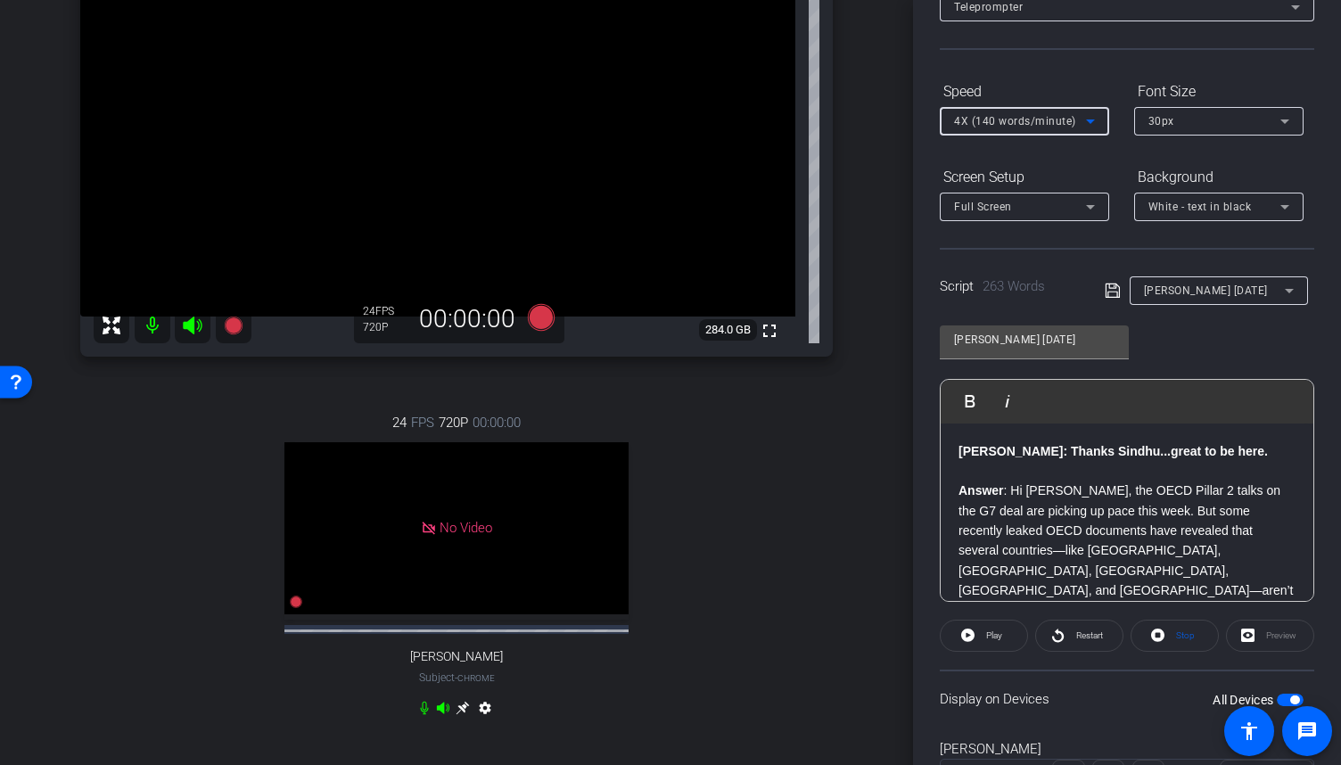
click at [1084, 119] on icon at bounding box center [1090, 121] width 21 height 21
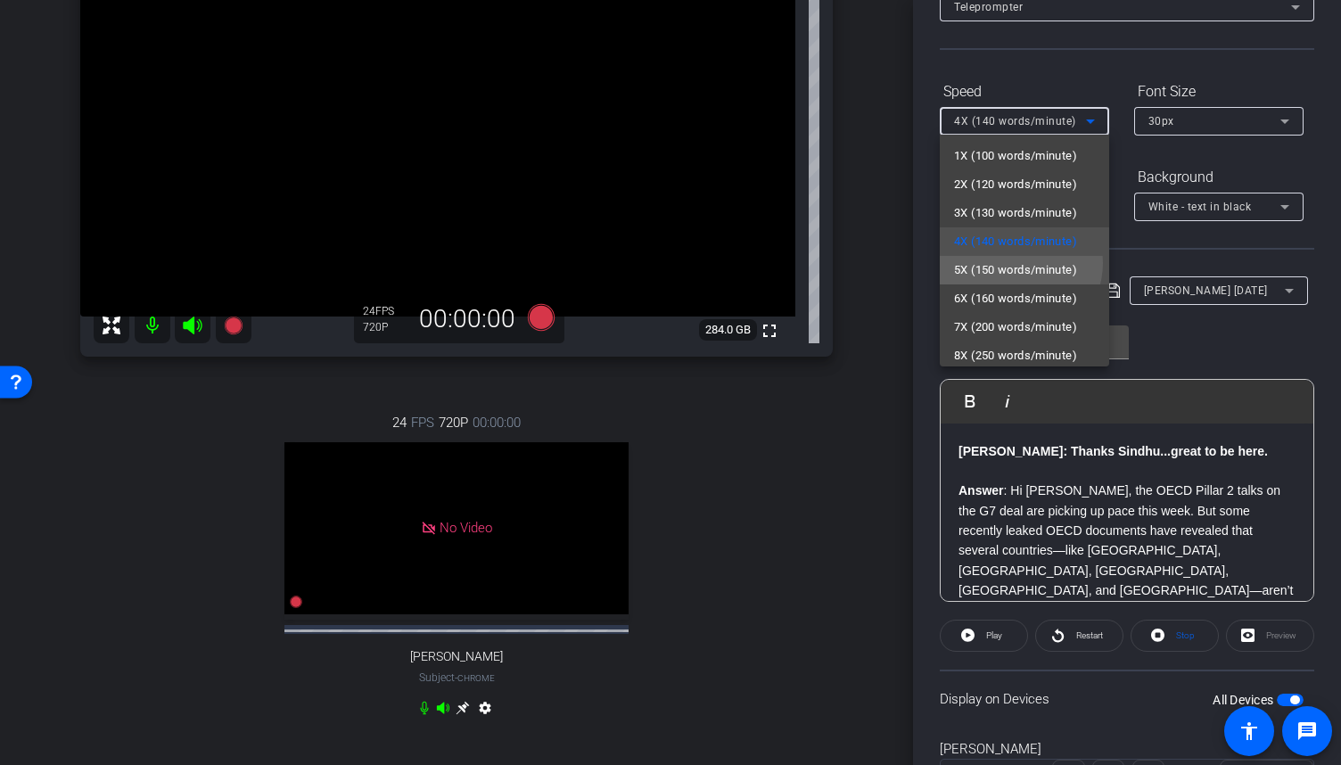
click at [1016, 263] on span "5X (150 words/minute)" at bounding box center [1015, 269] width 123 height 21
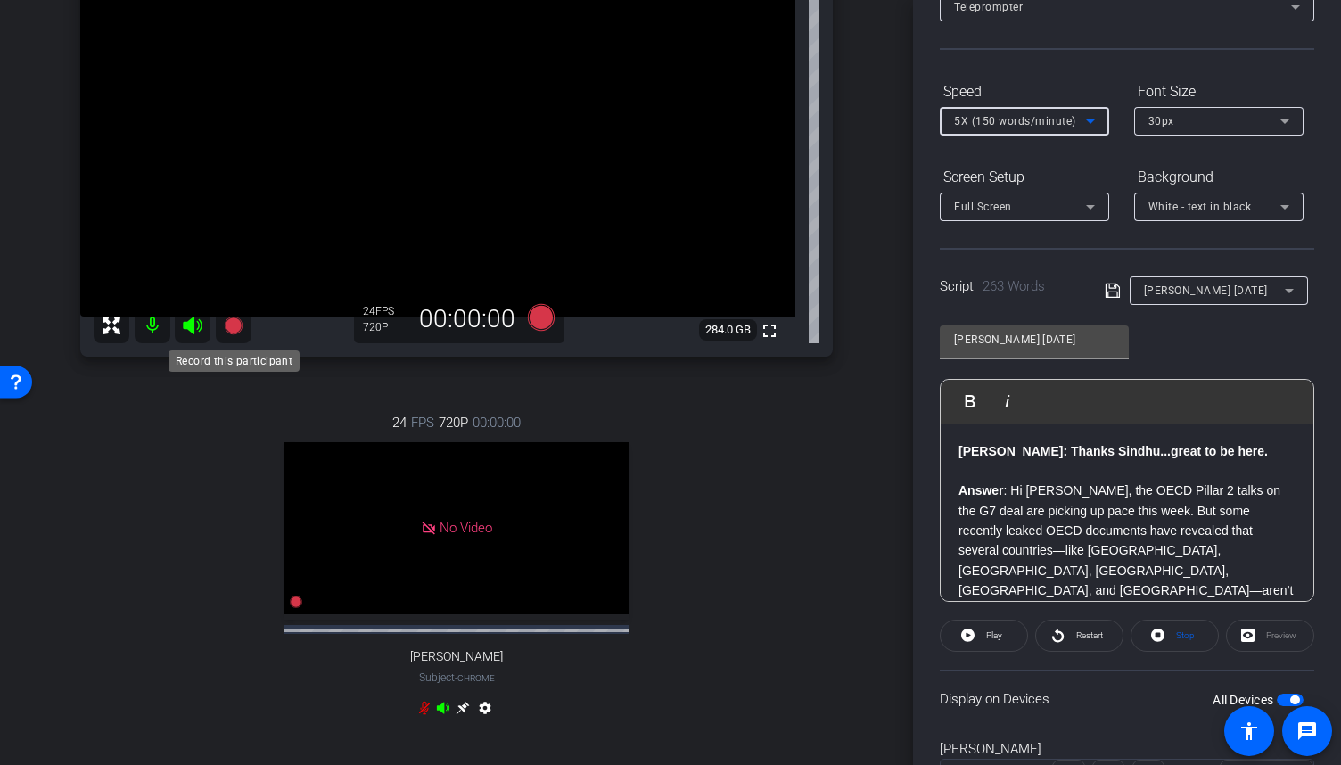
click at [234, 325] on icon at bounding box center [233, 325] width 18 height 18
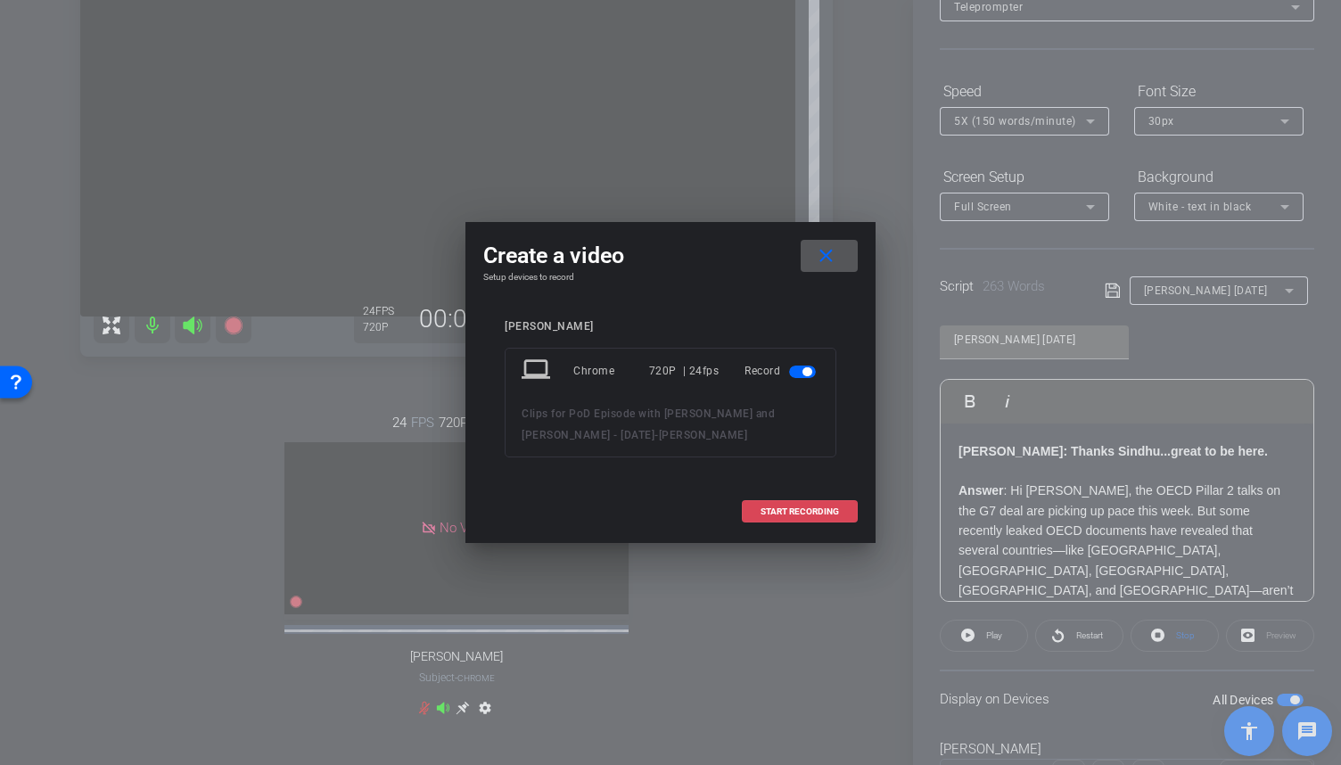
click at [795, 514] on span "START RECORDING" at bounding box center [799, 511] width 78 height 9
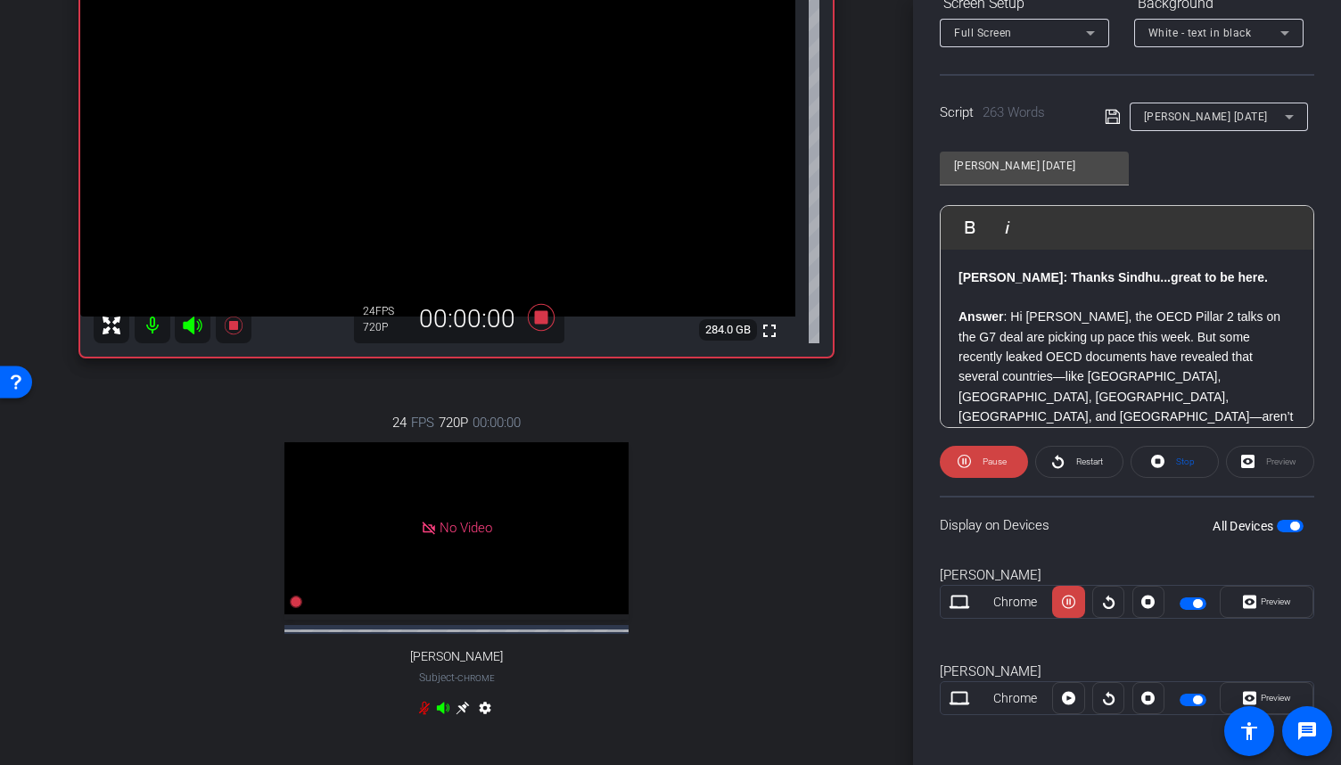
scroll to position [303, 0]
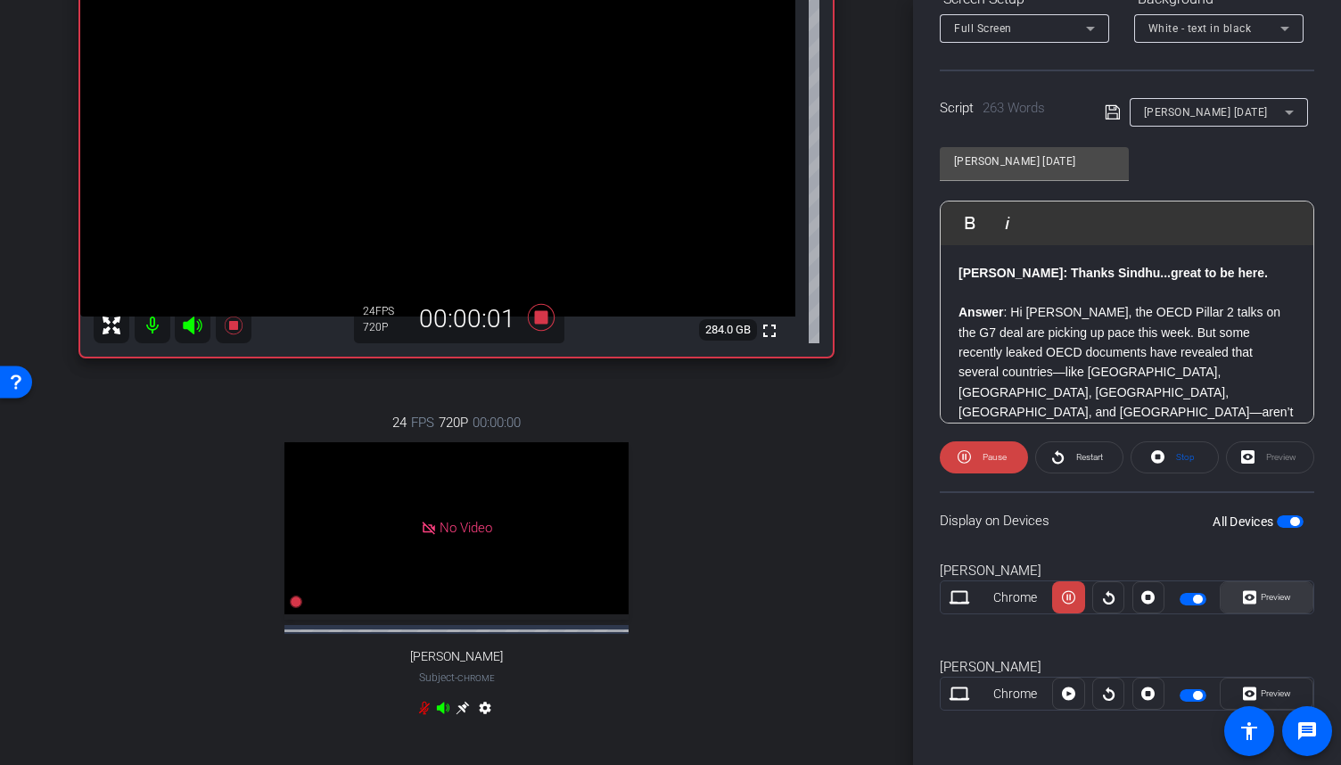
click at [1263, 602] on span "Preview" at bounding box center [1273, 597] width 35 height 25
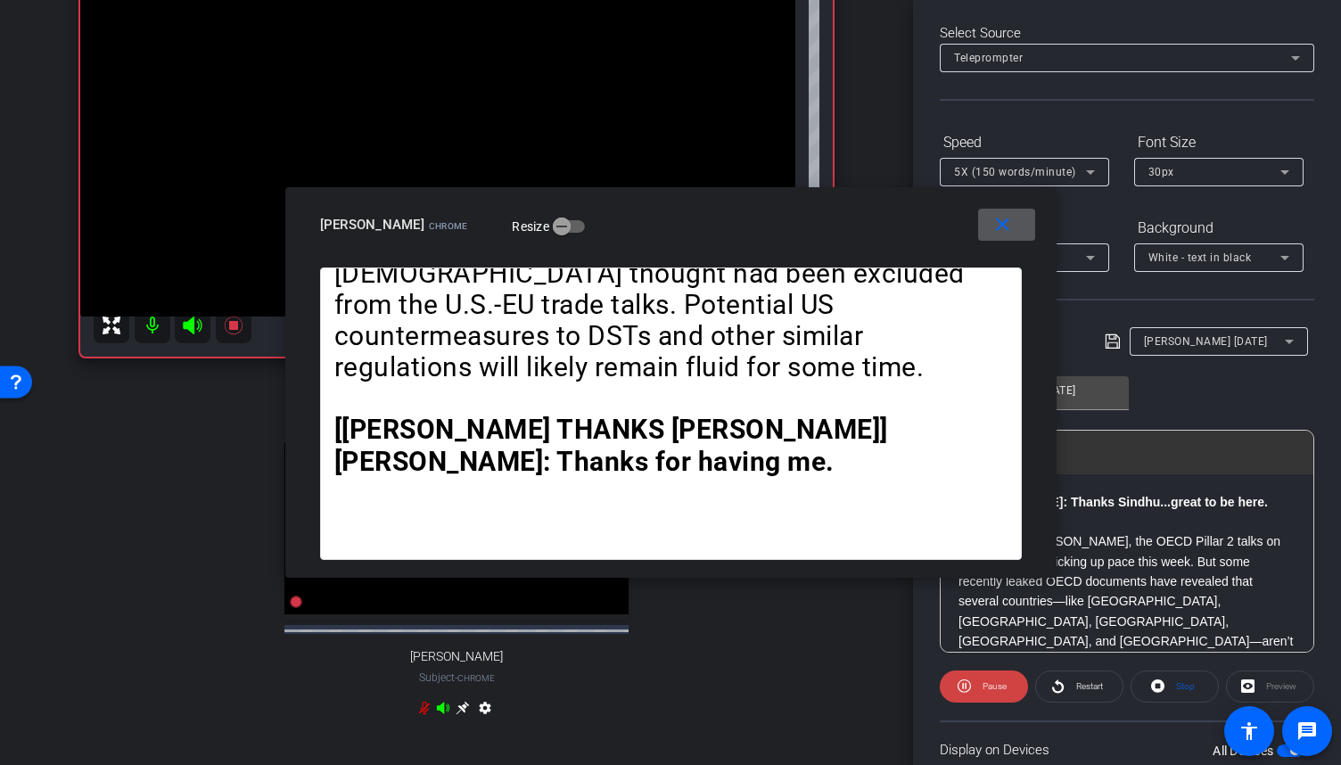
scroll to position [0, 0]
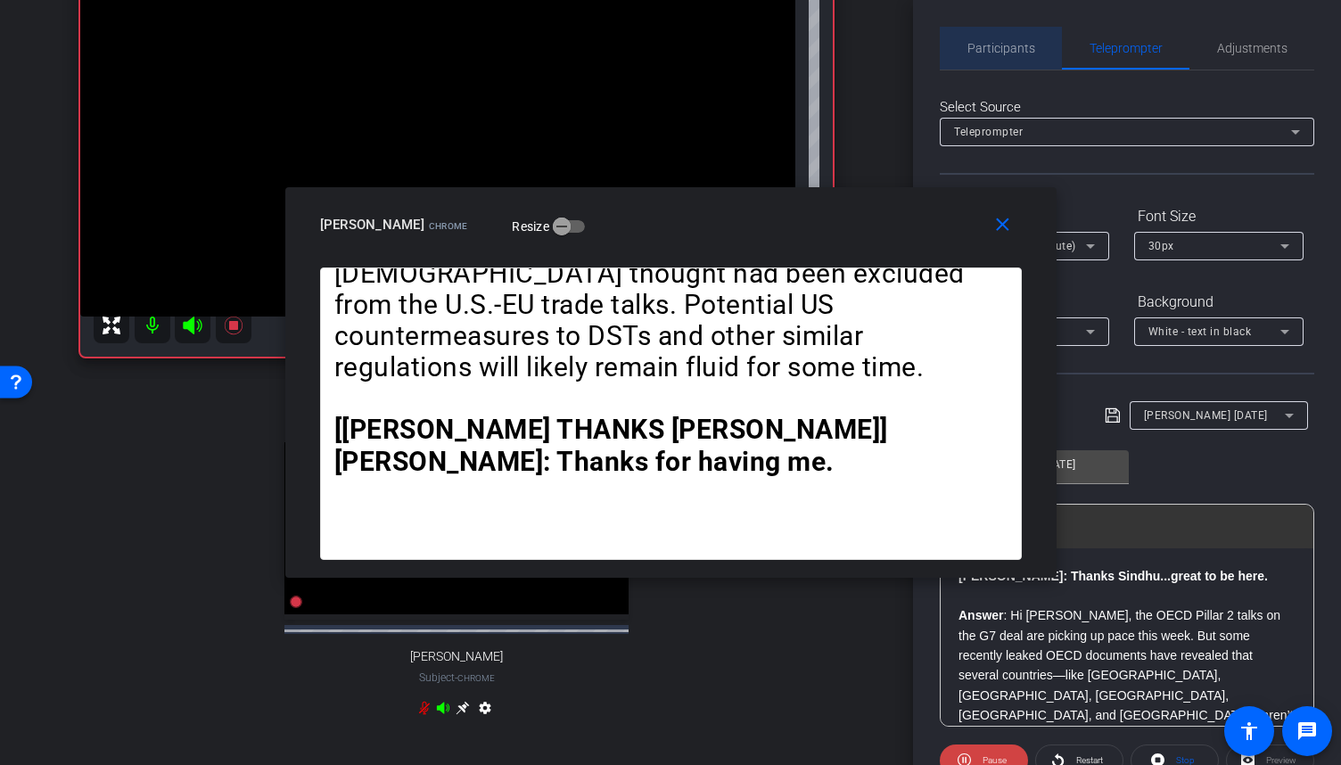
click at [1009, 39] on span "Participants" at bounding box center [1001, 48] width 68 height 43
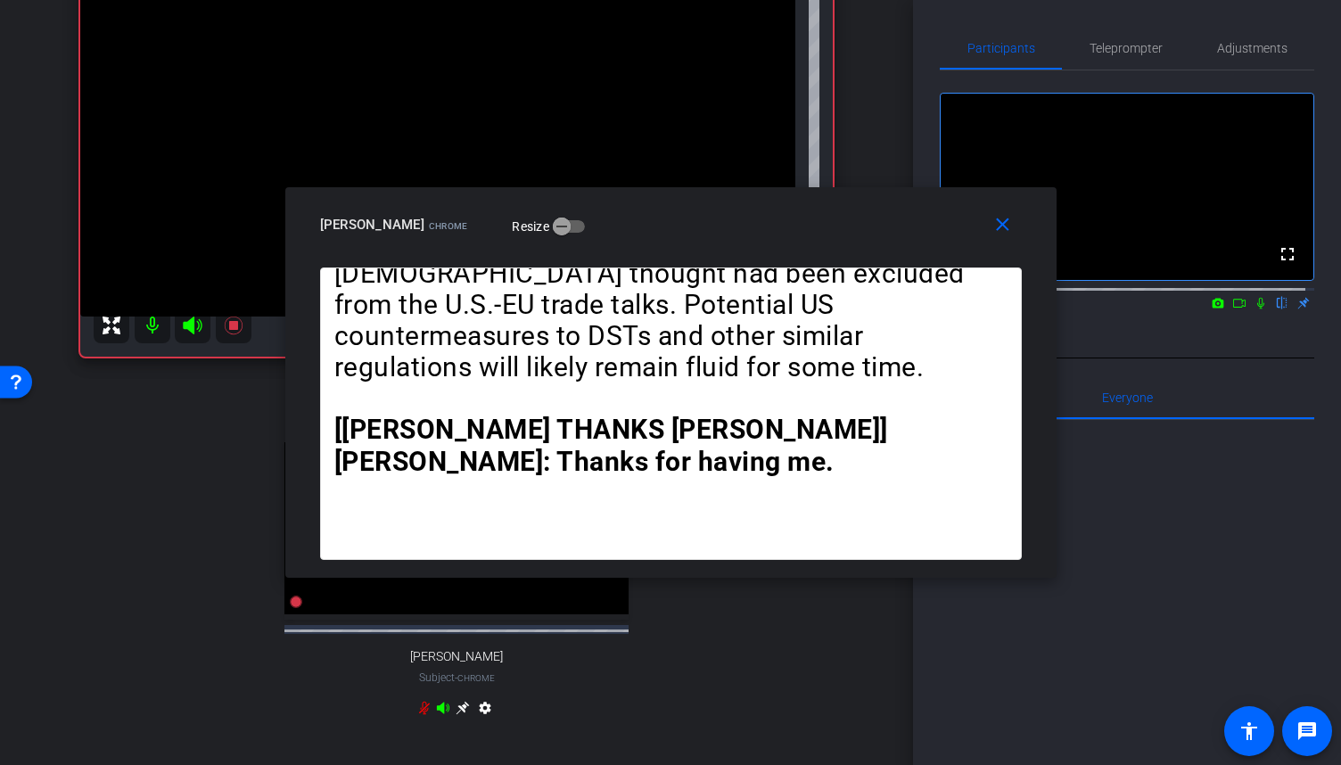
click at [1257, 309] on icon at bounding box center [1260, 304] width 7 height 12
click at [1011, 226] on mat-icon "close" at bounding box center [1002, 225] width 22 height 22
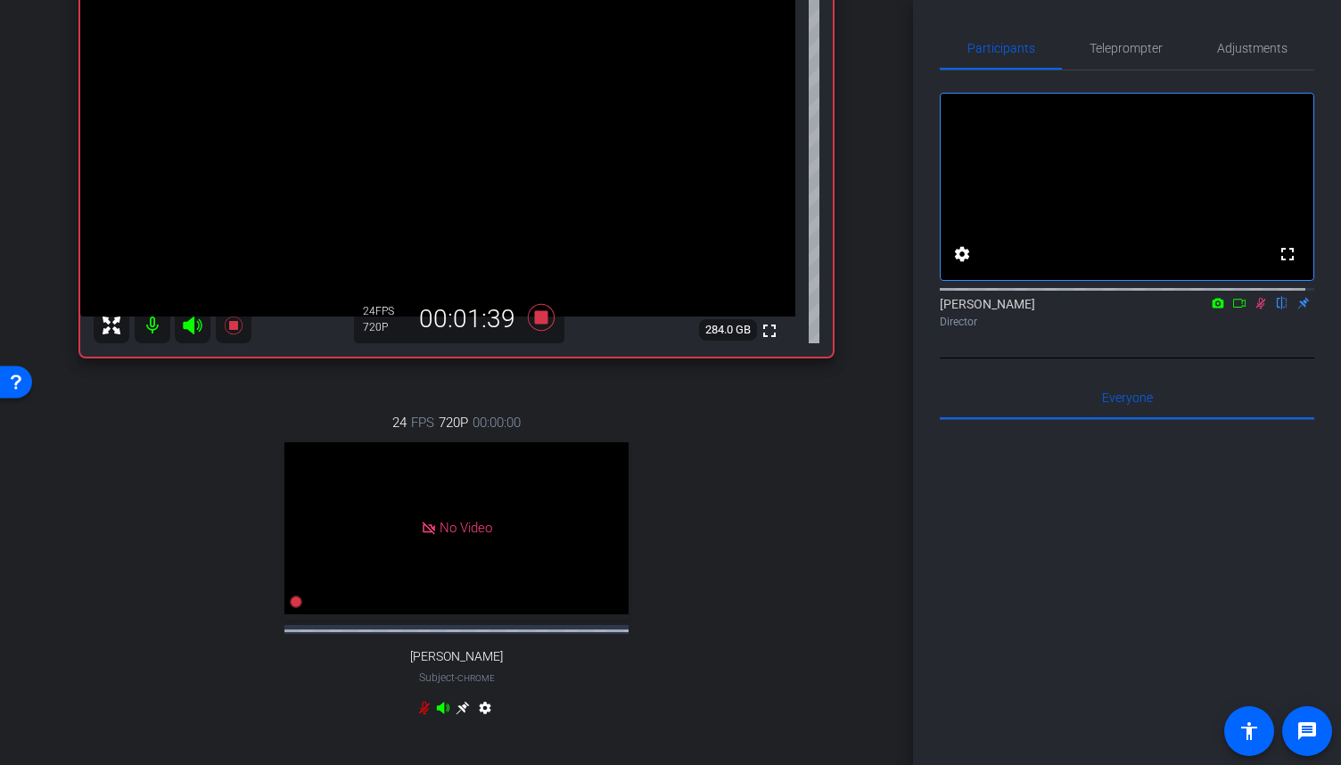
click at [1253, 309] on icon at bounding box center [1260, 303] width 14 height 12
click at [235, 324] on icon at bounding box center [233, 325] width 18 height 18
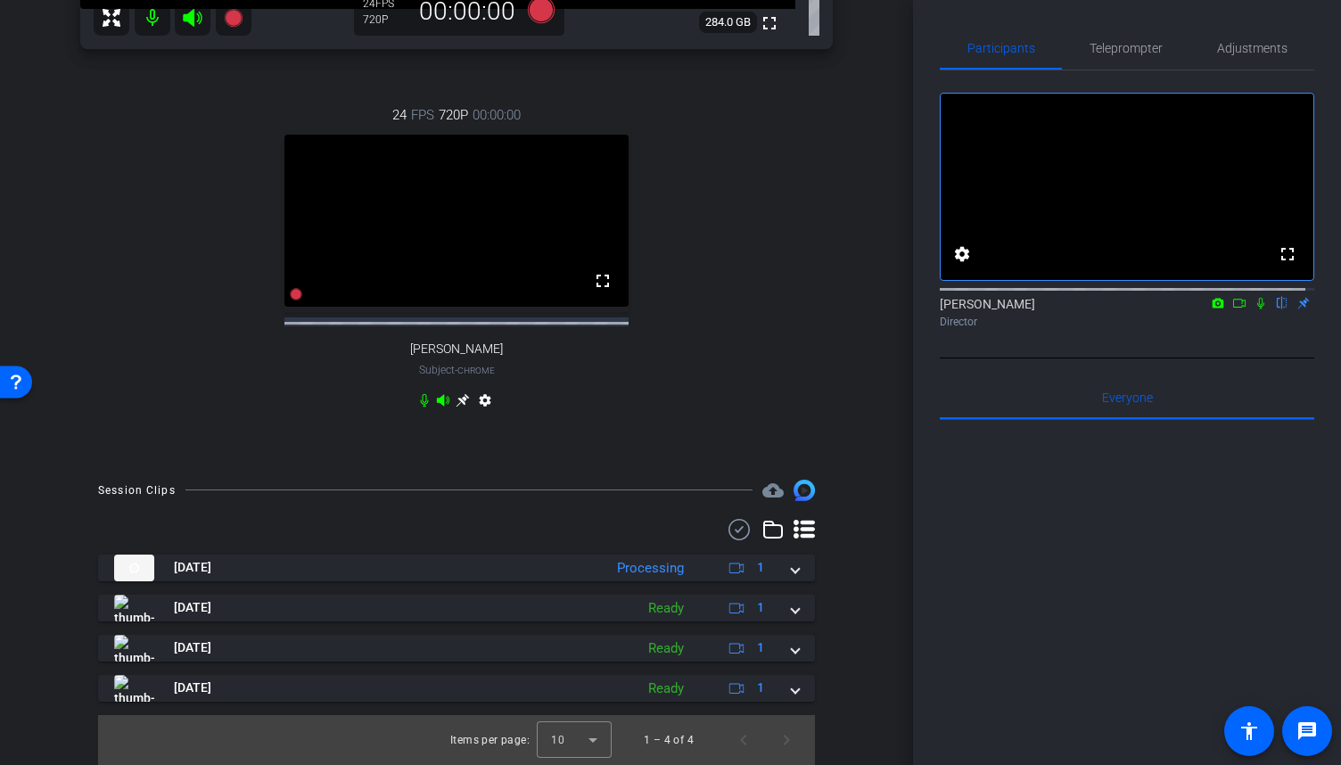
scroll to position [501, 0]
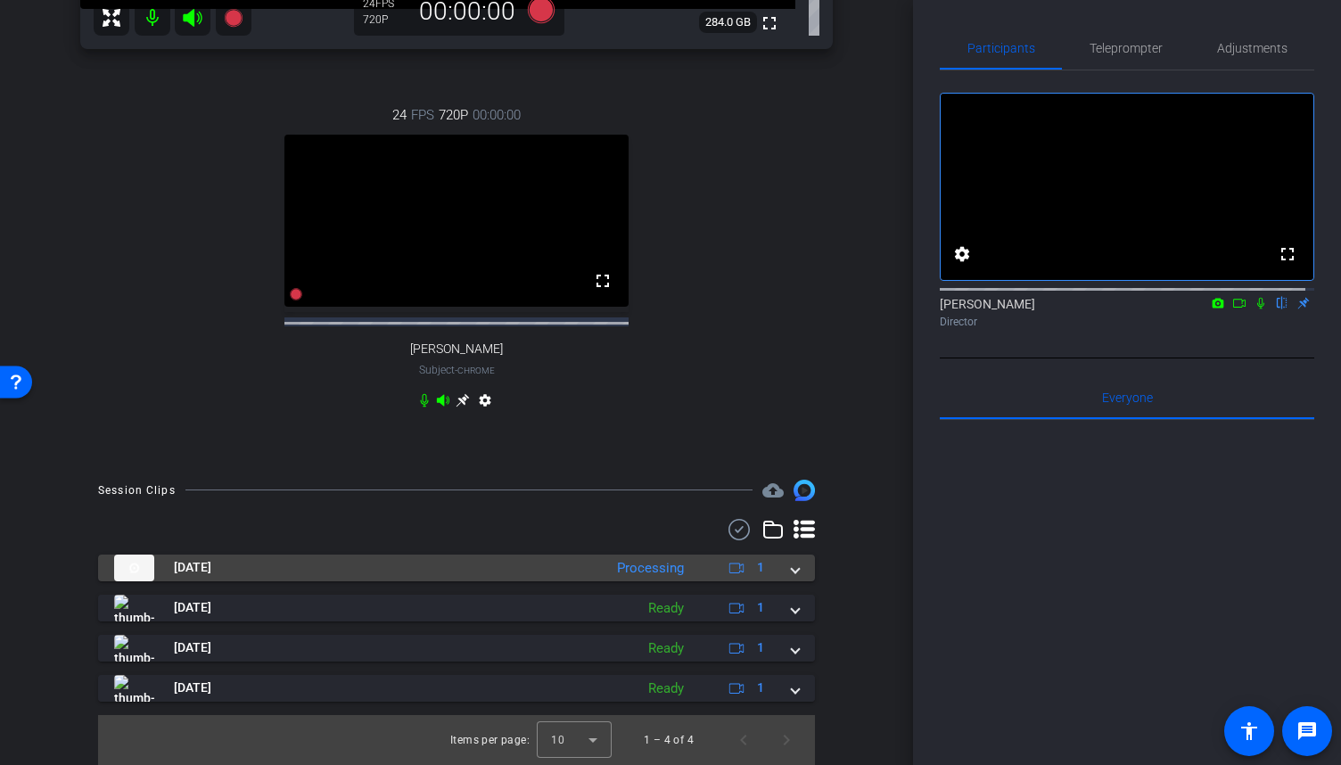
click at [790, 570] on mat-expansion-panel-header "Aug 29, 2025 Processing 1" at bounding box center [456, 568] width 717 height 27
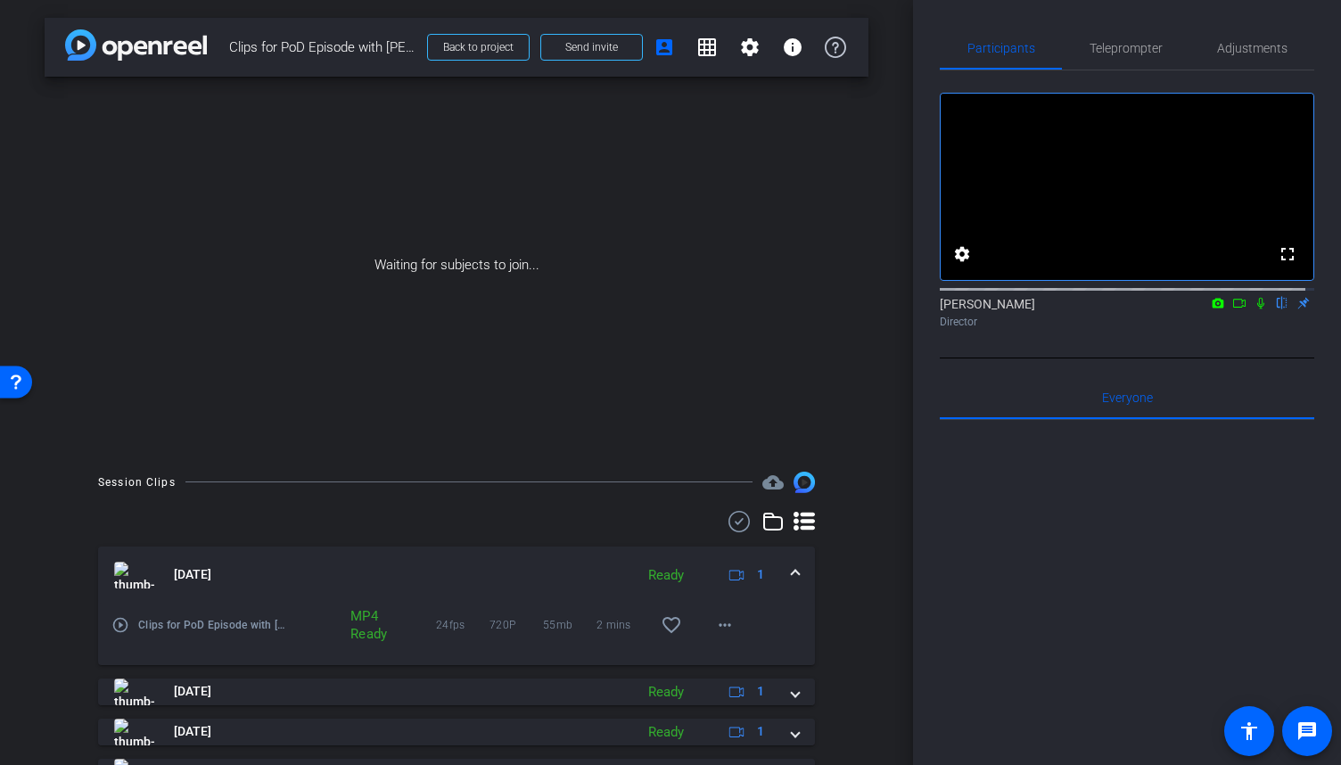
scroll to position [84, 0]
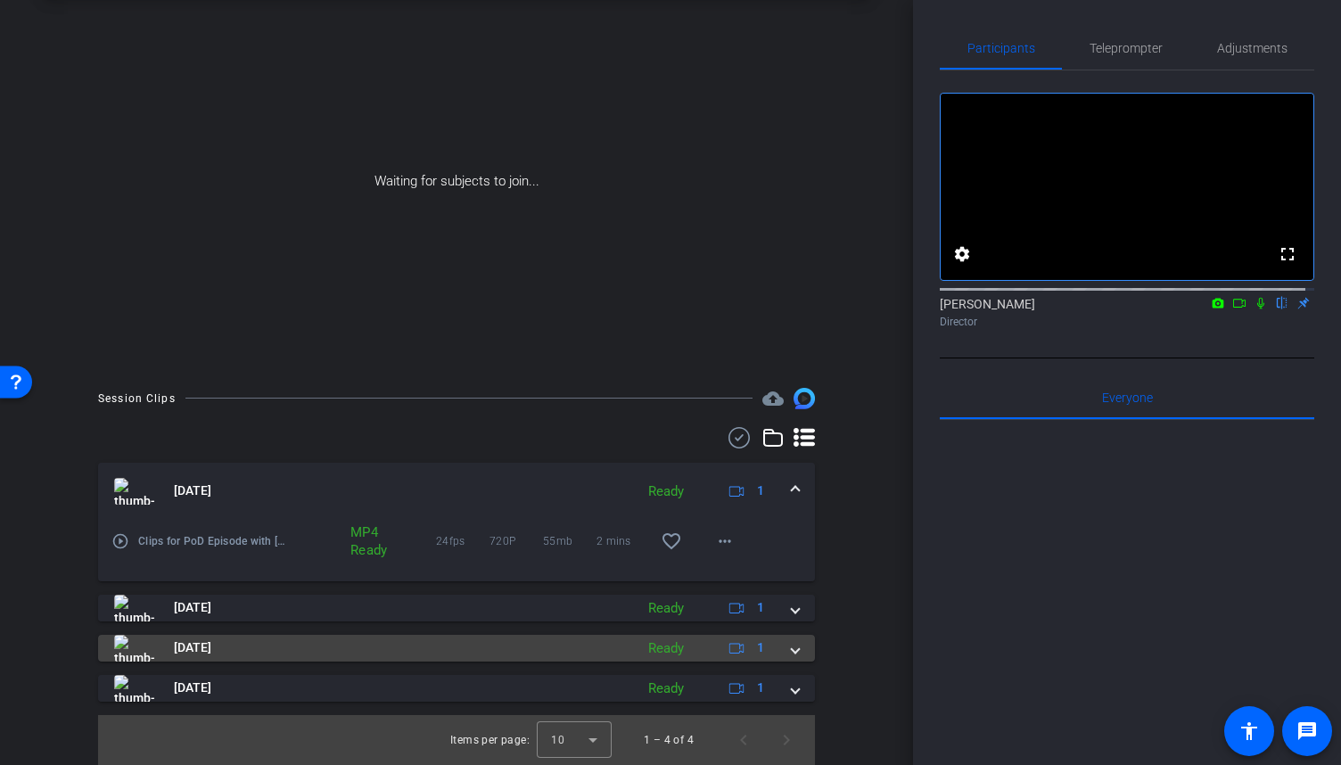
click at [793, 653] on mat-expansion-panel-header "Aug 29, 2025 Ready 1" at bounding box center [456, 648] width 717 height 27
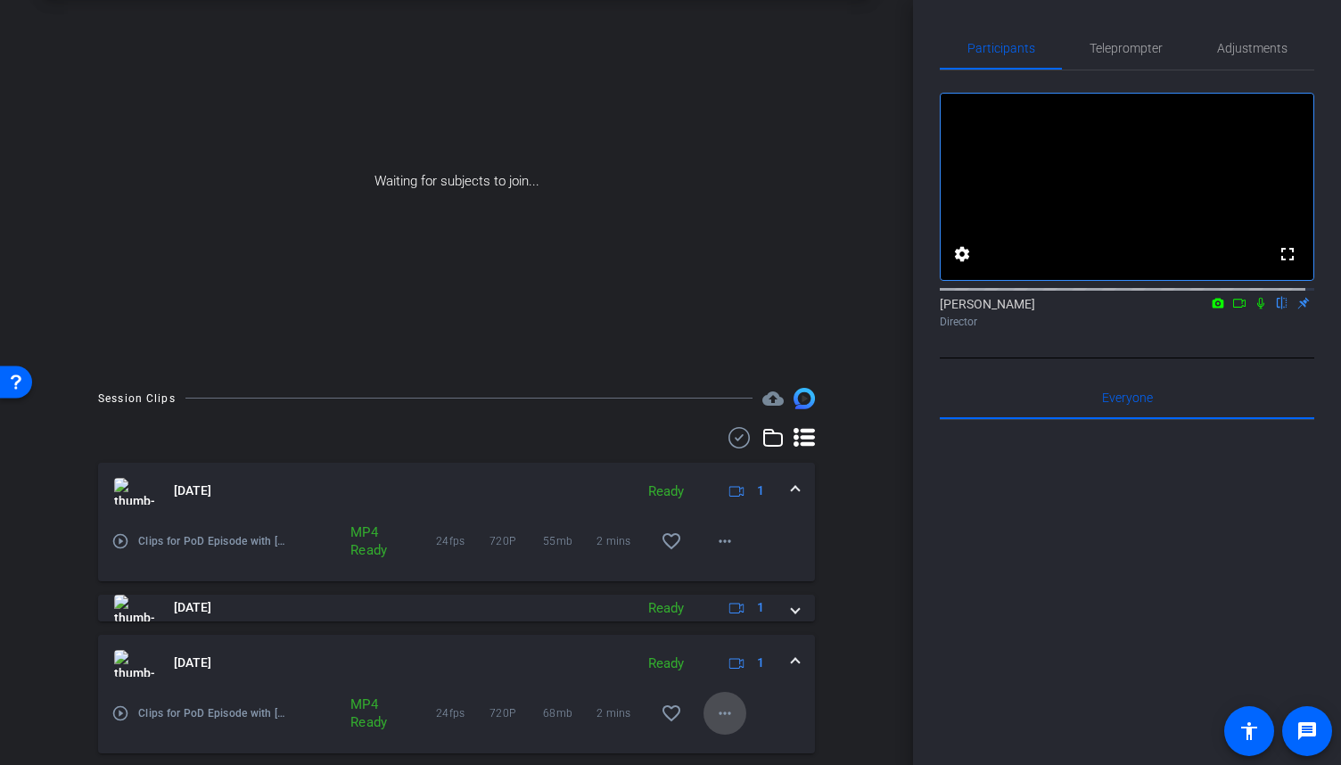
click at [714, 709] on mat-icon "more_horiz" at bounding box center [724, 713] width 21 height 21
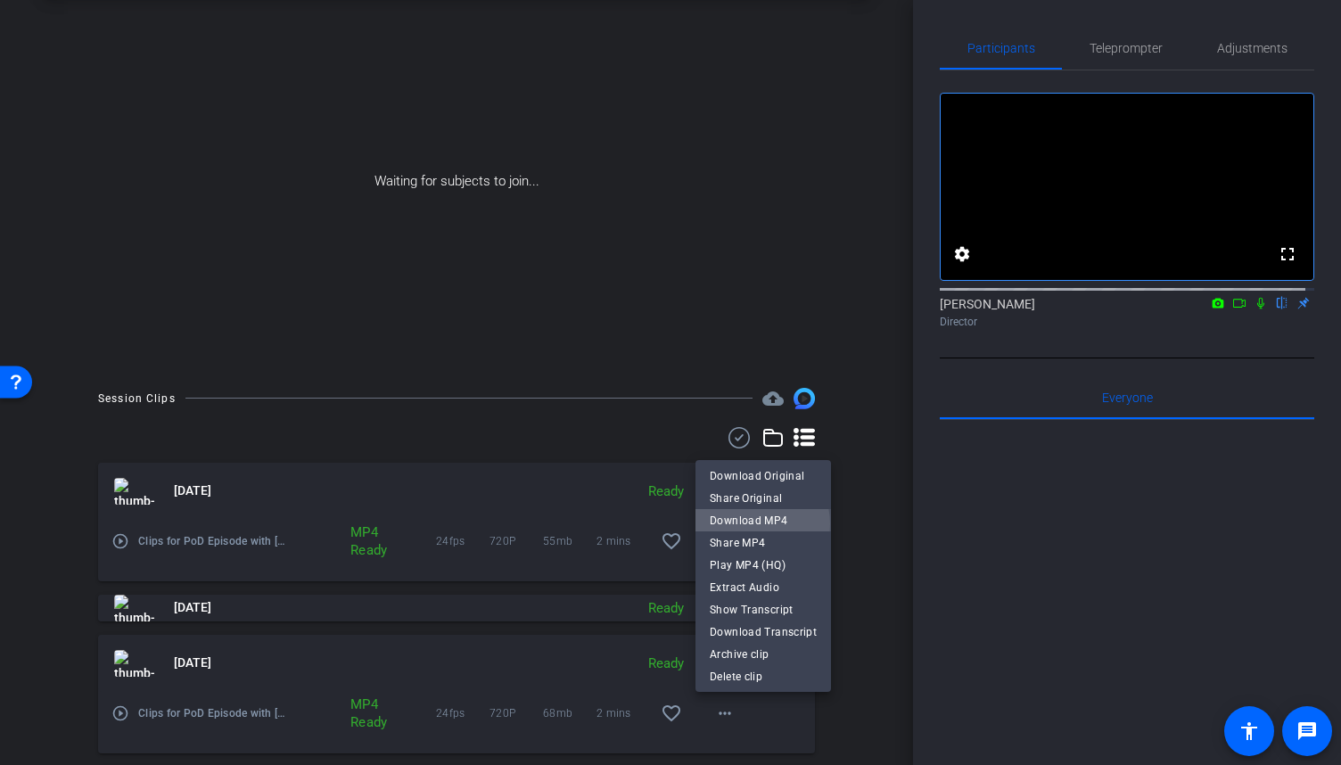
click at [752, 523] on span "Download MP4" at bounding box center [763, 519] width 107 height 21
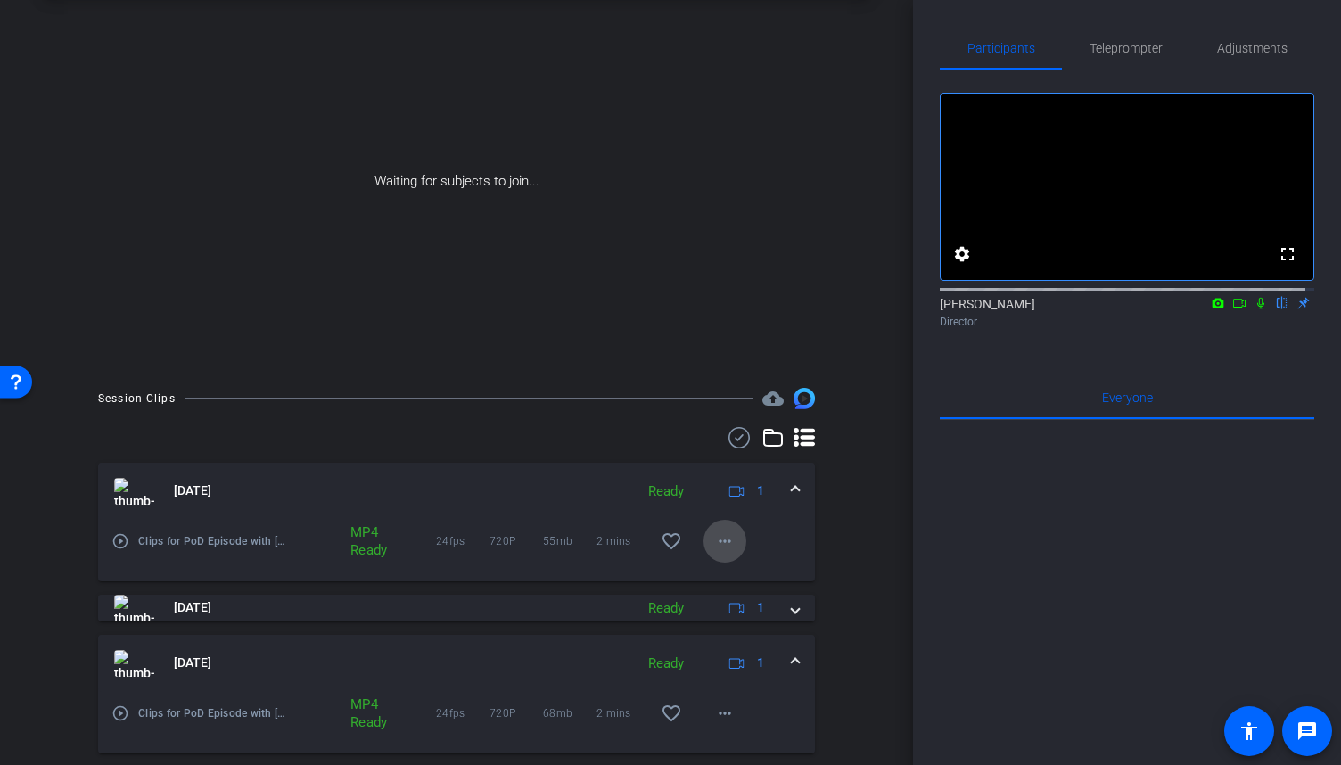
click at [722, 543] on mat-icon "more_horiz" at bounding box center [724, 540] width 21 height 21
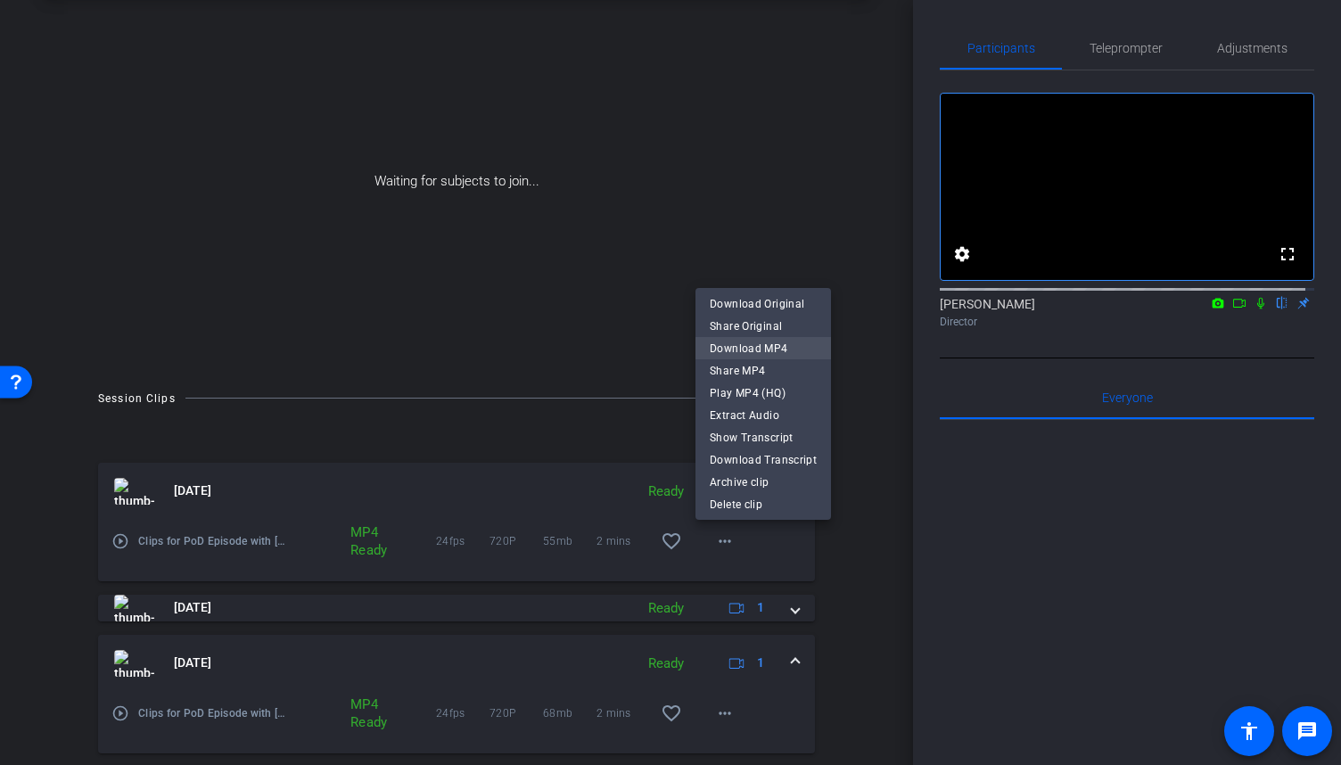
click at [759, 352] on span "Download MP4" at bounding box center [763, 347] width 107 height 21
